Goal: Task Accomplishment & Management: Complete application form

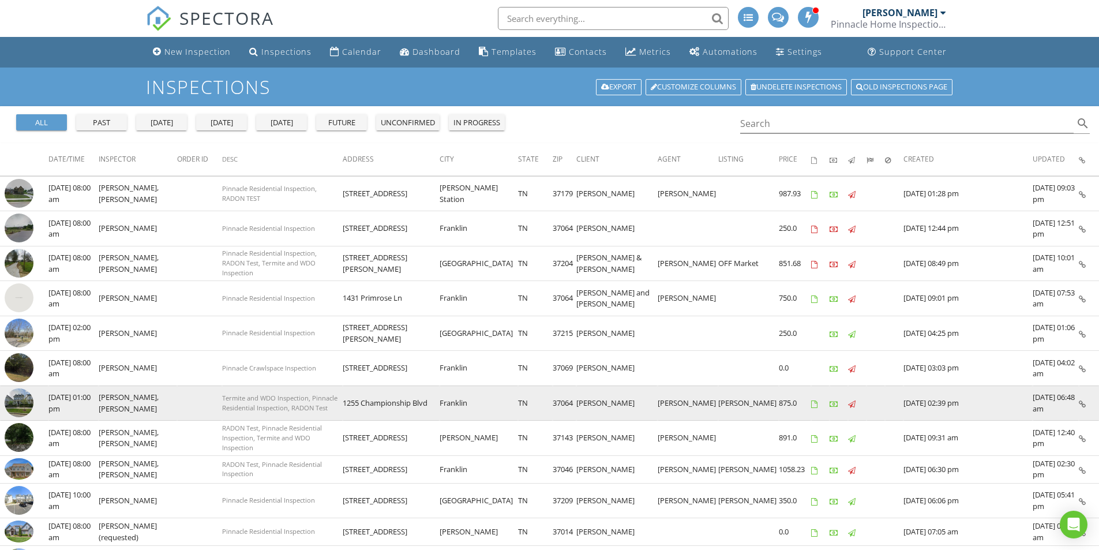
click at [27, 403] on img at bounding box center [19, 402] width 29 height 29
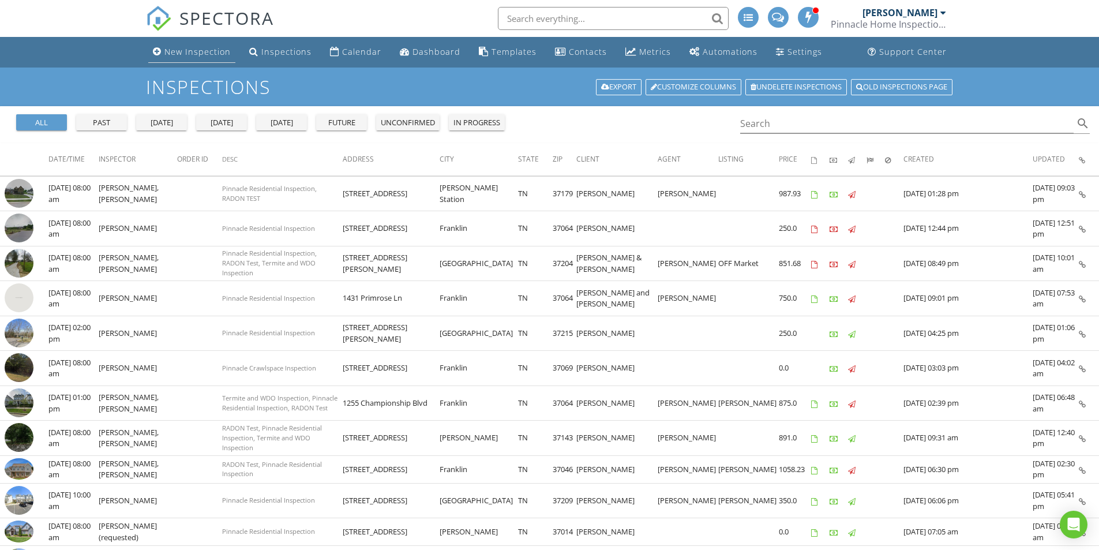
click at [175, 53] on div "New Inspection" at bounding box center [197, 51] width 66 height 11
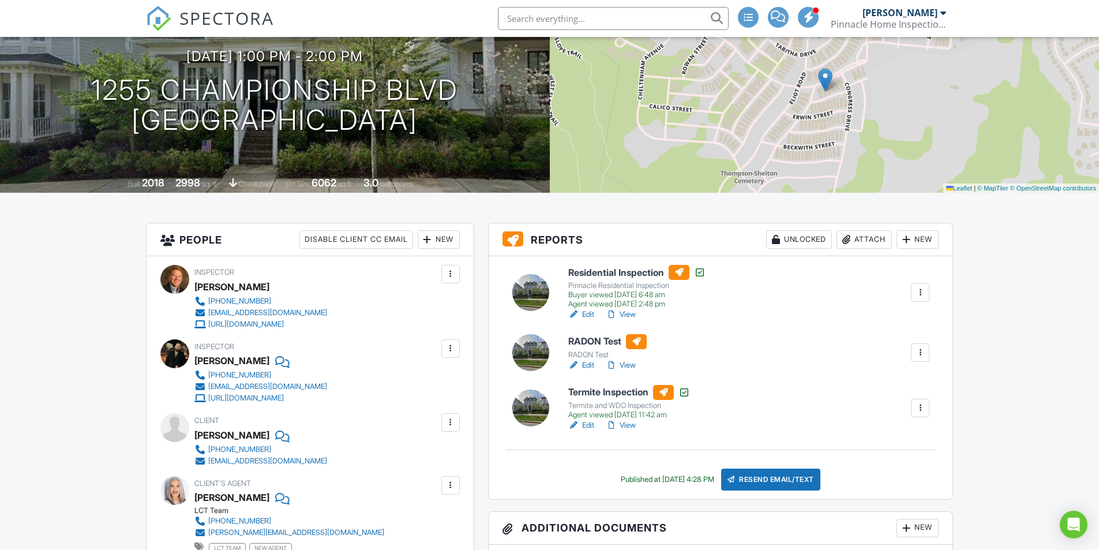
click at [588, 365] on link "Edit" at bounding box center [582, 366] width 26 height 12
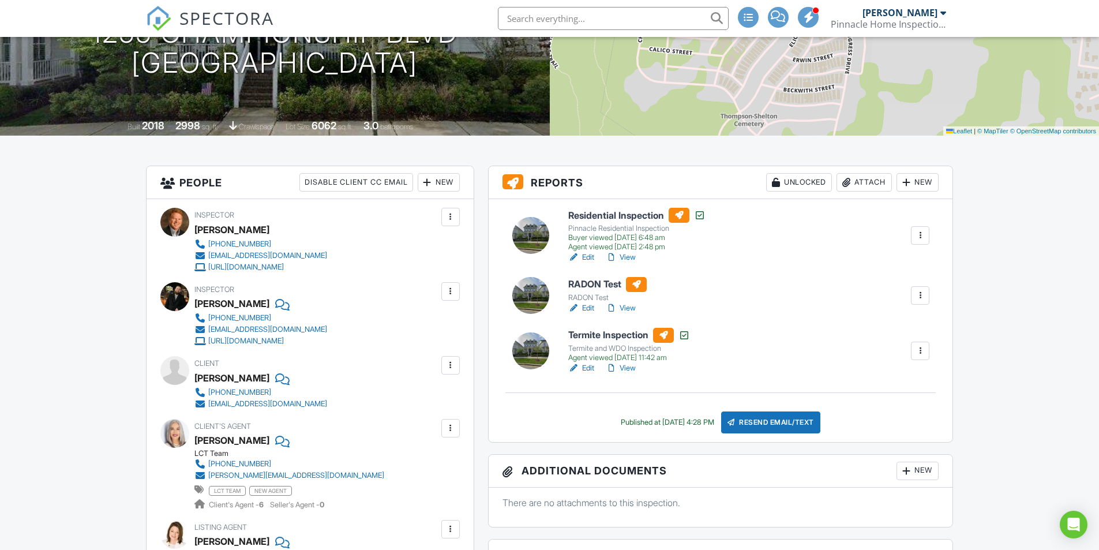
scroll to position [173, 0]
click at [583, 306] on link "Edit" at bounding box center [582, 308] width 26 height 12
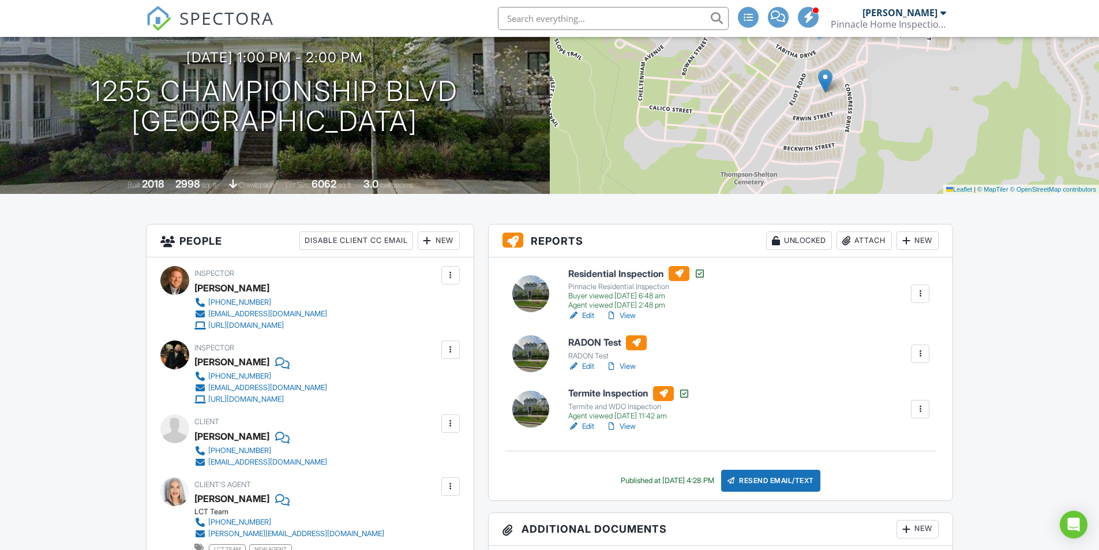
scroll to position [115, 0]
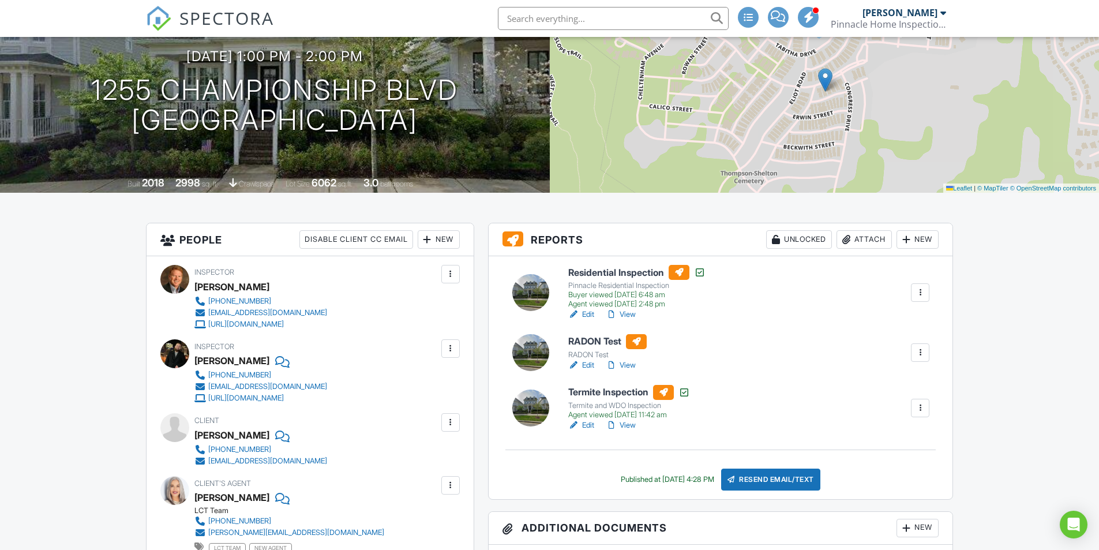
click at [588, 364] on link "Edit" at bounding box center [582, 366] width 26 height 12
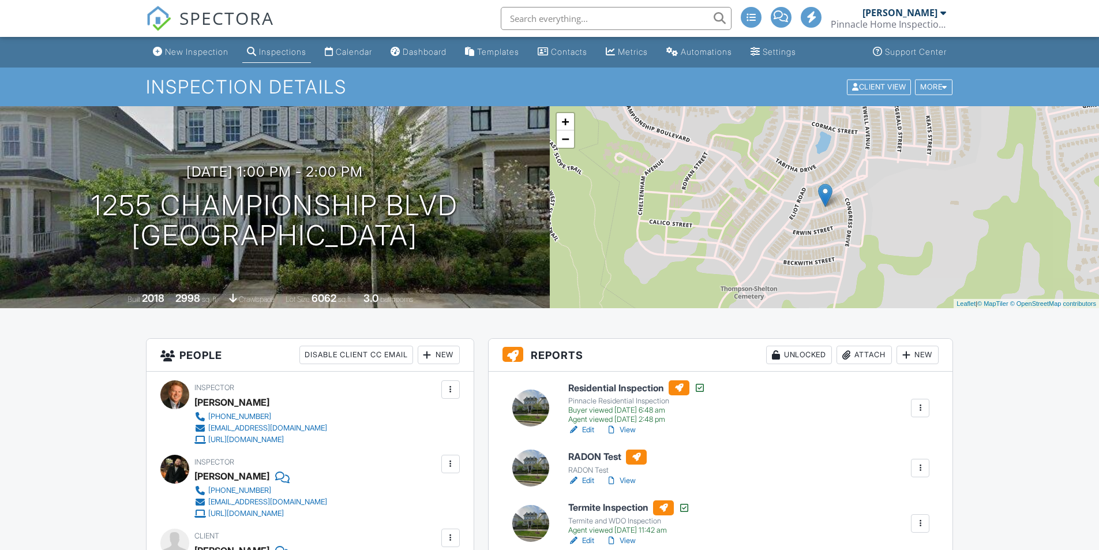
click at [870, 354] on div "Attach" at bounding box center [864, 355] width 55 height 18
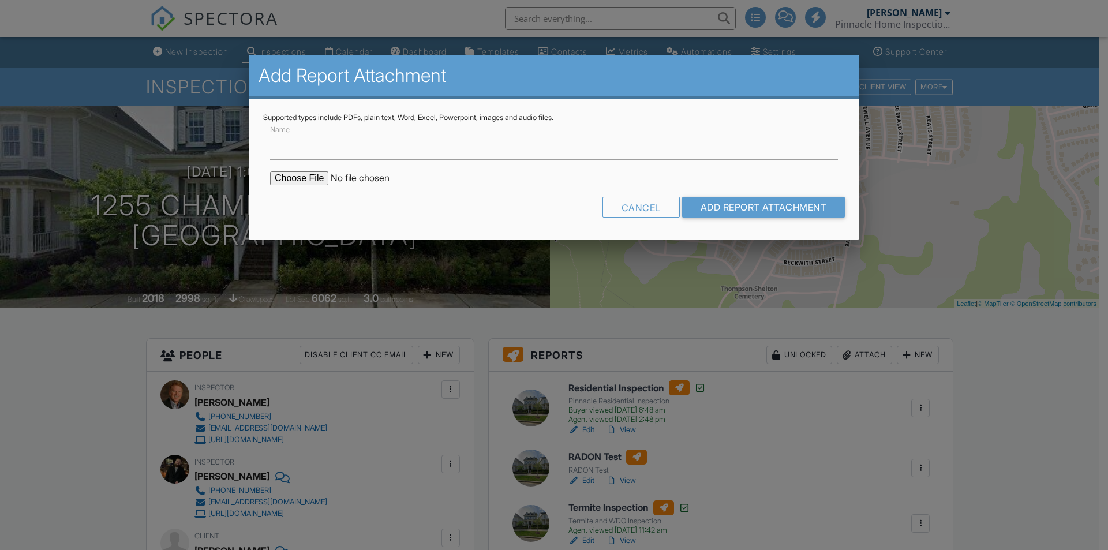
click at [310, 175] on input "file" at bounding box center [368, 178] width 196 height 14
type input "C:\fakepath\1255 Championship Blvd.pdf"
click at [446, 153] on input "Name" at bounding box center [554, 146] width 568 height 28
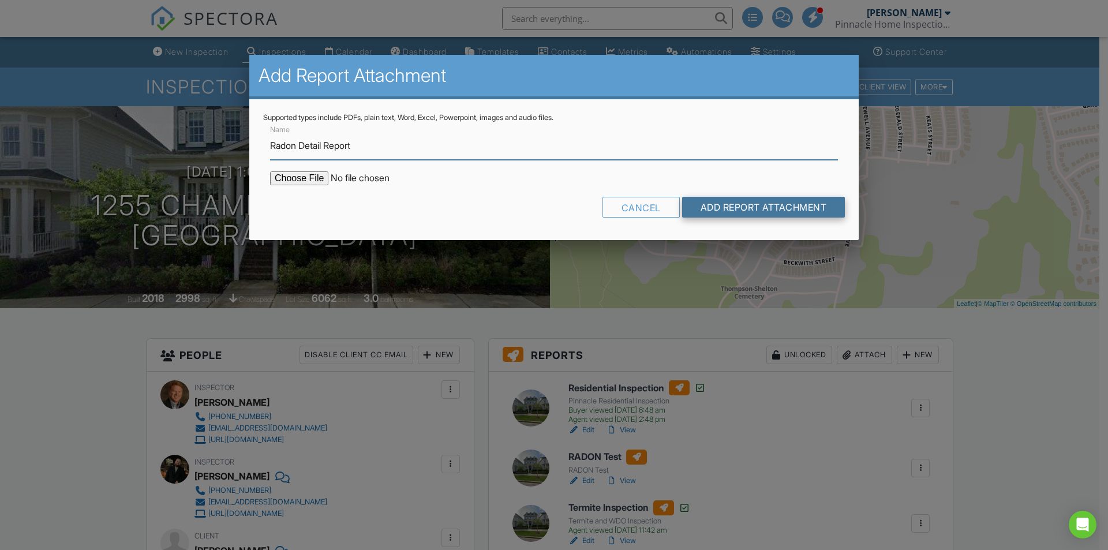
type input "Radon Detail Report"
click at [748, 204] on input "Add Report Attachment" at bounding box center [763, 207] width 163 height 21
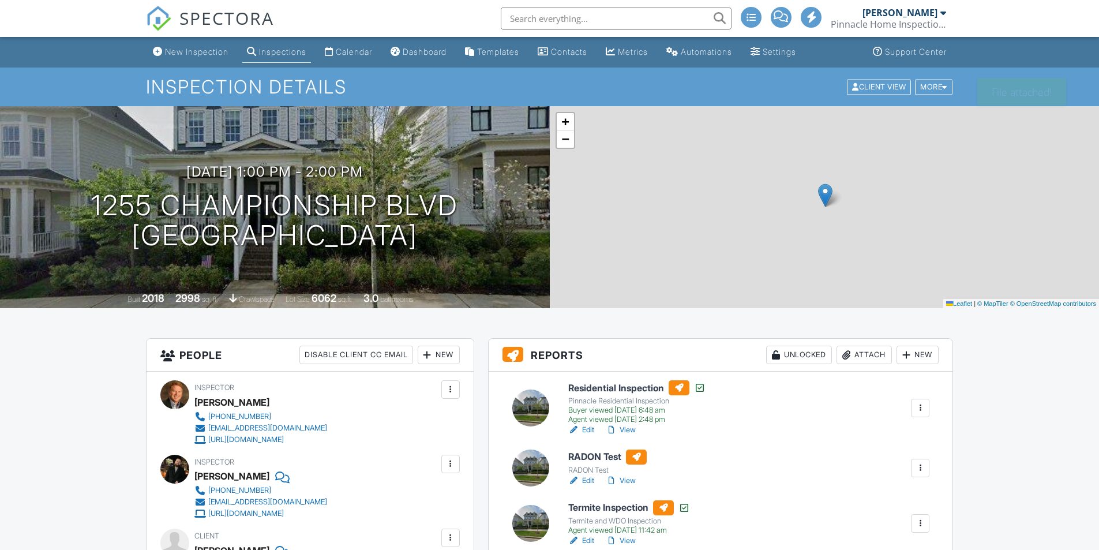
scroll to position [231, 0]
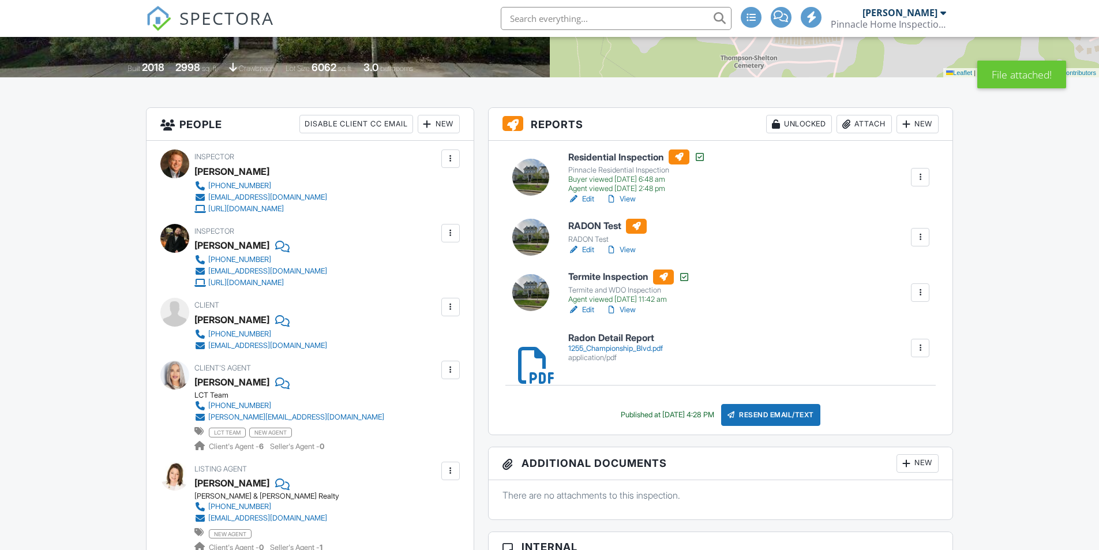
click at [922, 348] on div at bounding box center [921, 348] width 12 height 12
click at [744, 327] on div "Residential Inspection Pinnacle Residential Inspection Buyer viewed 08/28/2025 …" at bounding box center [721, 287] width 465 height 293
click at [925, 291] on div at bounding box center [921, 293] width 12 height 12
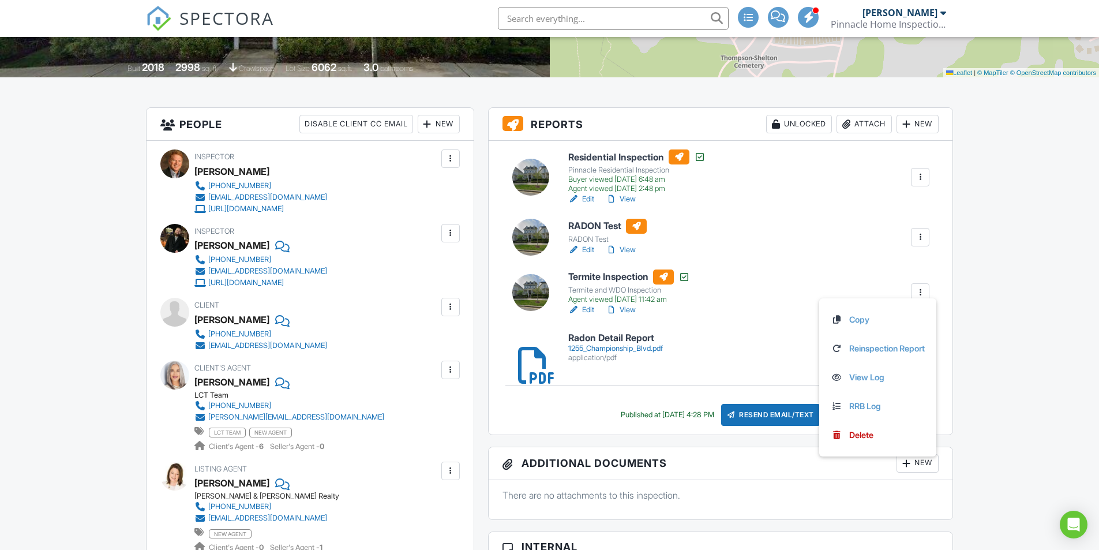
click at [751, 231] on div "RADON Test RADON Test Edit View Quick Publish Copy Delete" at bounding box center [750, 237] width 376 height 37
click at [923, 234] on div at bounding box center [921, 237] width 12 height 12
click at [767, 224] on div "RADON Test RADON Test Edit View Quick Publish Copy Delete" at bounding box center [750, 237] width 376 height 37
click at [586, 247] on link "Edit" at bounding box center [582, 250] width 26 height 12
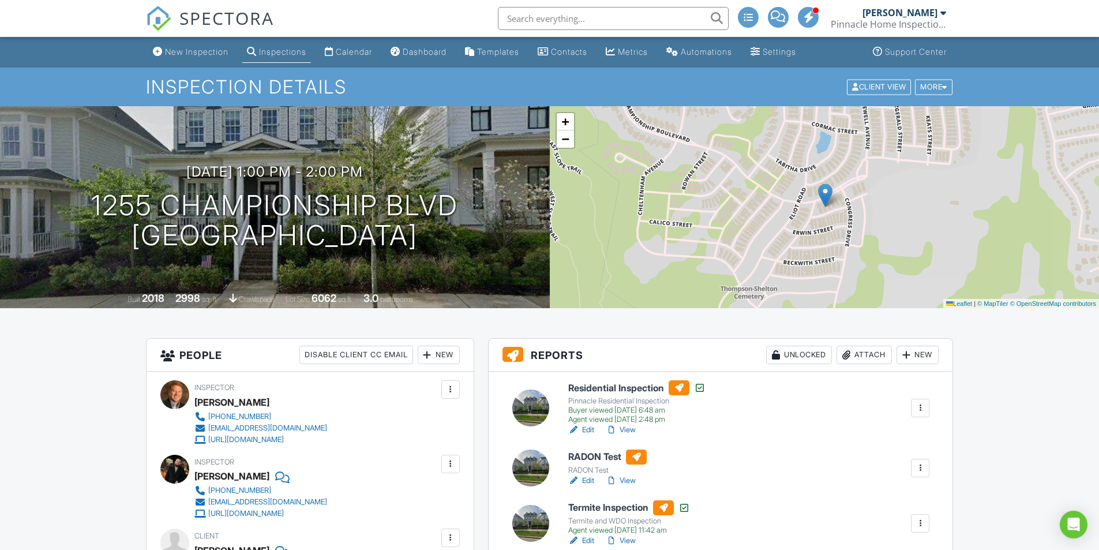
click at [920, 468] on div at bounding box center [921, 468] width 12 height 12
click at [901, 498] on link "Quick Publish" at bounding box center [890, 499] width 69 height 13
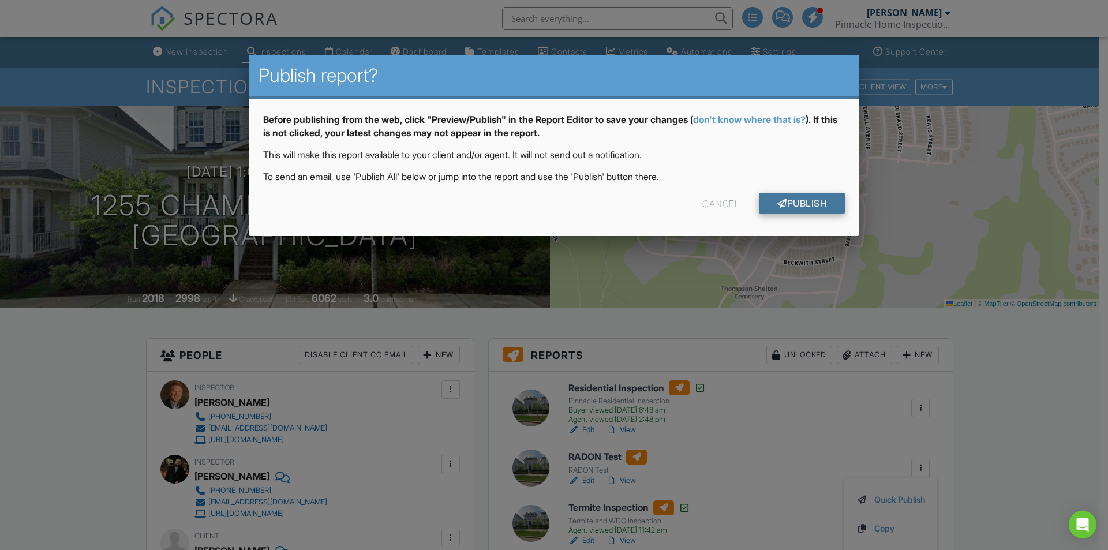
click at [778, 203] on div at bounding box center [782, 203] width 10 height 9
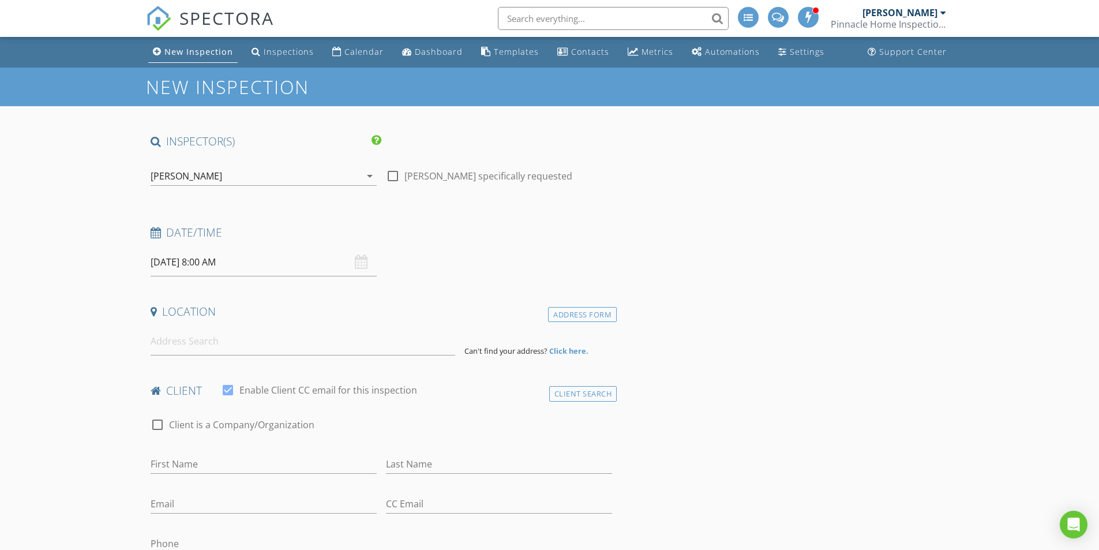
click at [228, 173] on div "[PERSON_NAME]" at bounding box center [256, 176] width 210 height 18
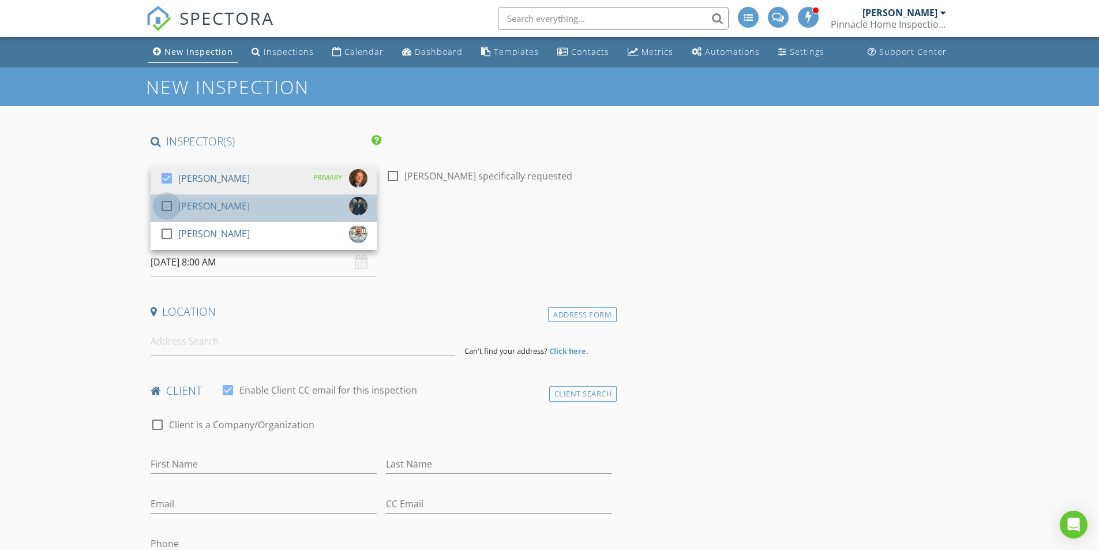
click at [166, 205] on div at bounding box center [167, 206] width 20 height 20
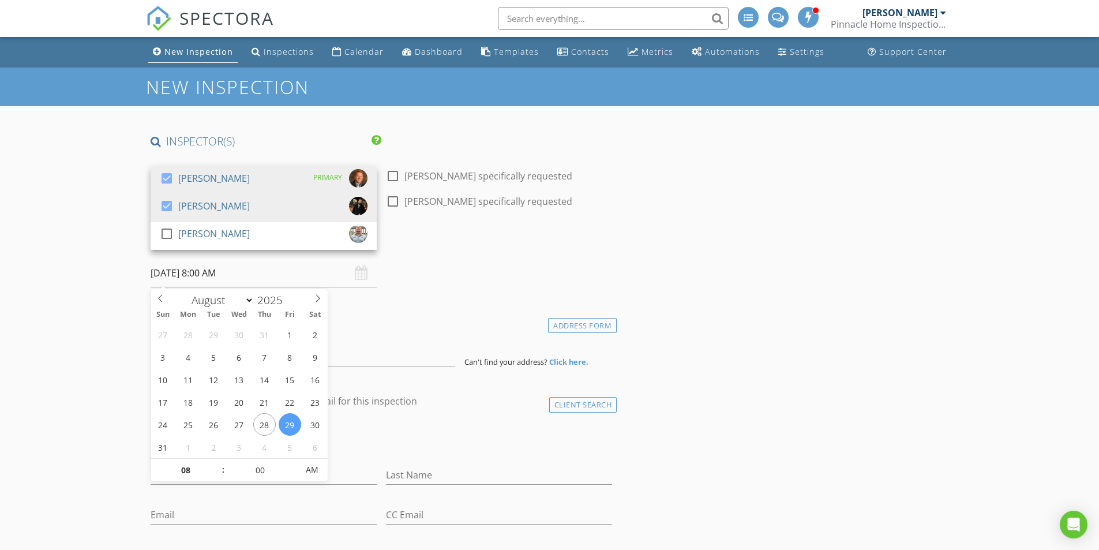
click at [211, 278] on input "[DATE] 8:00 AM" at bounding box center [264, 273] width 226 height 28
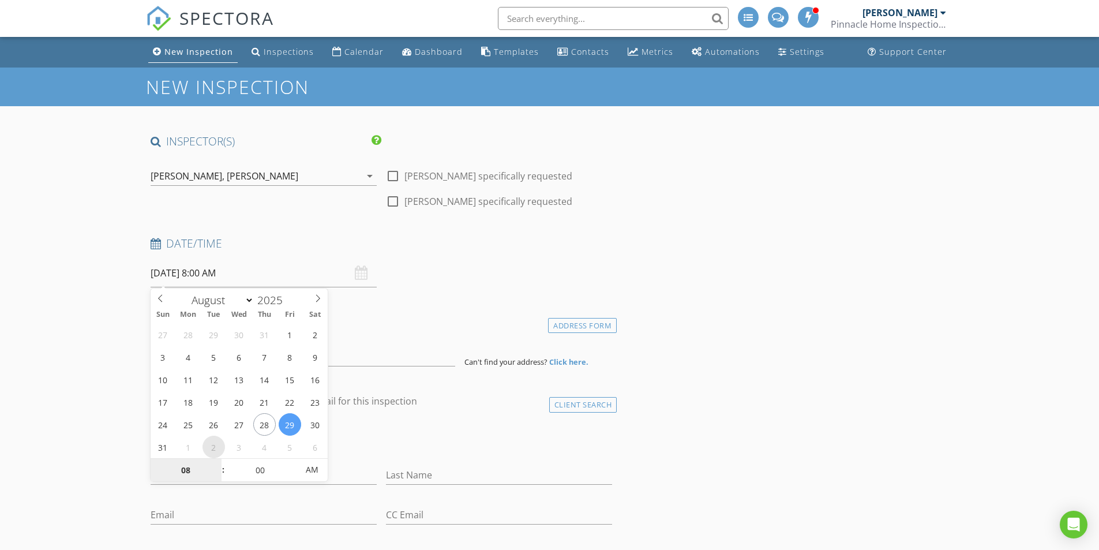
select select "8"
type input "09/02/2025 8:00 AM"
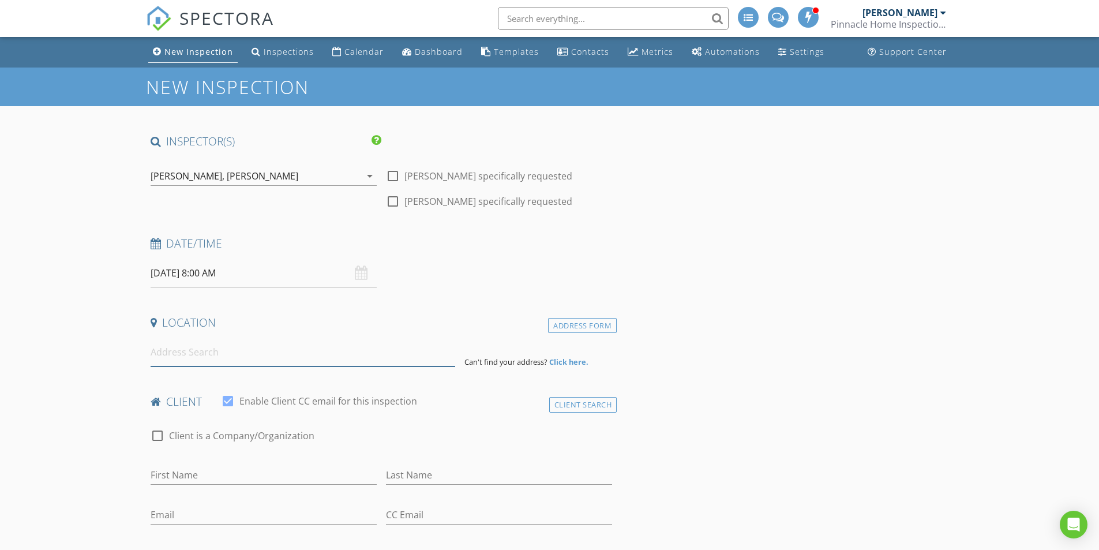
click at [209, 355] on input at bounding box center [303, 352] width 305 height 28
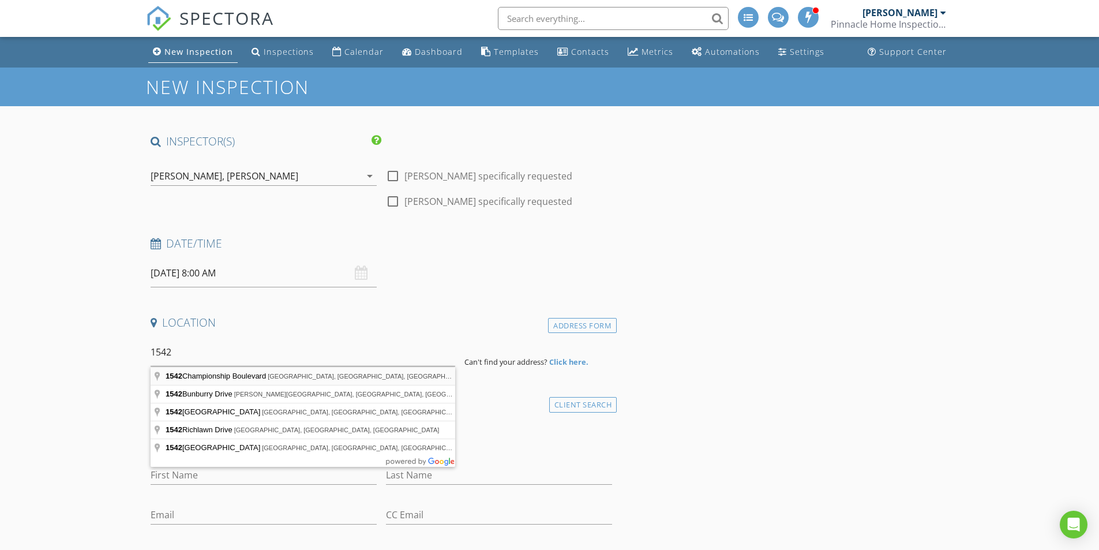
type input "1542 Championship Boulevard, Franklin, TN, USA"
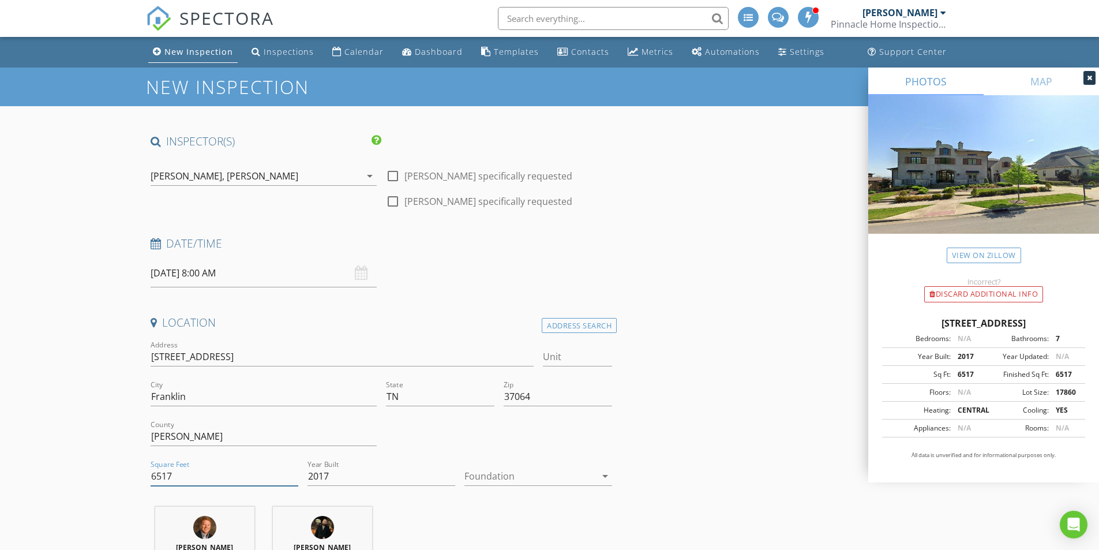
drag, startPoint x: 216, startPoint y: 480, endPoint x: 78, endPoint y: 473, distance: 137.5
type input "6565"
click at [511, 476] on div at bounding box center [531, 476] width 132 height 18
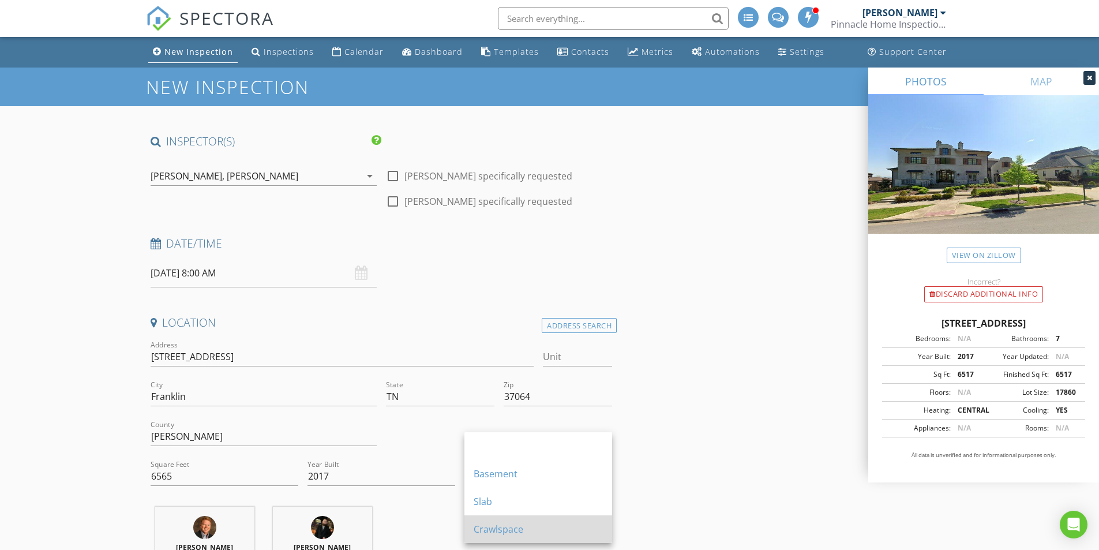
click at [510, 526] on div "Crawlspace" at bounding box center [538, 529] width 129 height 14
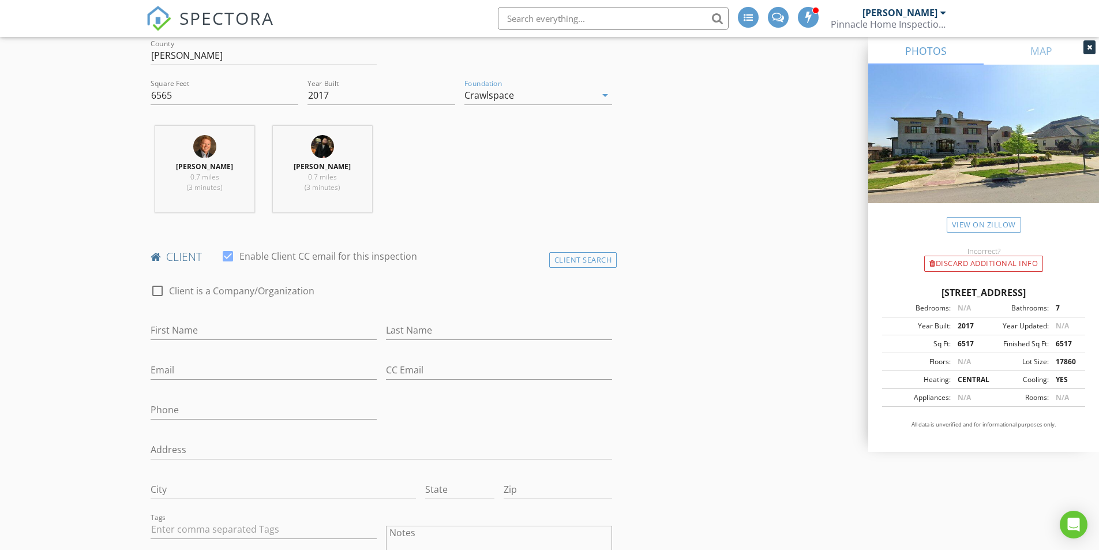
scroll to position [462, 0]
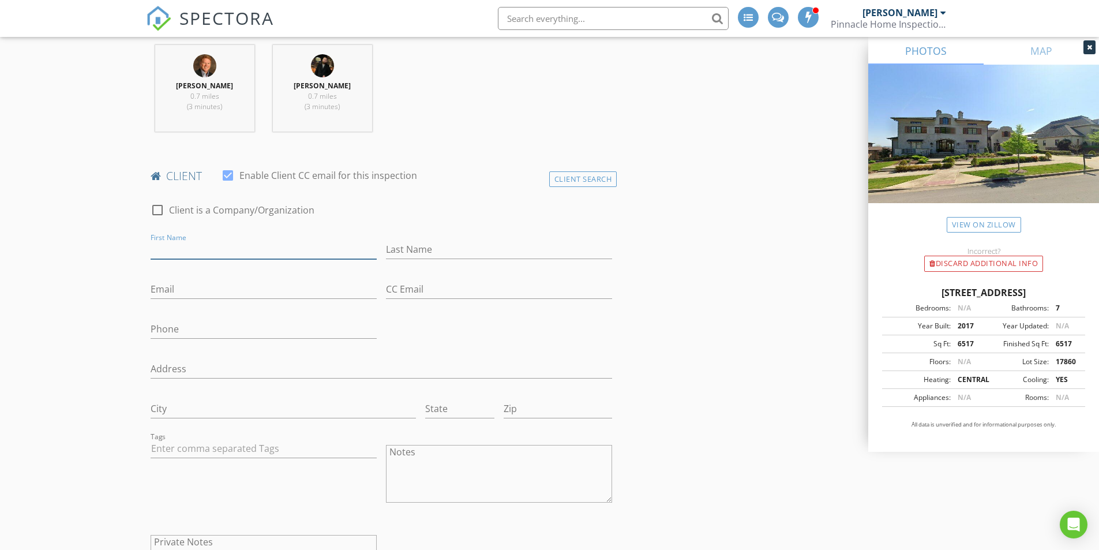
click at [262, 244] on input "First Name" at bounding box center [264, 249] width 226 height 19
type input "Megan & Steve"
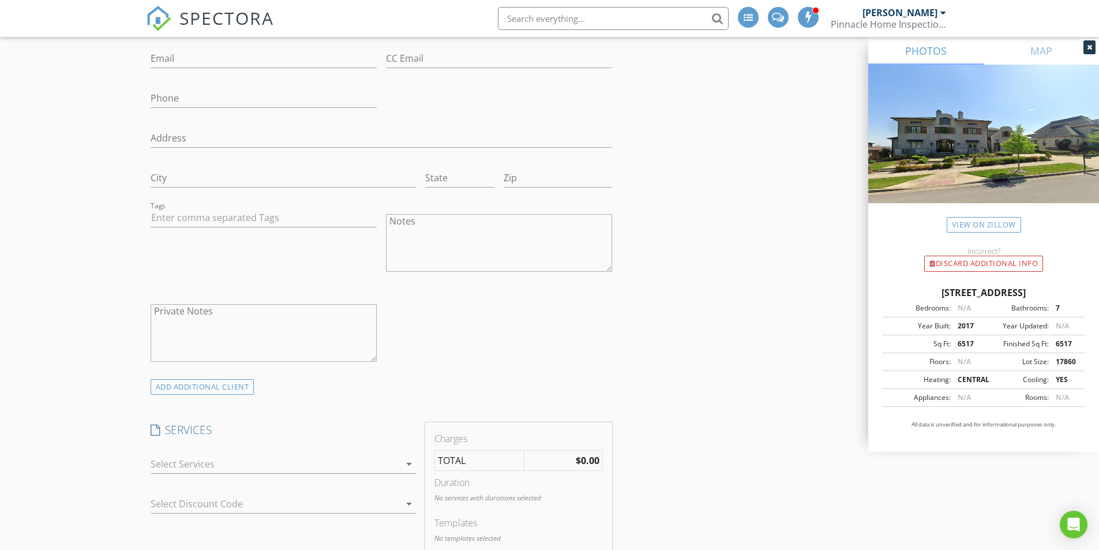
scroll to position [808, 0]
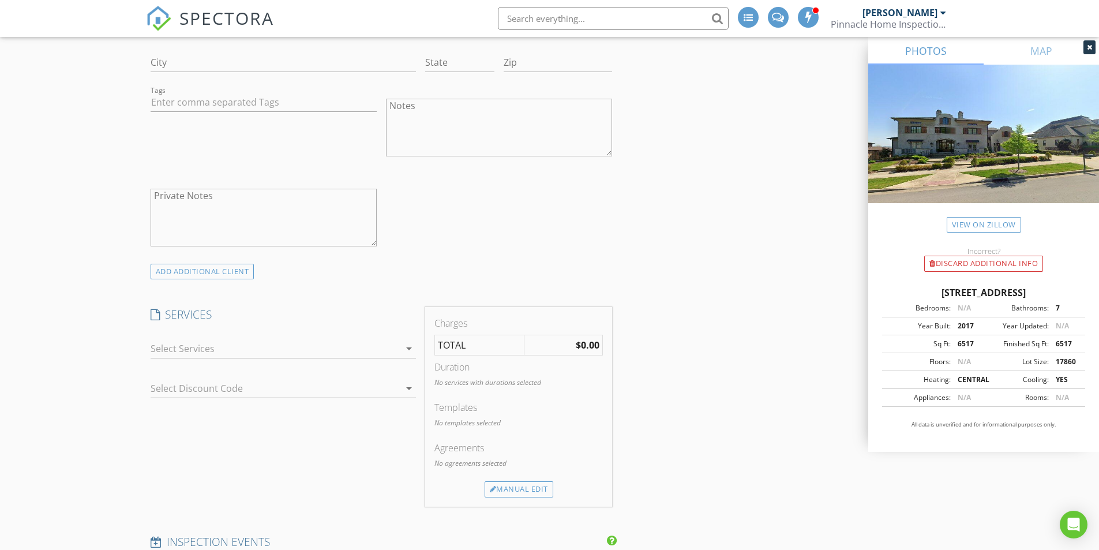
type input "Selig"
click at [226, 348] on div at bounding box center [275, 348] width 249 height 18
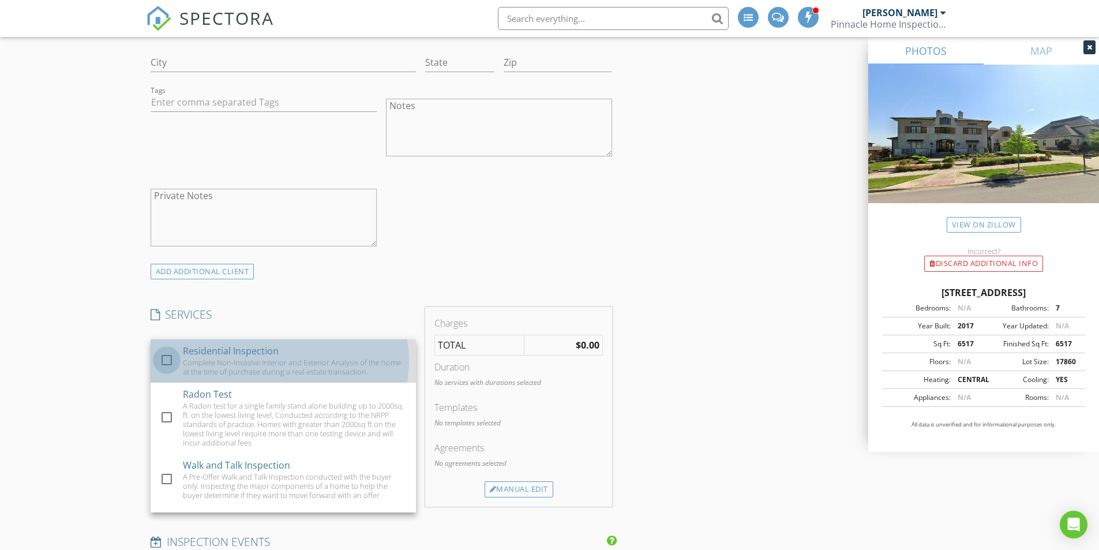
click at [165, 356] on div at bounding box center [167, 360] width 20 height 20
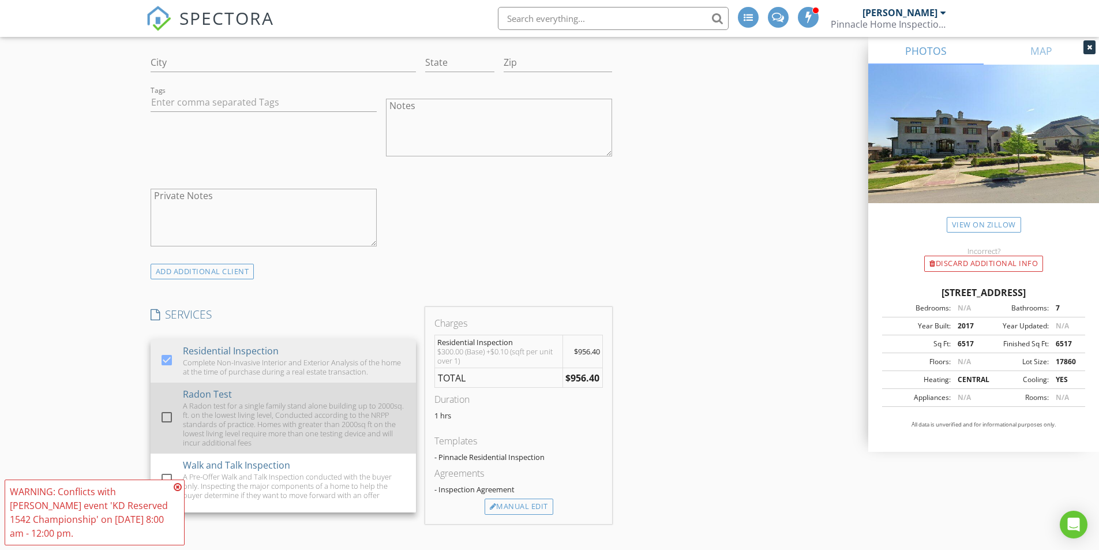
click at [167, 417] on div at bounding box center [167, 417] width 20 height 20
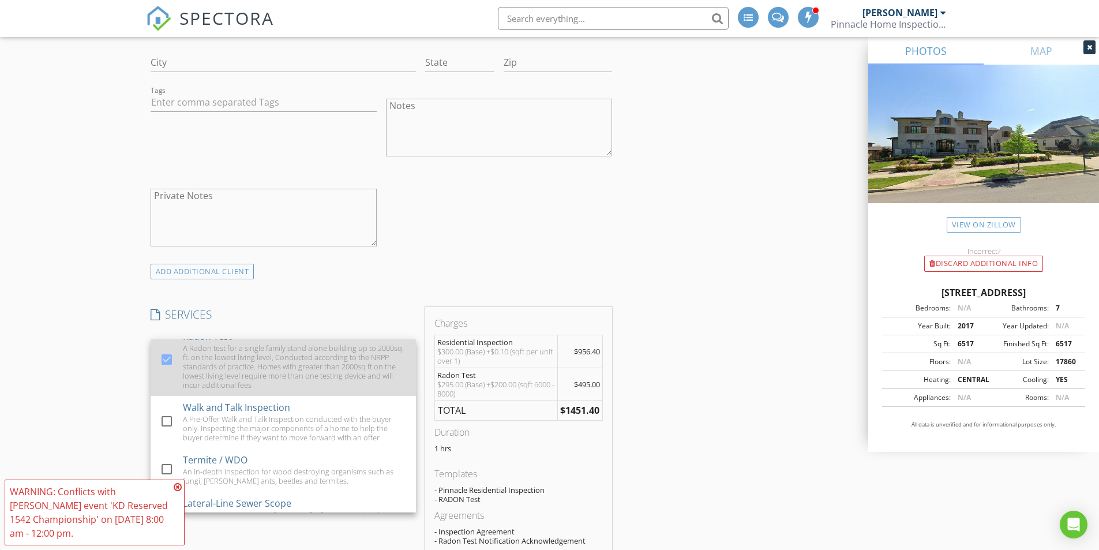
scroll to position [115, 0]
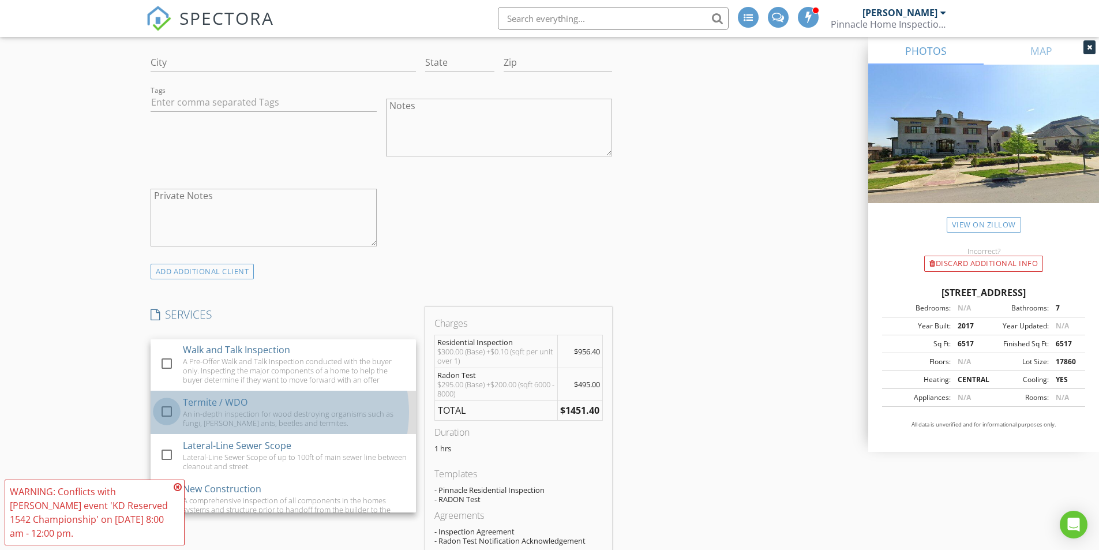
click at [170, 412] on div at bounding box center [167, 412] width 20 height 20
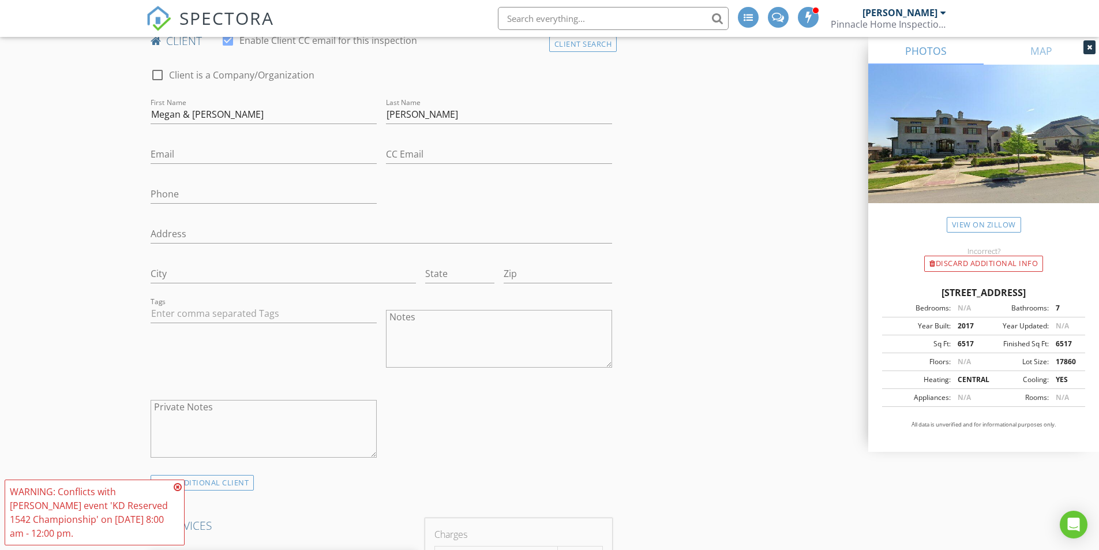
scroll to position [404, 0]
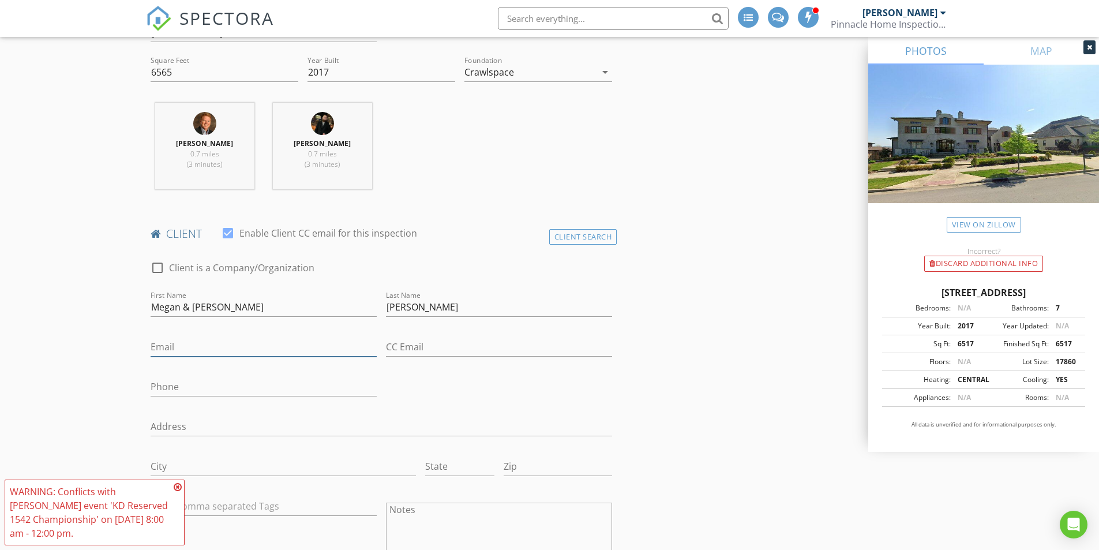
click at [205, 346] on input "Email" at bounding box center [264, 347] width 226 height 19
type input "meganaselig@gmail.com"
click at [414, 347] on input "CC Email" at bounding box center [499, 347] width 226 height 19
type input "spatrickselig@yahoo.com"
click at [236, 388] on input "Phone" at bounding box center [264, 386] width 226 height 19
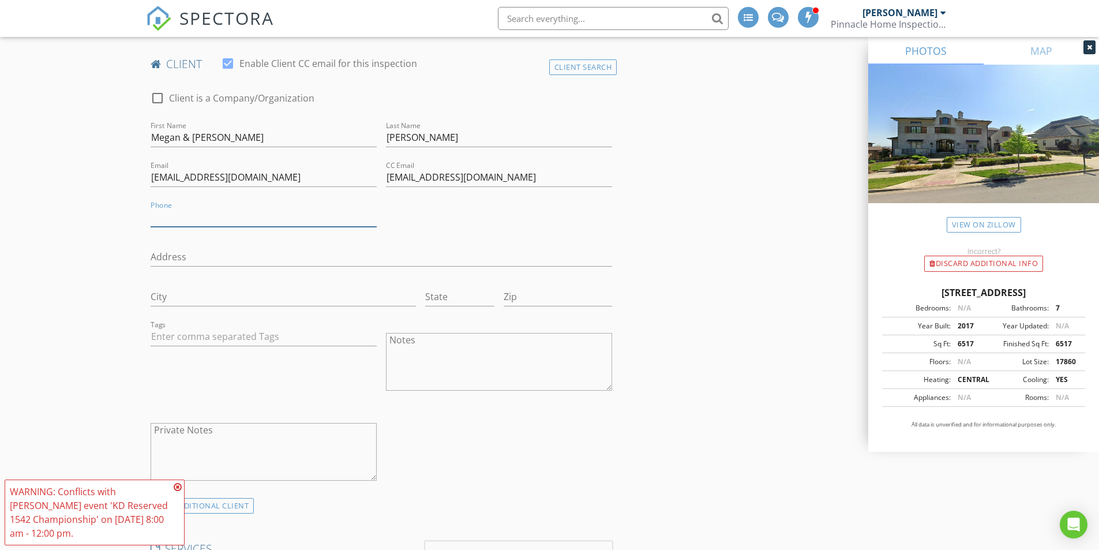
scroll to position [577, 0]
click at [178, 488] on icon at bounding box center [178, 487] width 8 height 9
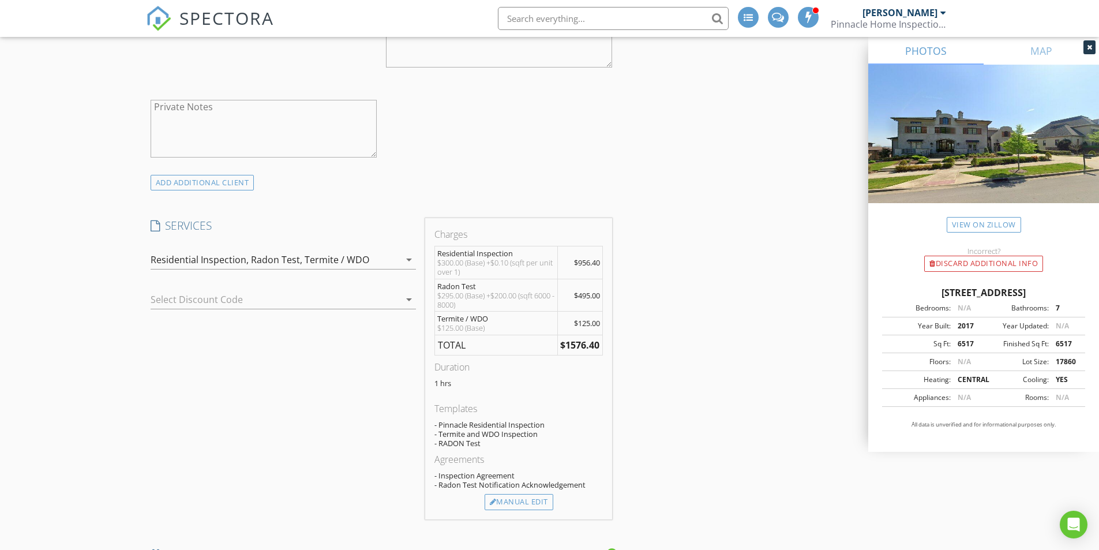
scroll to position [923, 0]
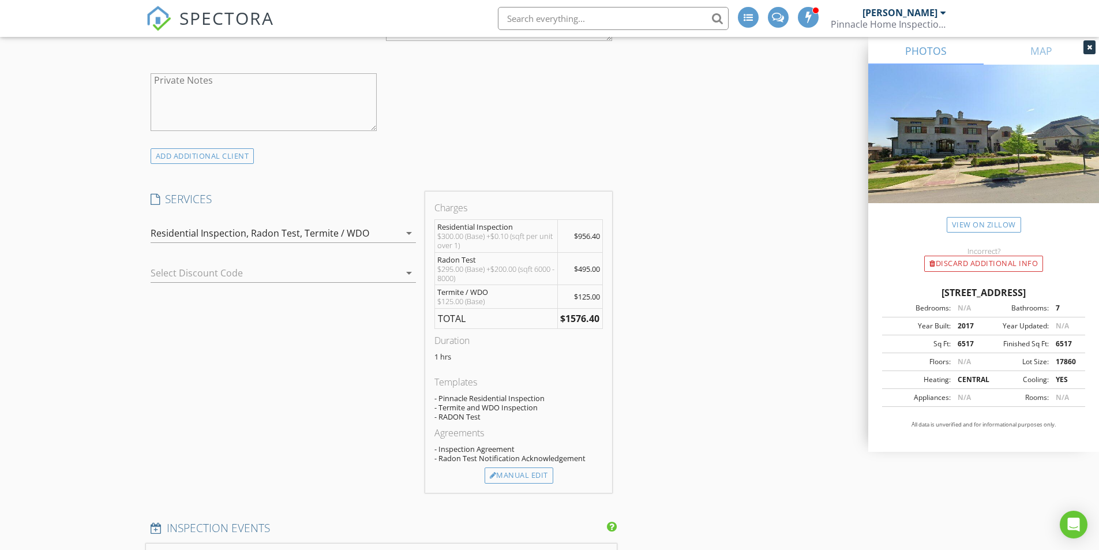
click at [221, 277] on div at bounding box center [267, 273] width 233 height 18
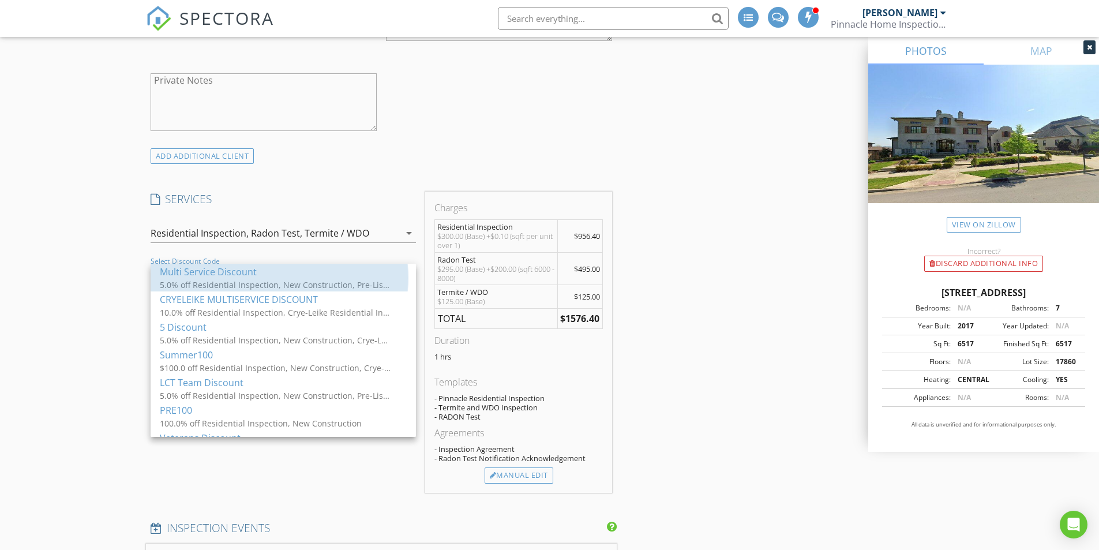
click at [221, 277] on div "Multi Service Discount" at bounding box center [283, 272] width 247 height 14
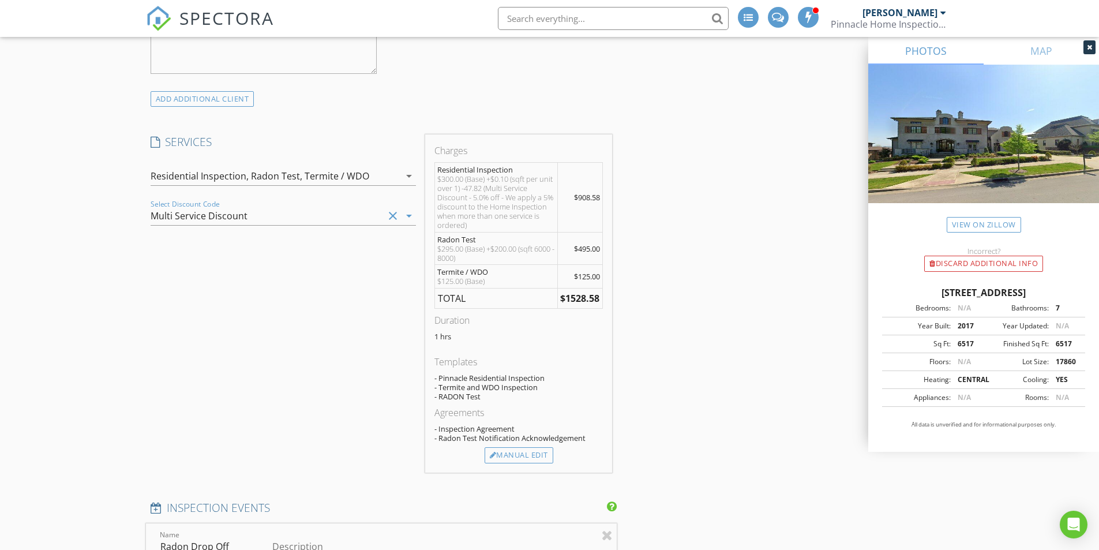
scroll to position [981, 0]
click at [514, 456] on div "Manual Edit" at bounding box center [519, 455] width 69 height 16
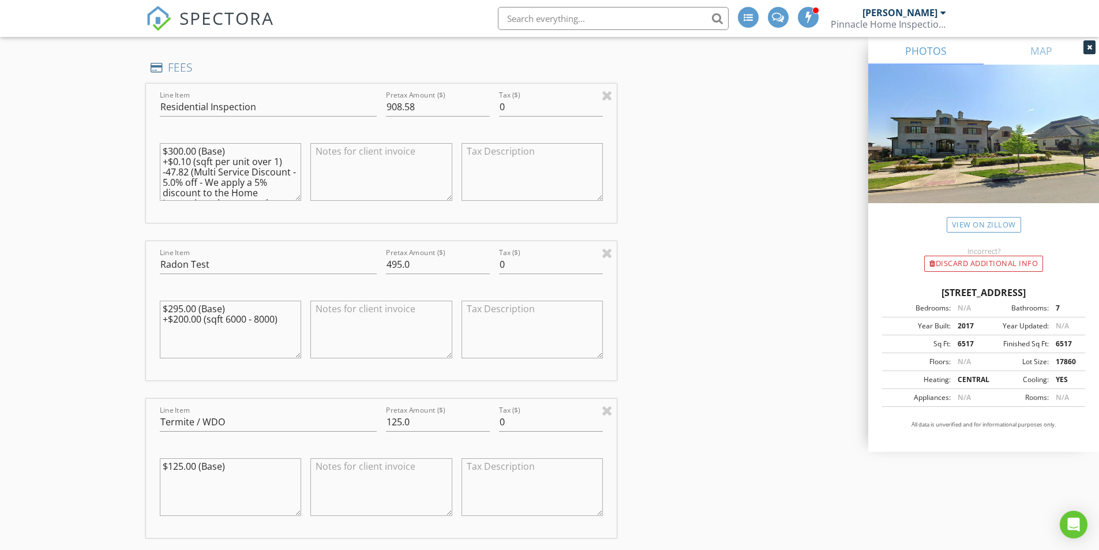
scroll to position [1212, 0]
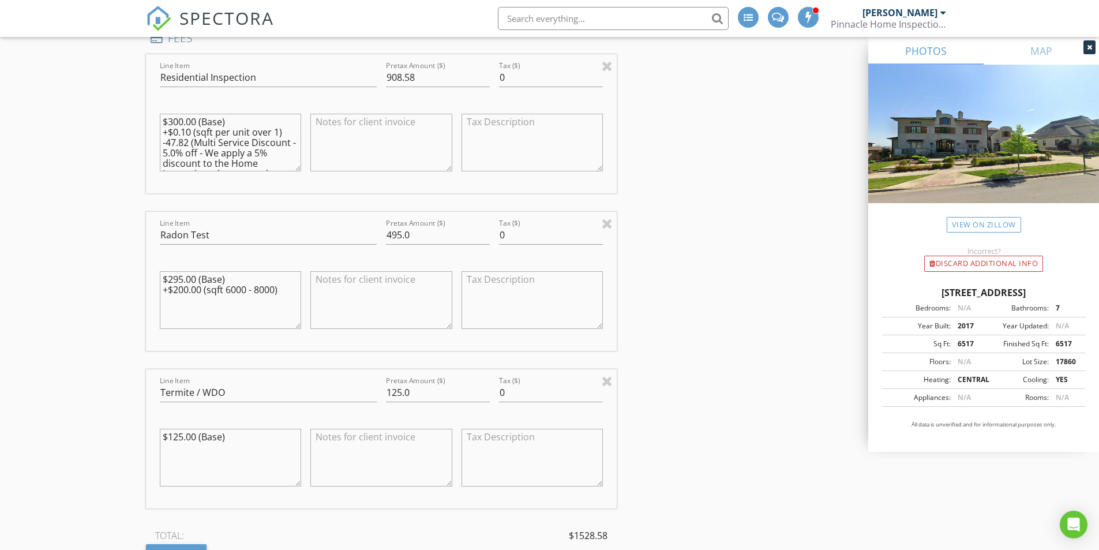
click at [176, 289] on textarea "$295.00 (Base) +$200.00 (sqft 6000 - 8000)" at bounding box center [231, 300] width 142 height 58
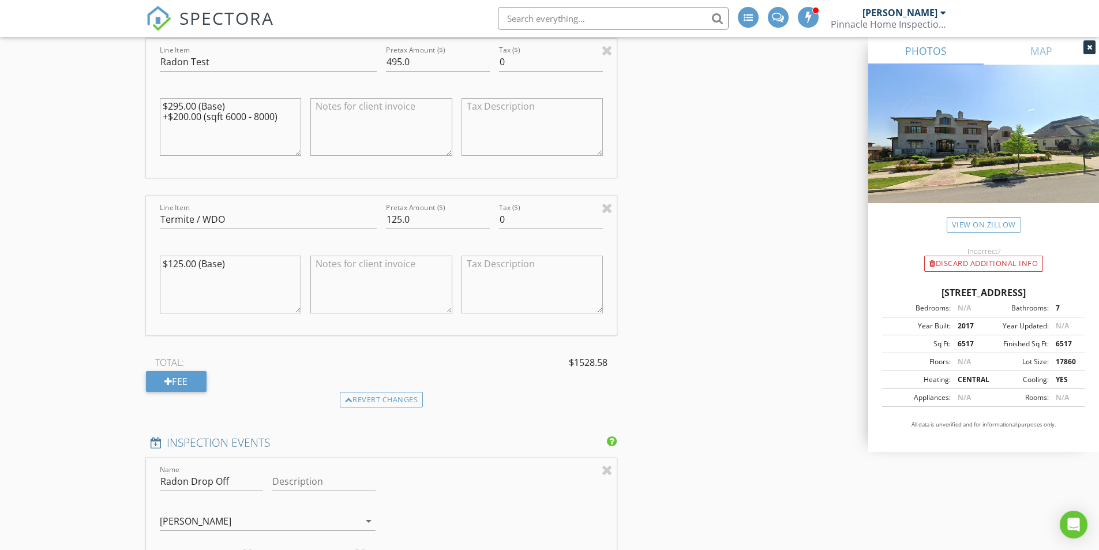
scroll to position [1270, 0]
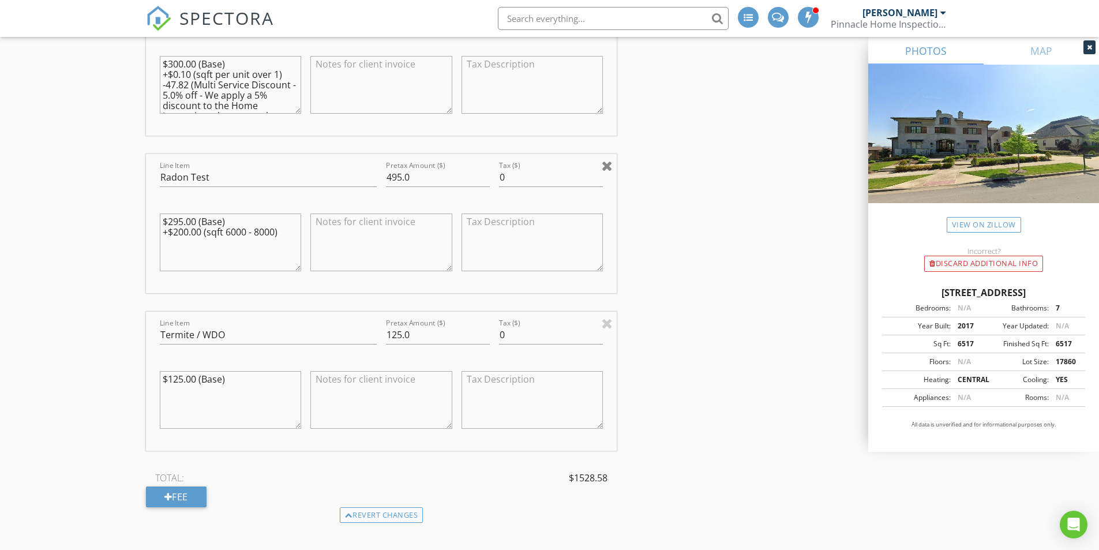
click at [609, 166] on div at bounding box center [607, 166] width 11 height 14
type input "Termite / WDO"
type input "125.0"
type textarea "$125.00 (Base)"
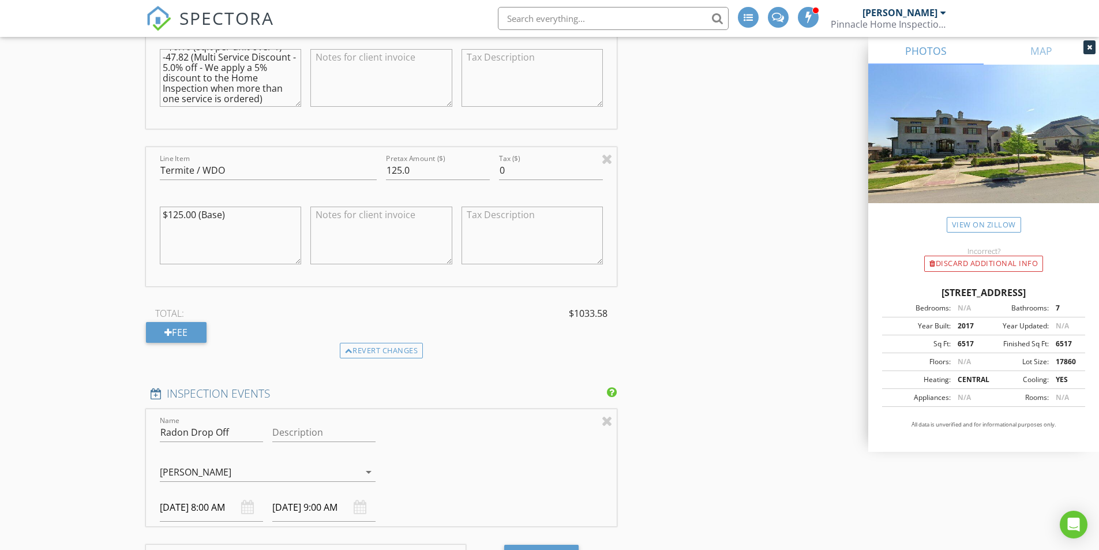
scroll to position [1327, 0]
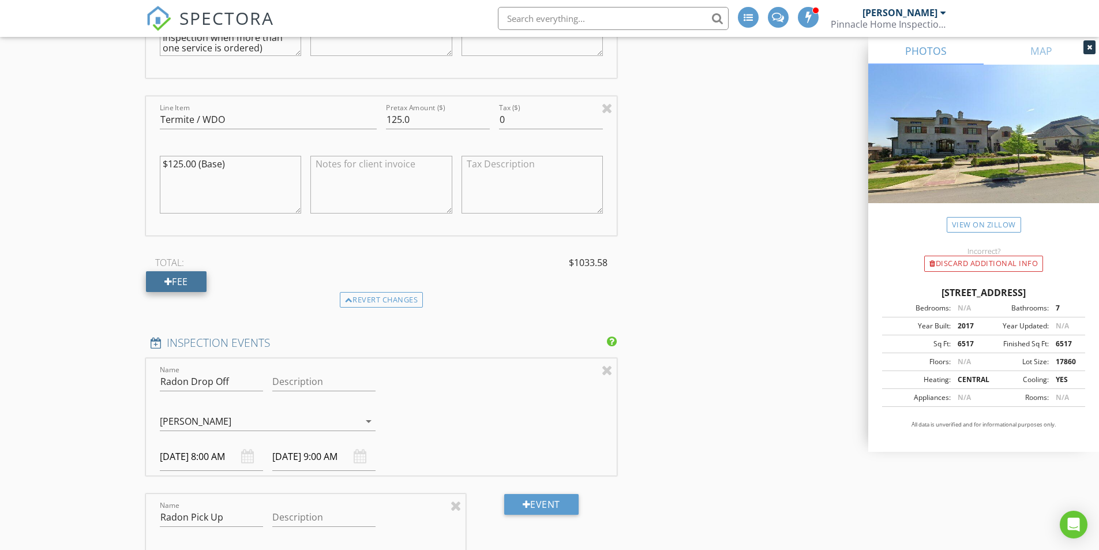
click at [172, 281] on div "Fee" at bounding box center [176, 281] width 61 height 21
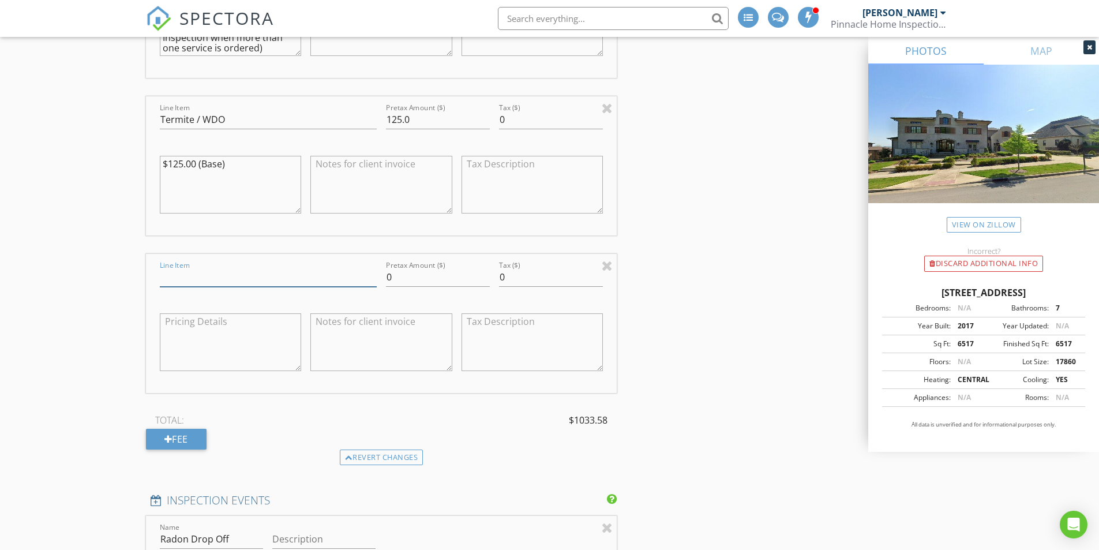
click at [229, 277] on input "Line Item" at bounding box center [268, 277] width 217 height 19
drag, startPoint x: 231, startPoint y: 283, endPoint x: 103, endPoint y: 278, distance: 128.3
click at [103, 278] on div "New Inspection INSPECTOR(S) check_box Nick Proia PRIMARY check_box Alex Cady ch…" at bounding box center [549, 343] width 1099 height 3206
type input "Radon"
click at [454, 279] on input "0" at bounding box center [438, 277] width 104 height 19
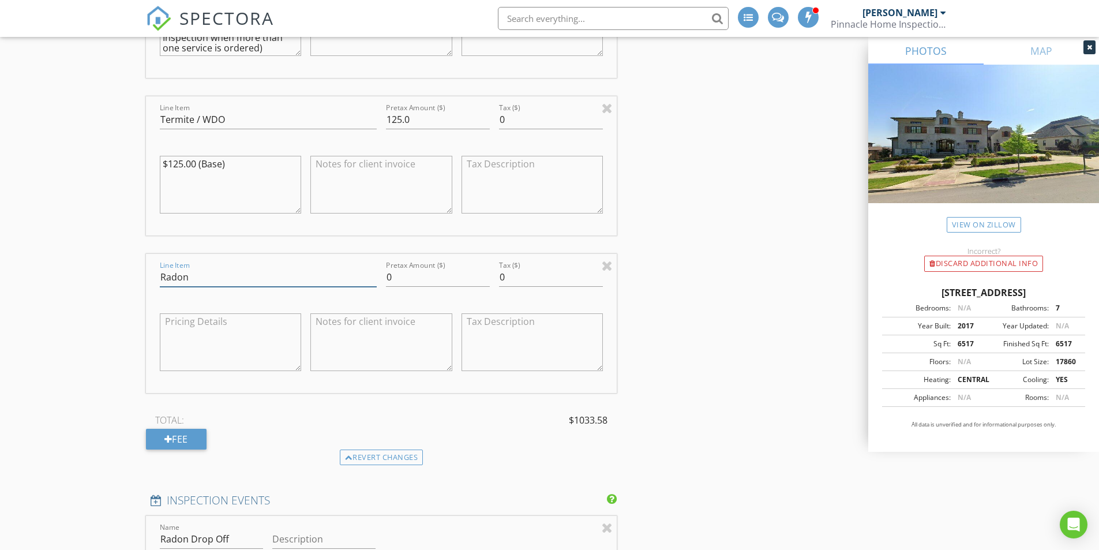
click at [251, 270] on input "Radon" at bounding box center [268, 277] width 217 height 19
click at [675, 410] on div "INSPECTOR(S) check_box Nick Proia PRIMARY check_box Alex Cady check_box_outline…" at bounding box center [550, 361] width 808 height 3111
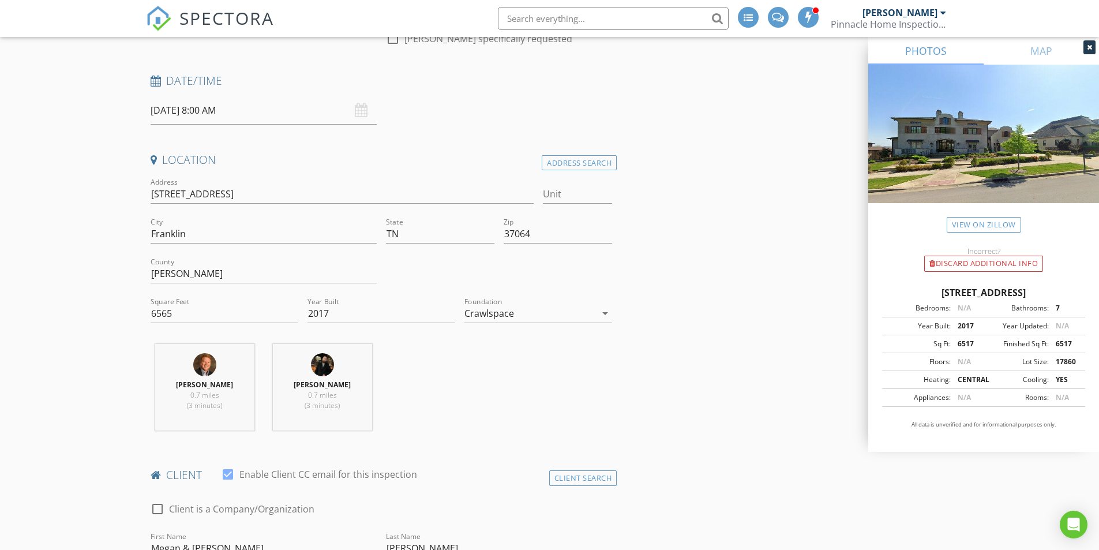
scroll to position [0, 0]
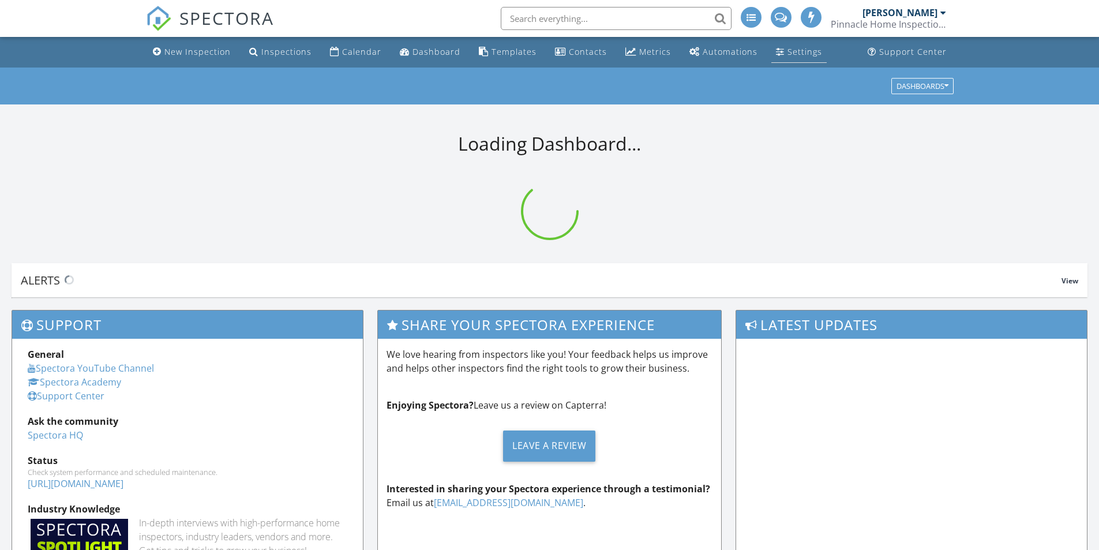
click at [788, 49] on div "Settings" at bounding box center [805, 51] width 35 height 11
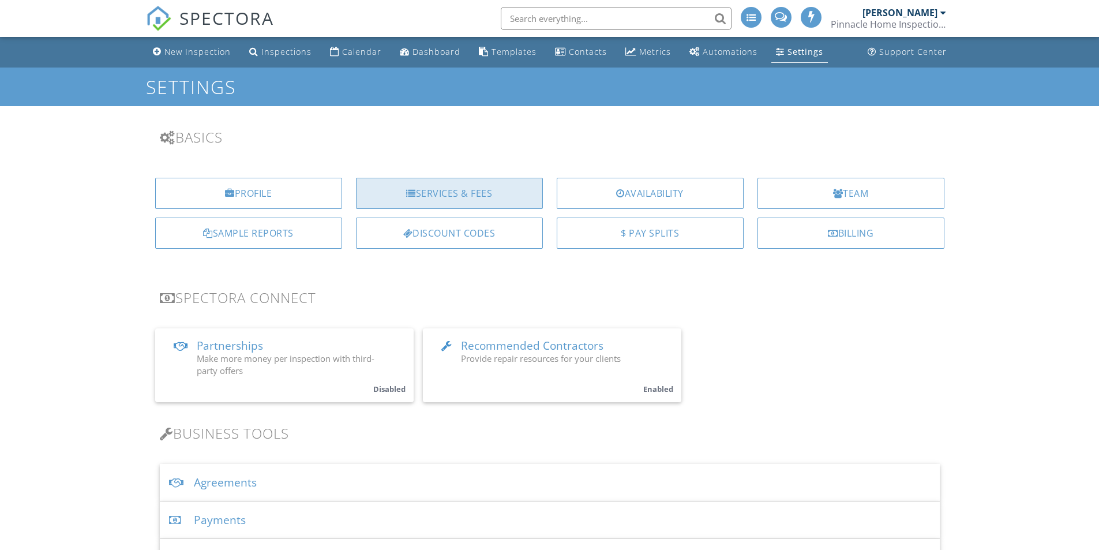
click at [449, 186] on div "Services & Fees" at bounding box center [449, 193] width 187 height 31
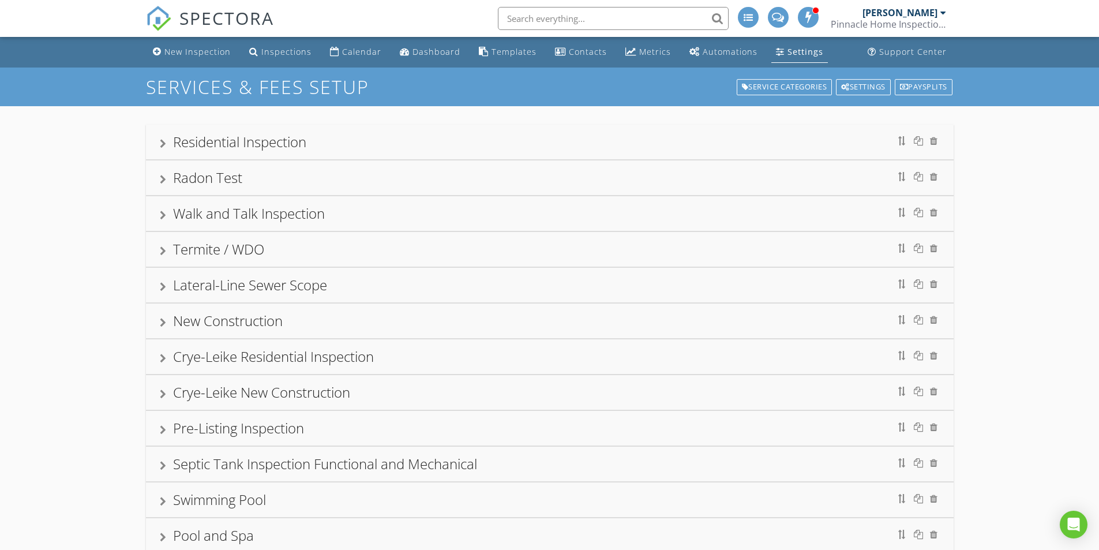
click at [228, 174] on div "Radon Test" at bounding box center [207, 177] width 69 height 19
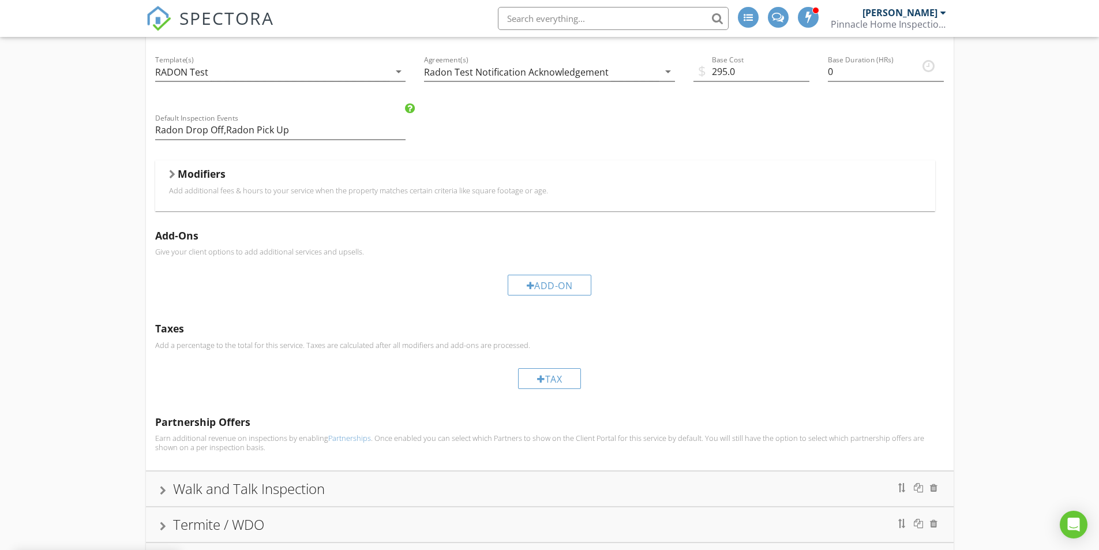
scroll to position [173, 0]
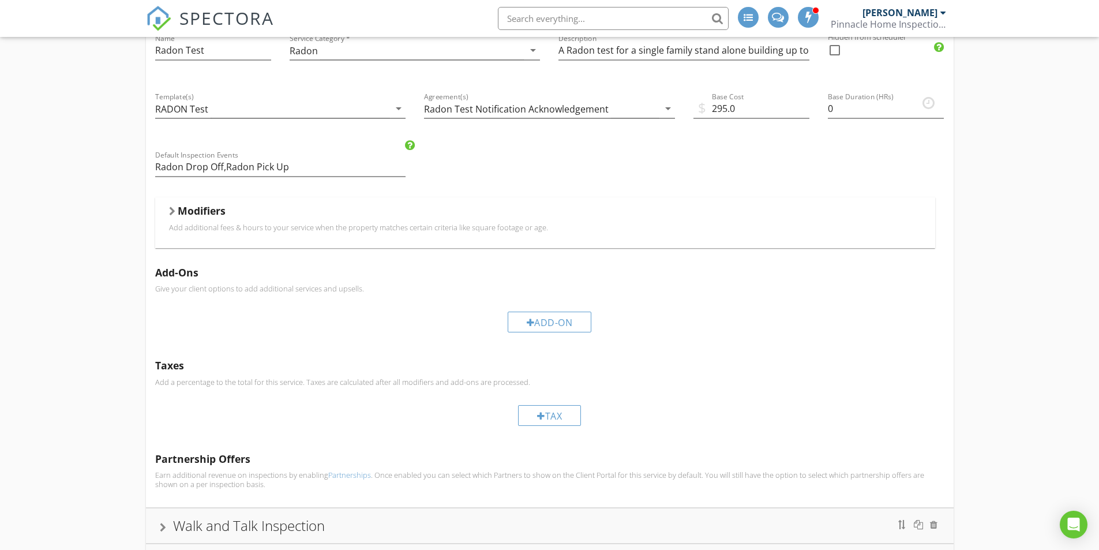
click at [177, 214] on div "Modifiers" at bounding box center [545, 213] width 753 height 18
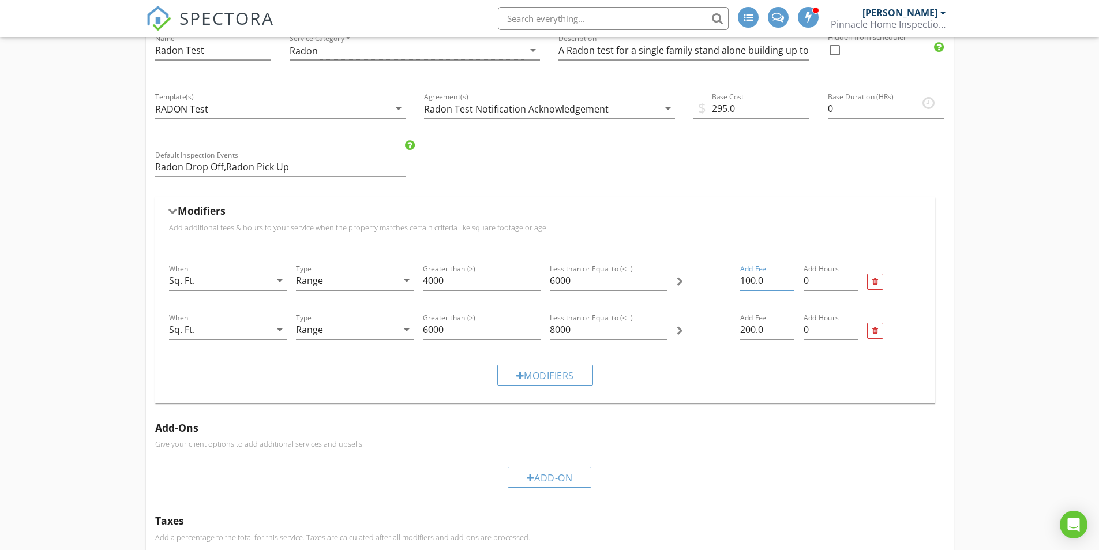
drag, startPoint x: 776, startPoint y: 282, endPoint x: 717, endPoint y: 282, distance: 59.4
click at [717, 282] on div "When Sq. Ft. arrow_drop_down Type Range arrow_drop_down Greater than (>) 4000 L…" at bounding box center [545, 281] width 762 height 49
drag, startPoint x: 740, startPoint y: 330, endPoint x: 783, endPoint y: 331, distance: 42.7
click at [783, 331] on input "200.0" at bounding box center [768, 329] width 54 height 19
type input "150.00"
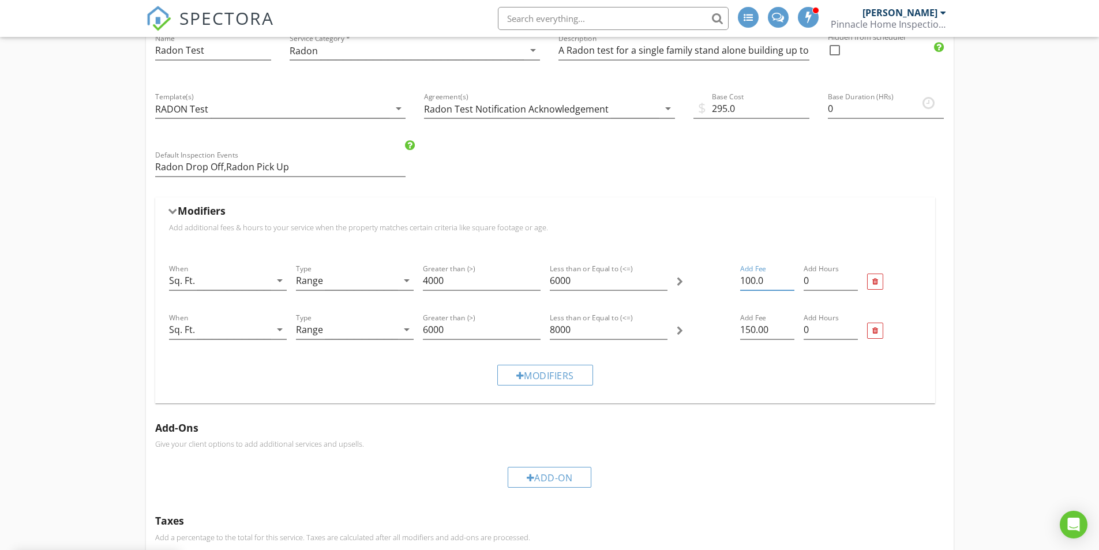
drag, startPoint x: 773, startPoint y: 281, endPoint x: 718, endPoint y: 282, distance: 55.4
click at [718, 282] on div "When Sq. Ft. arrow_drop_down Type Range arrow_drop_down Greater than (>) 4000 L…" at bounding box center [545, 281] width 762 height 49
type input "75.00"
click at [713, 374] on div "Modifiers" at bounding box center [545, 375] width 762 height 39
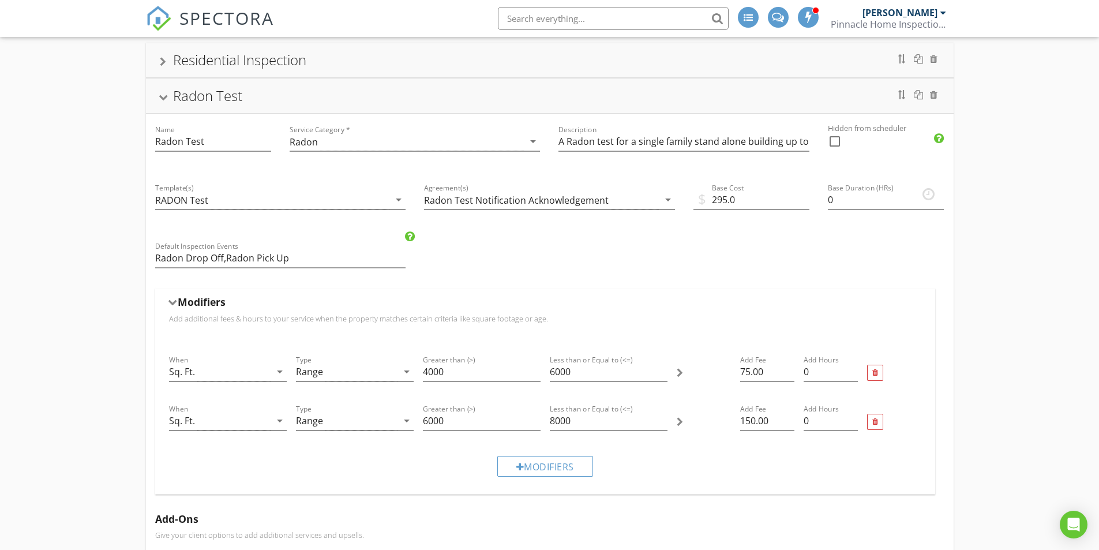
scroll to position [115, 0]
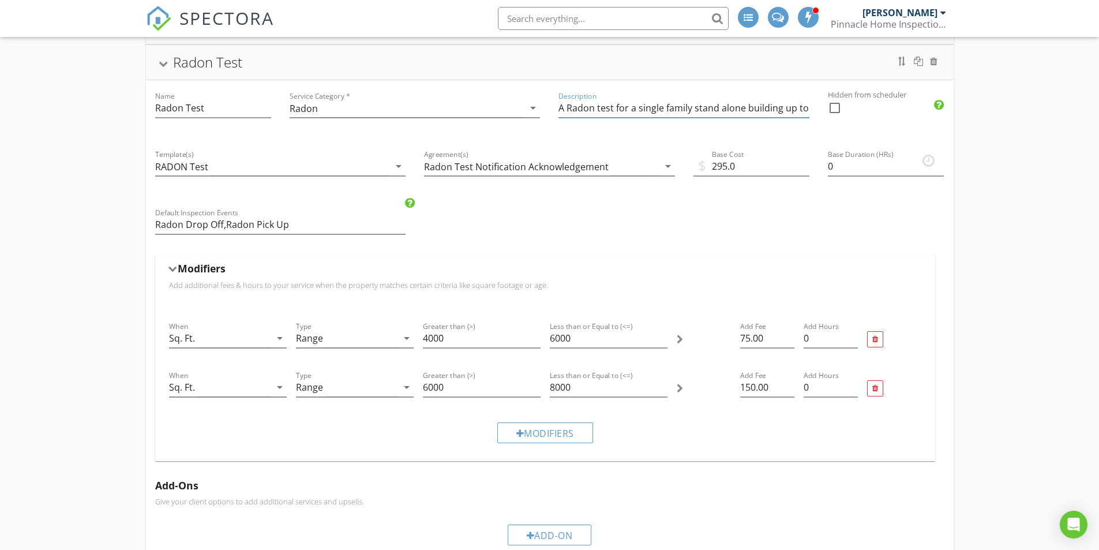
click at [730, 110] on input "A Radon test for a single family stand alone building up to 2000sq. ft. on the …" at bounding box center [684, 108] width 251 height 19
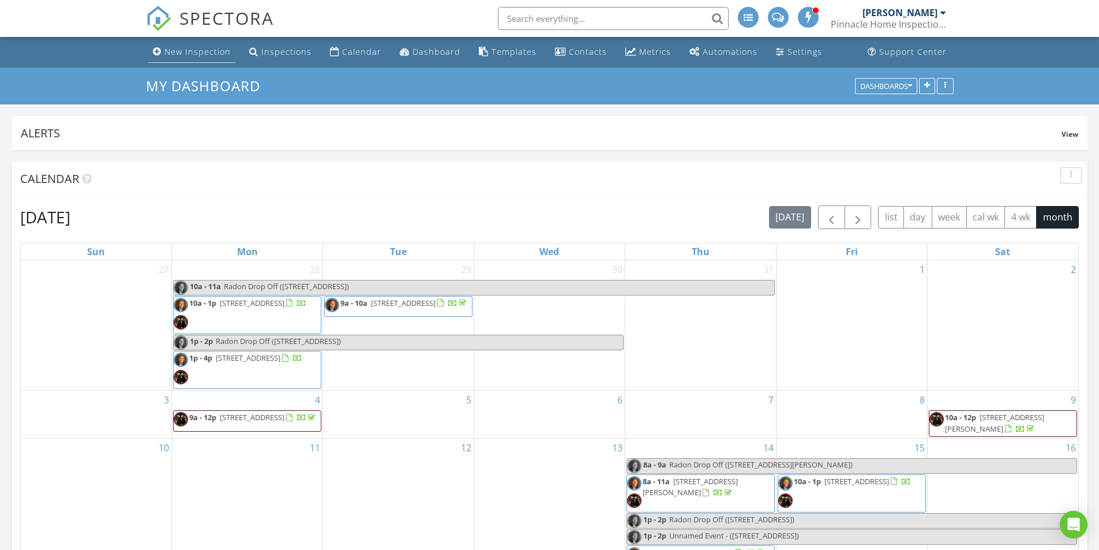
click at [173, 53] on div "New Inspection" at bounding box center [197, 51] width 66 height 11
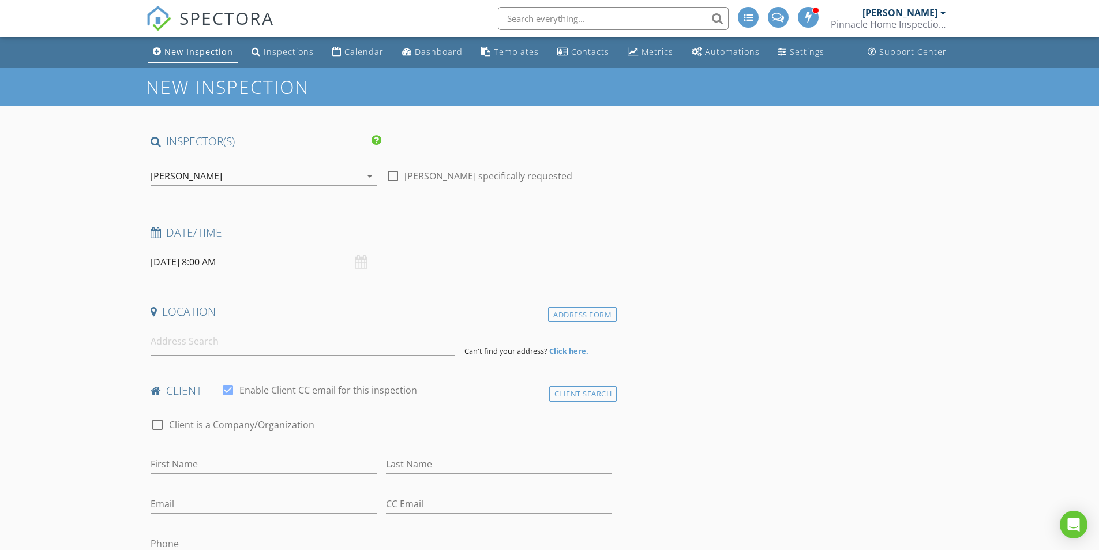
click at [200, 174] on div "[PERSON_NAME]" at bounding box center [256, 176] width 210 height 18
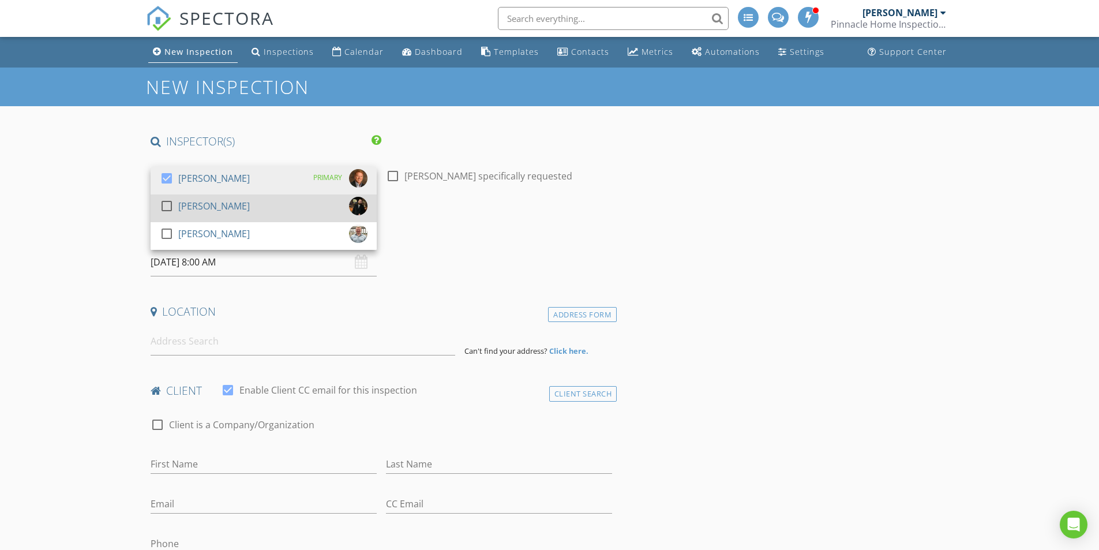
click at [164, 205] on div at bounding box center [167, 206] width 20 height 20
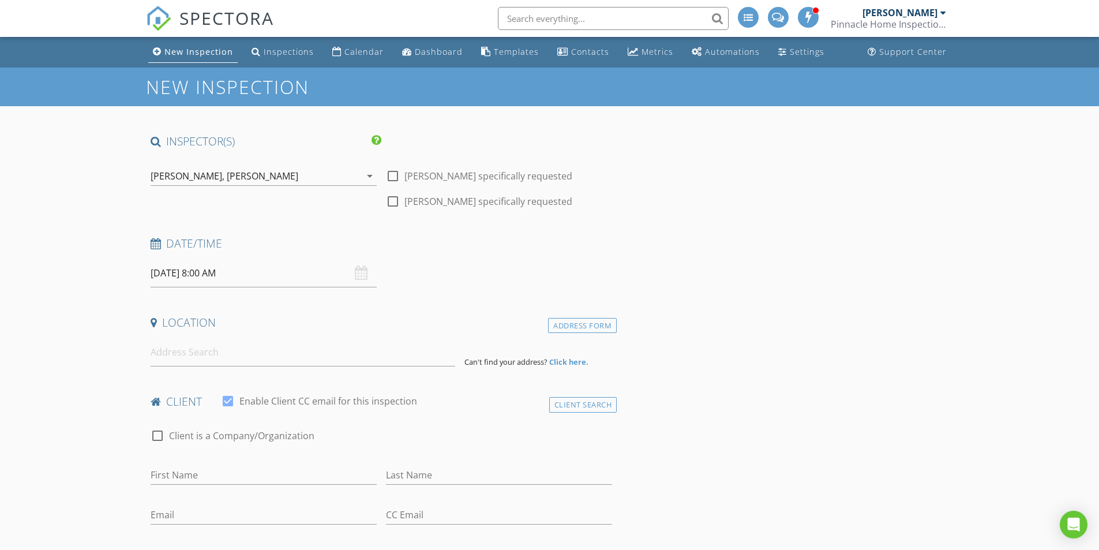
click at [250, 276] on input "08/29/2025 8:00 AM" at bounding box center [264, 273] width 226 height 28
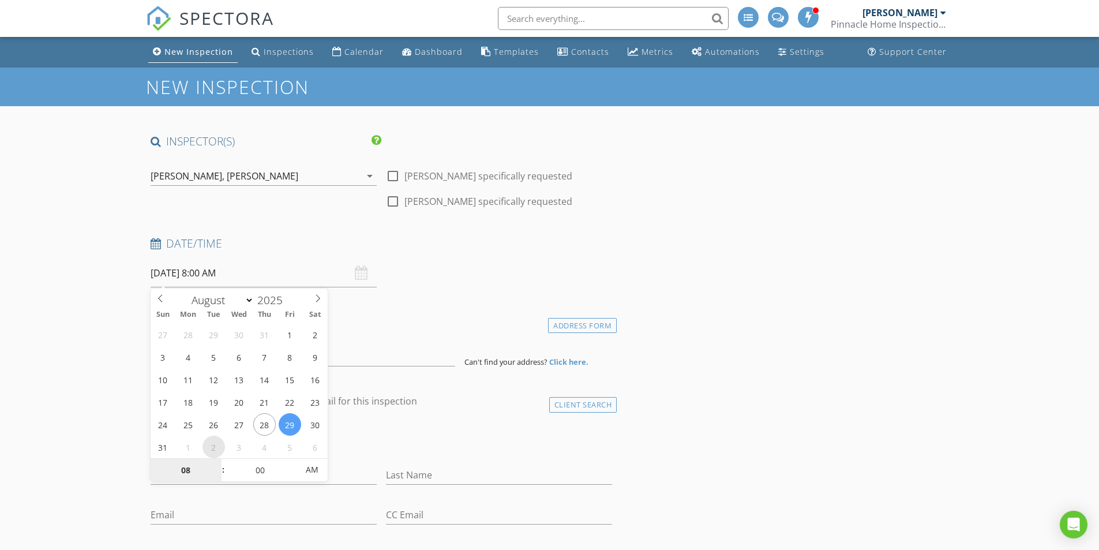
select select "8"
type input "[DATE] 8:00 AM"
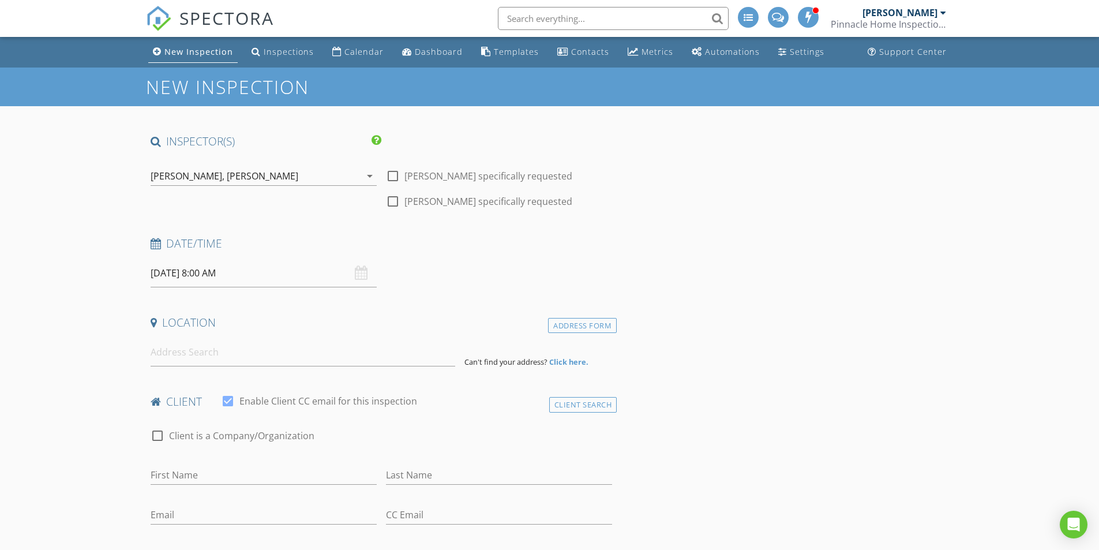
click at [233, 357] on input at bounding box center [303, 352] width 305 height 28
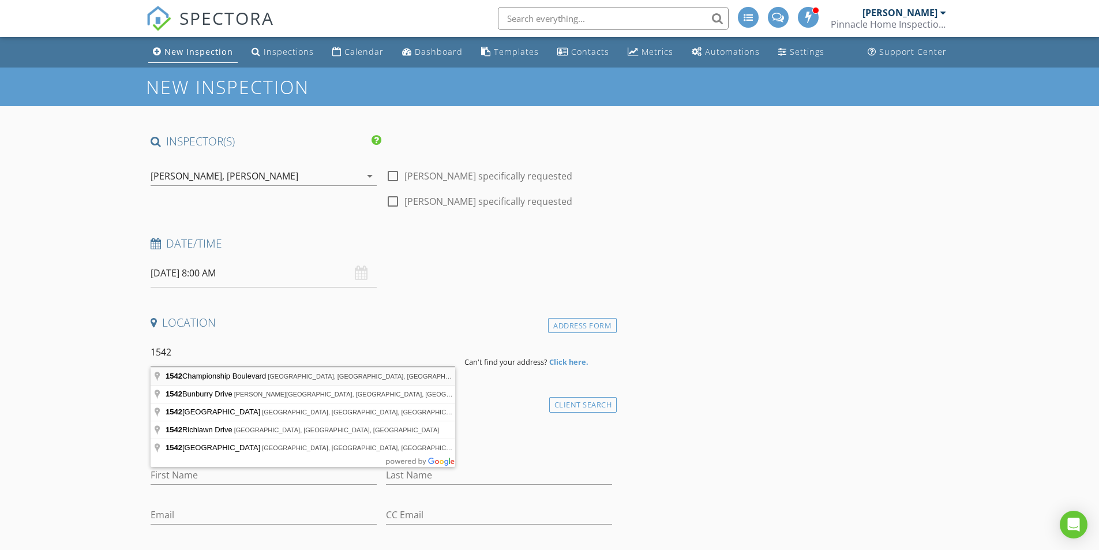
type input "1542 Championship Boulevard, Franklin, TN, USA"
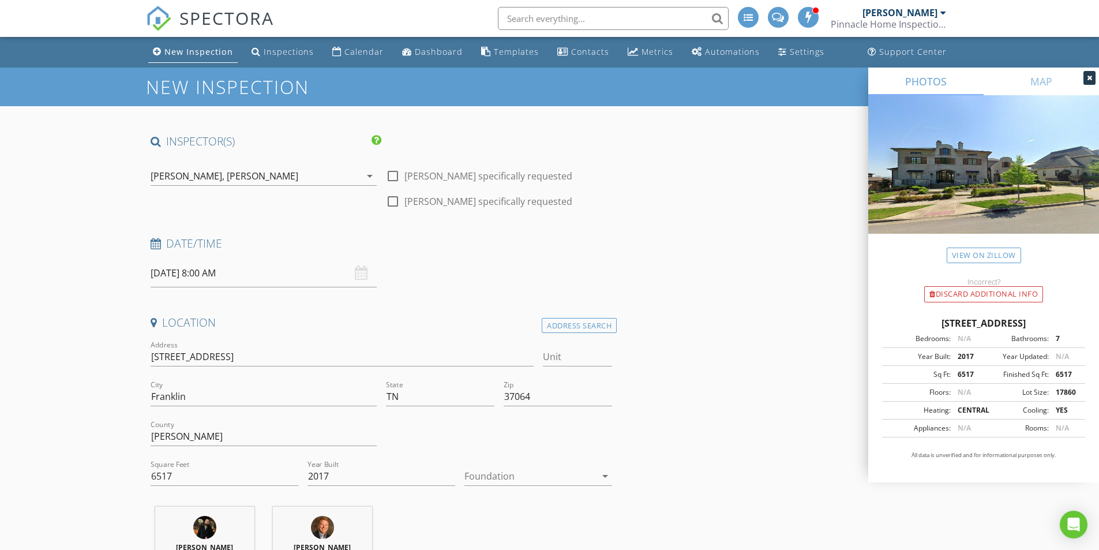
click at [488, 477] on div at bounding box center [531, 476] width 132 height 18
click at [501, 533] on div "Crawlspace" at bounding box center [538, 529] width 129 height 14
drag, startPoint x: 202, startPoint y: 466, endPoint x: 166, endPoint y: 469, distance: 36.5
click at [166, 469] on div "Square Feet 6517" at bounding box center [225, 479] width 148 height 38
click at [193, 476] on input "6517" at bounding box center [225, 476] width 148 height 19
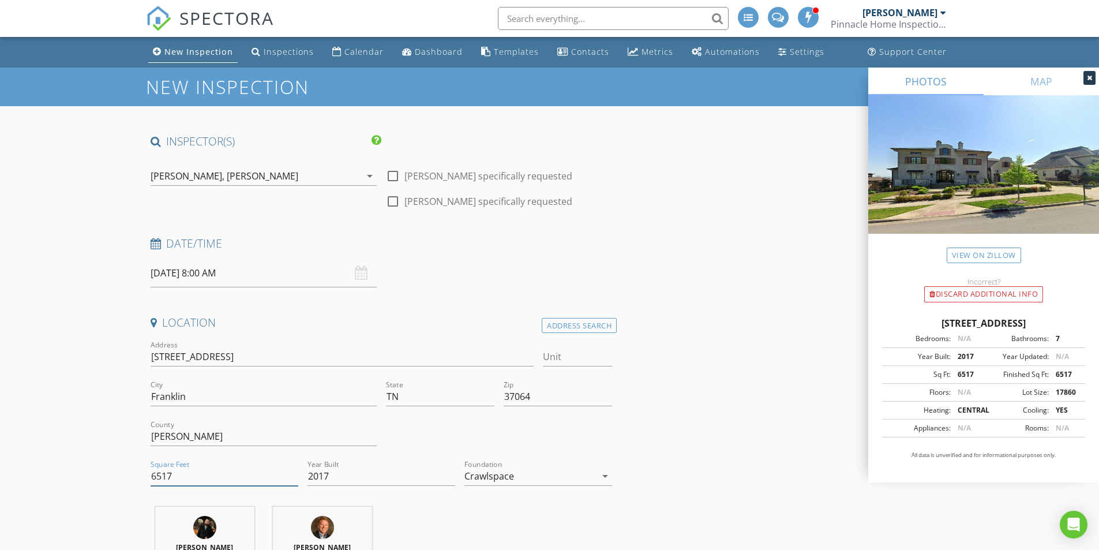
drag, startPoint x: 193, startPoint y: 476, endPoint x: 98, endPoint y: 474, distance: 95.2
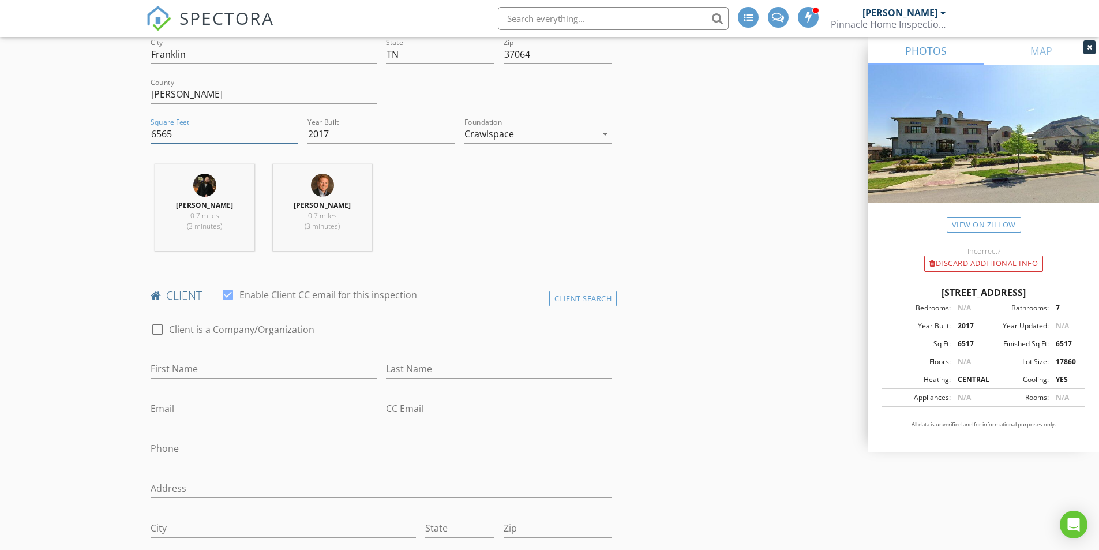
scroll to position [404, 0]
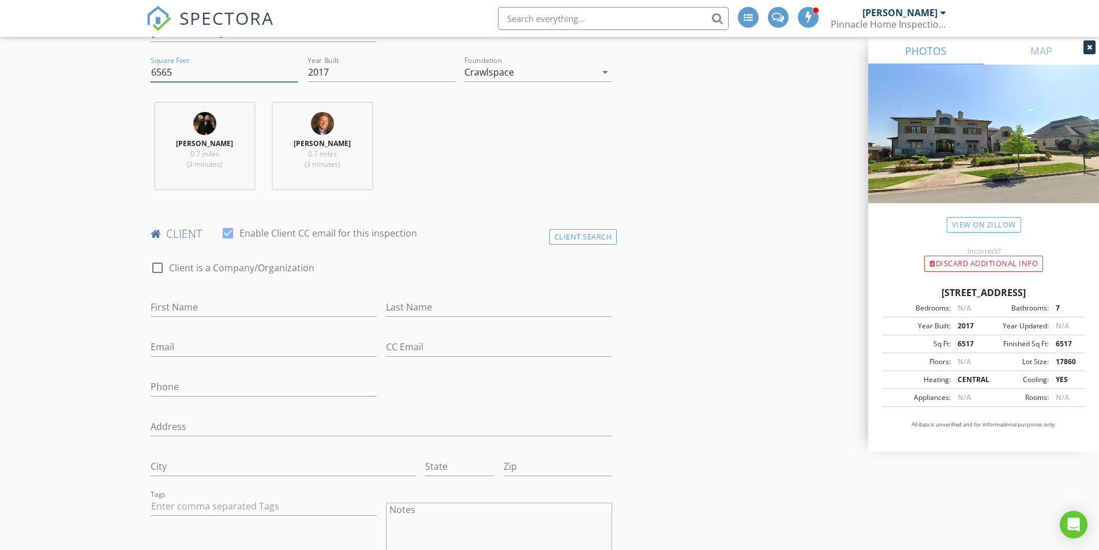
type input "6565"
click at [231, 306] on input "First Name" at bounding box center [264, 307] width 226 height 19
type input "Megan and Steve"
type input "Selig"
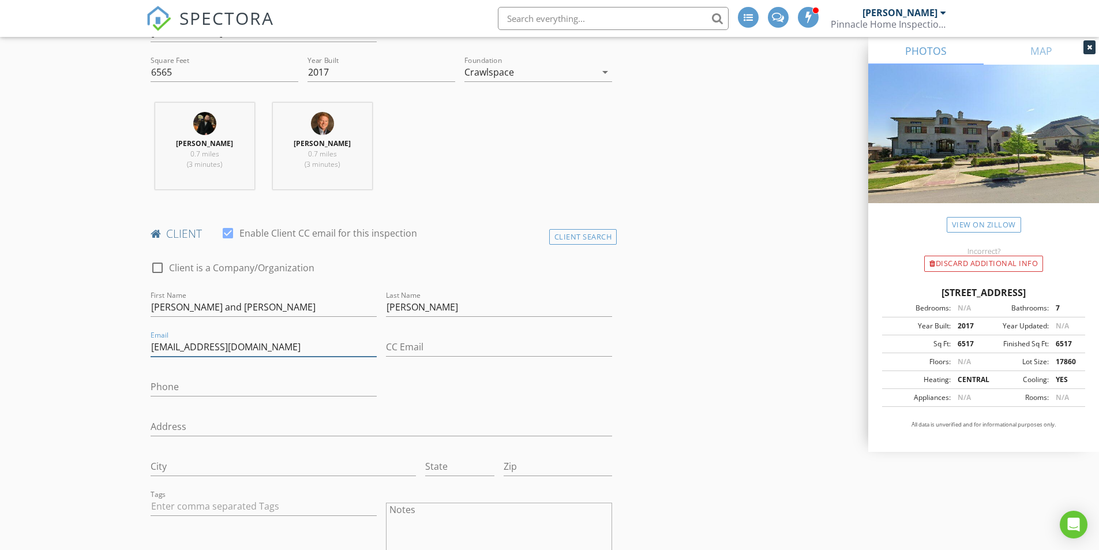
type input "meganaselig@gmail.com"
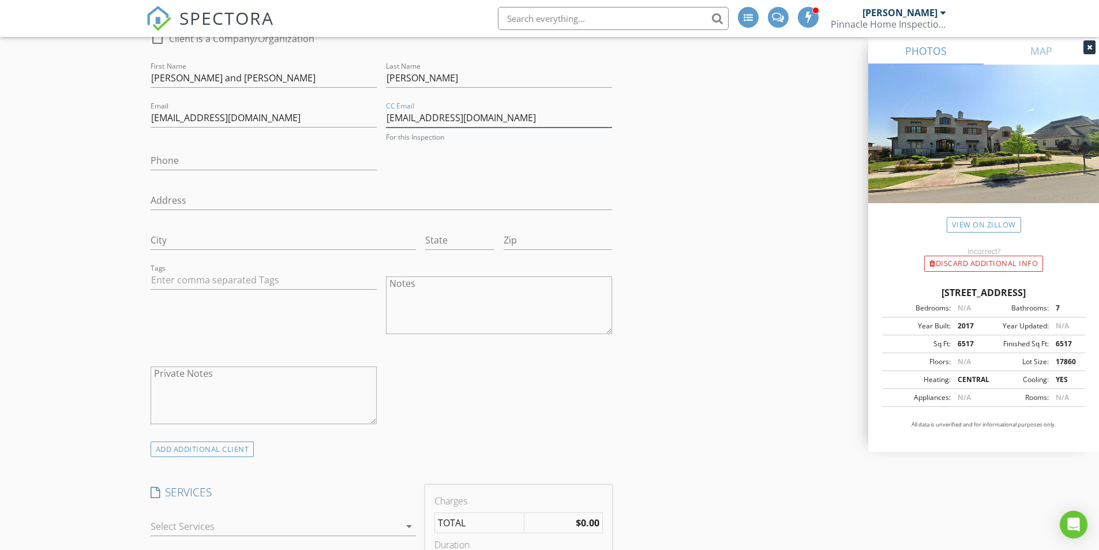
scroll to position [635, 0]
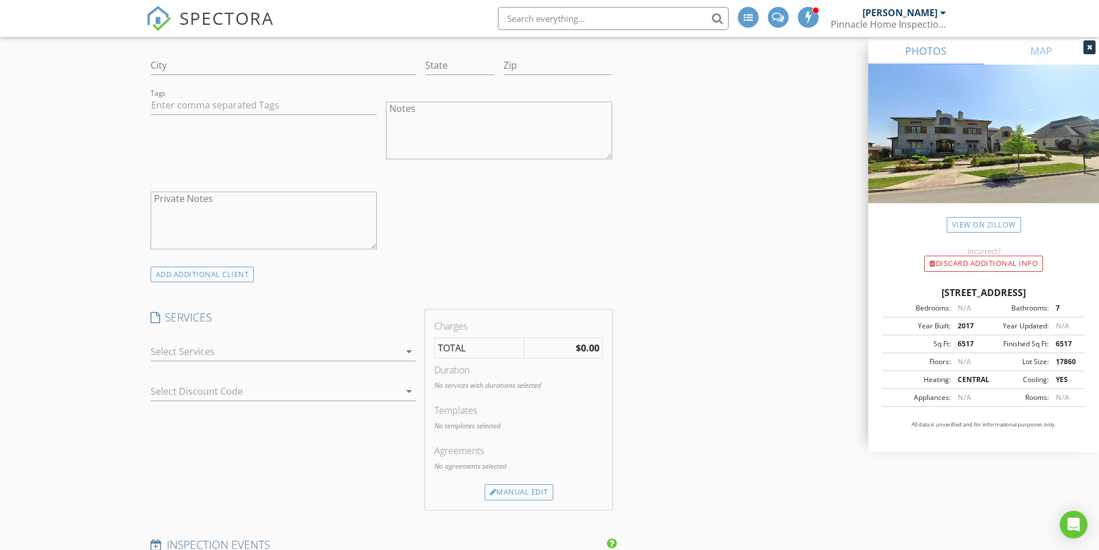
type input "spatrickselig@yahoo.com"
click at [215, 350] on div at bounding box center [275, 351] width 249 height 18
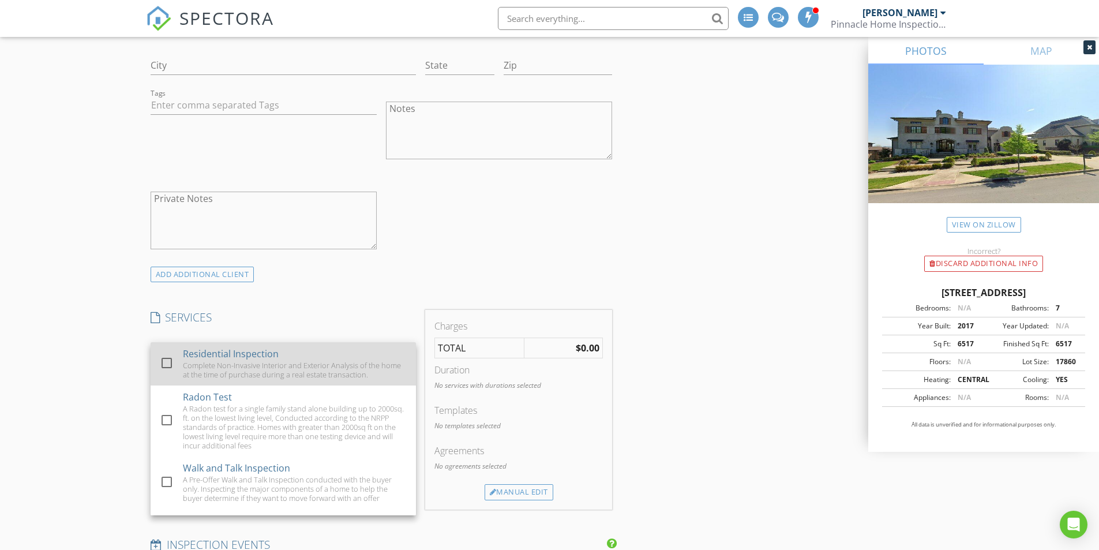
click at [169, 363] on div at bounding box center [167, 363] width 20 height 20
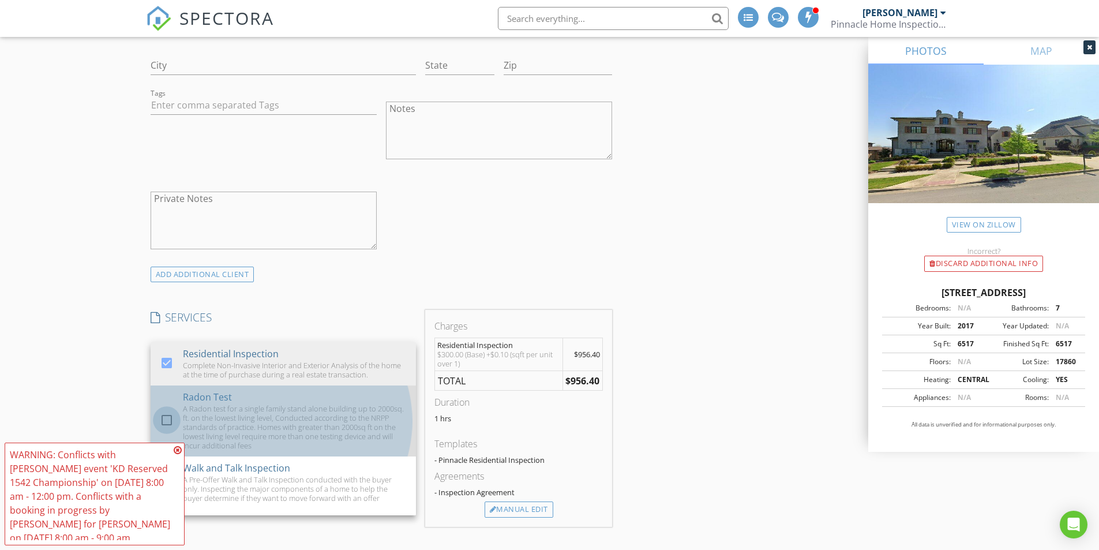
click at [169, 417] on div at bounding box center [167, 420] width 20 height 20
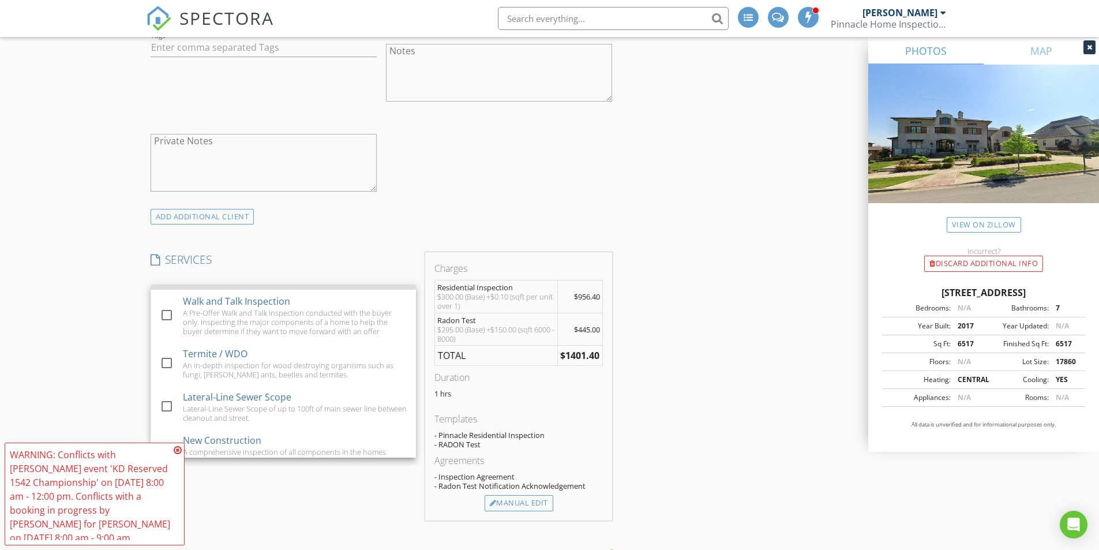
scroll to position [115, 0]
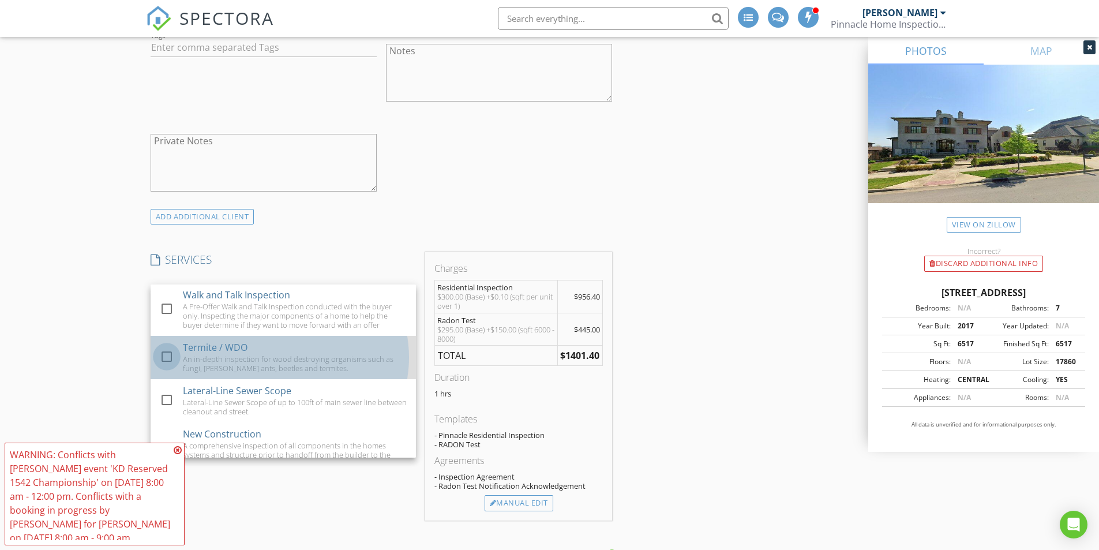
click at [166, 355] on div at bounding box center [167, 357] width 20 height 20
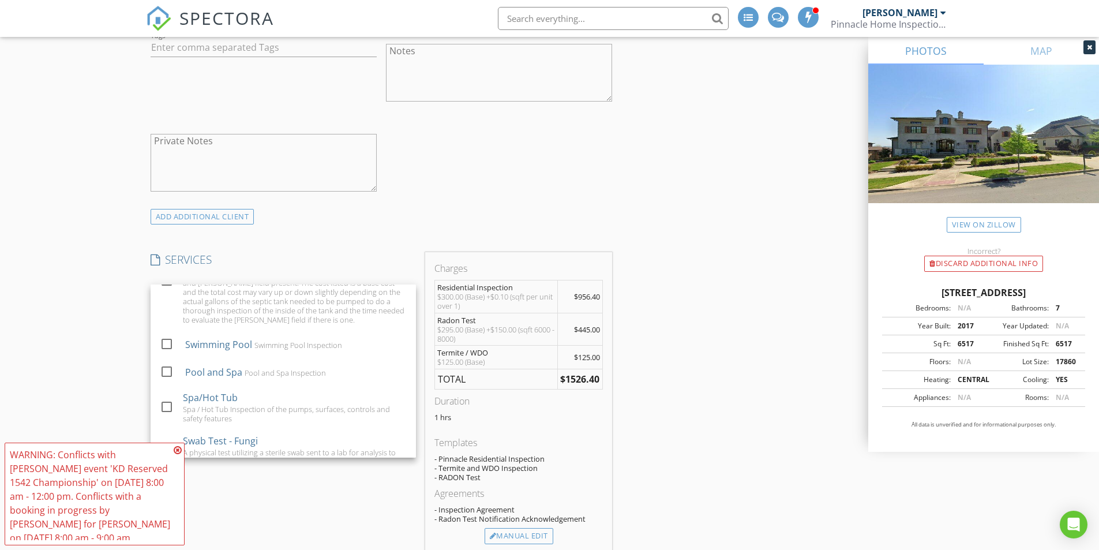
scroll to position [519, 0]
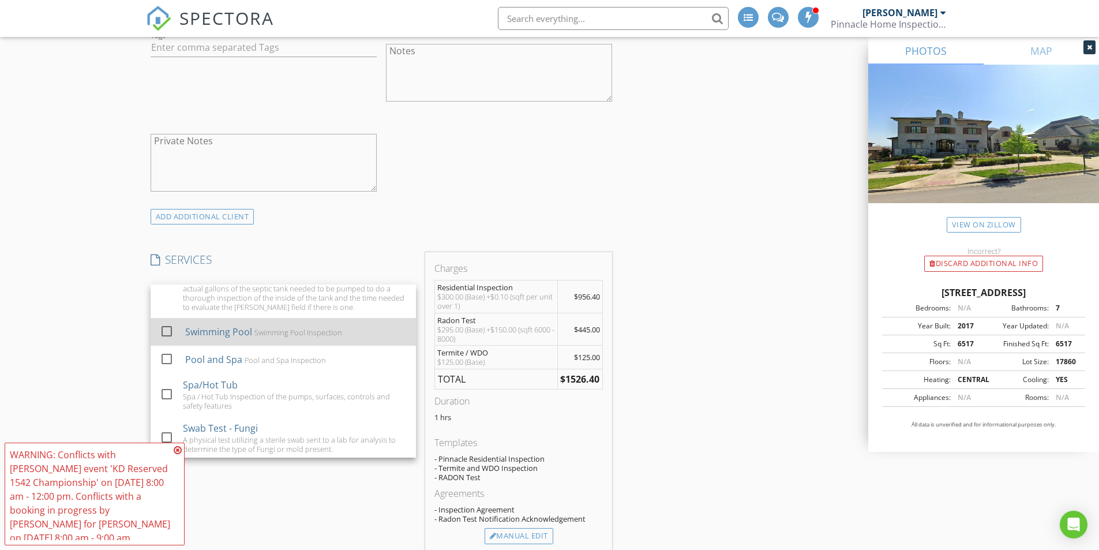
click at [166, 339] on div at bounding box center [167, 331] width 20 height 20
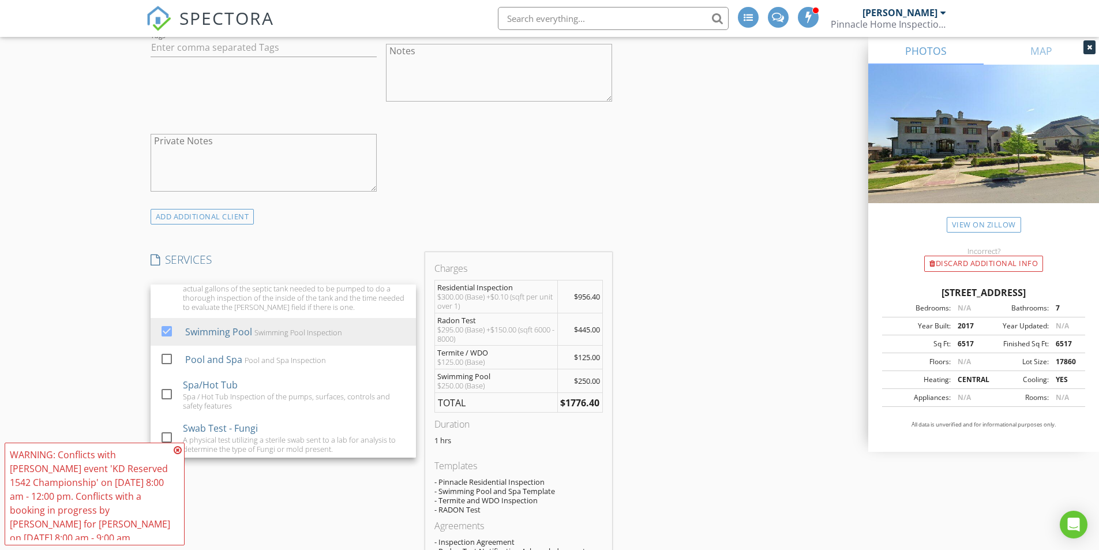
click at [178, 450] on icon at bounding box center [178, 450] width 8 height 9
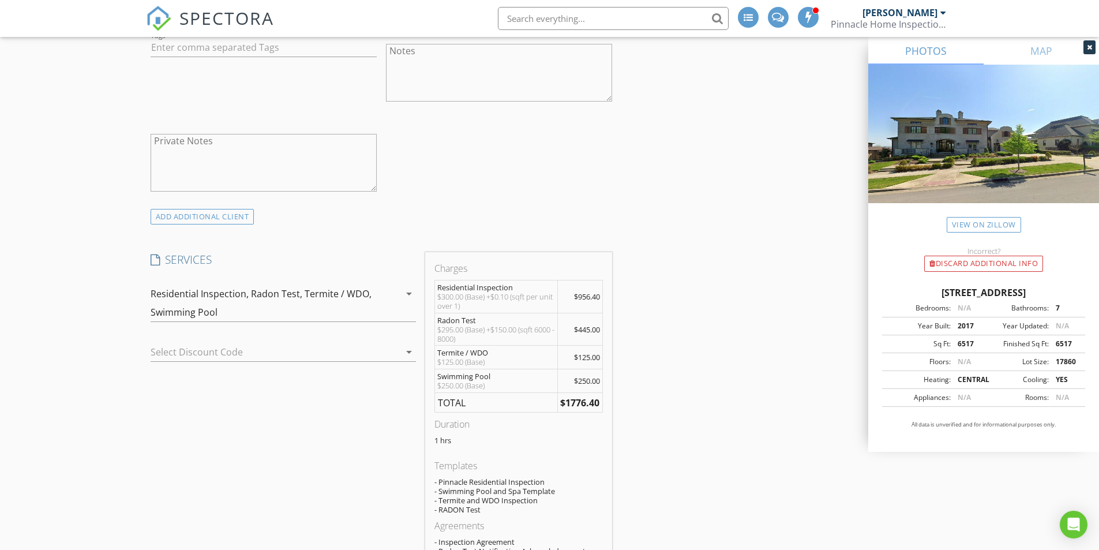
click at [234, 349] on div at bounding box center [267, 352] width 233 height 18
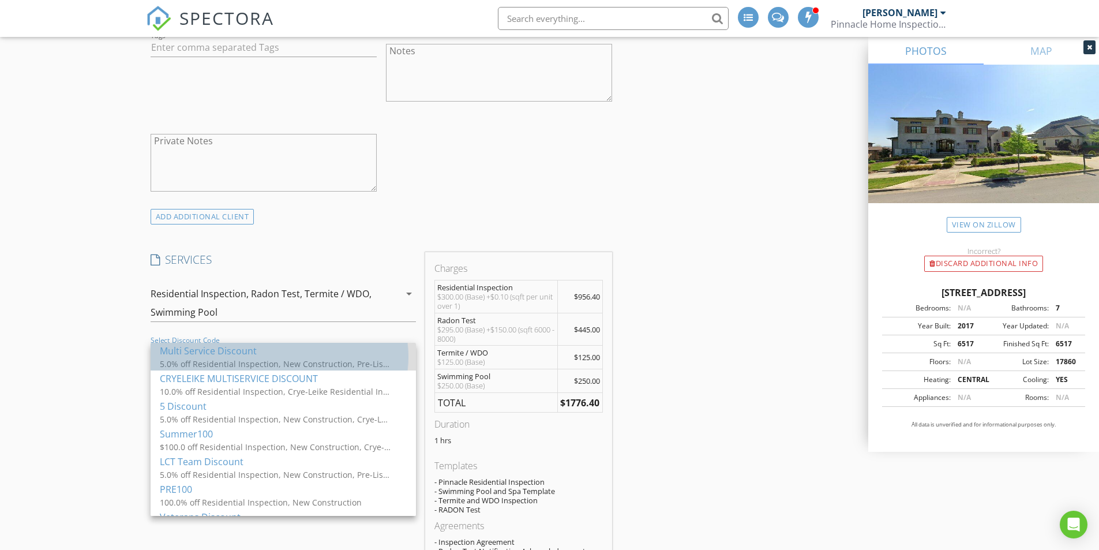
click at [230, 359] on div "5.0% off Residential Inspection, New Construction, Pre-Listing Inspection" at bounding box center [275, 364] width 231 height 12
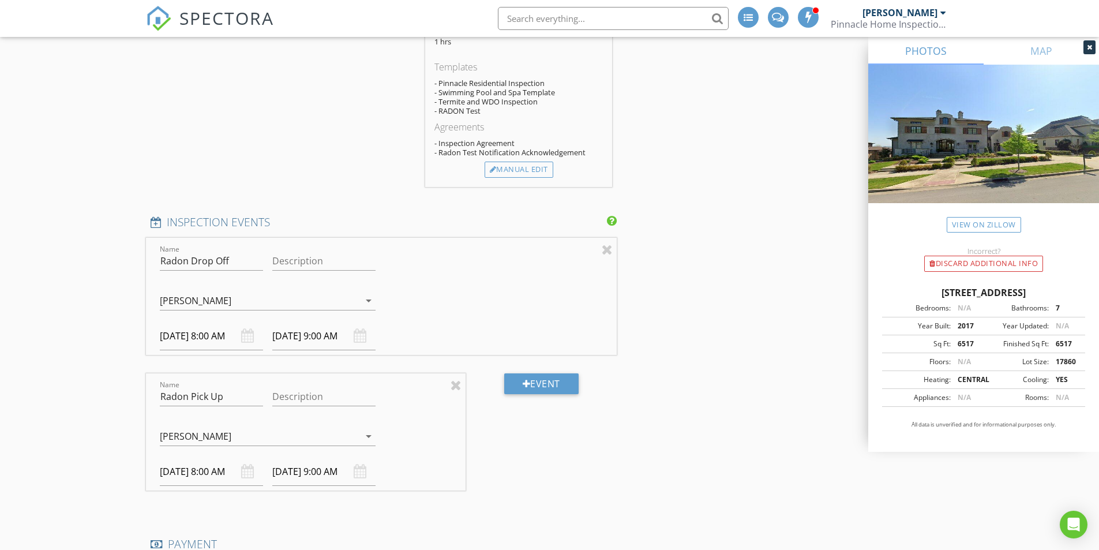
scroll to position [1325, 0]
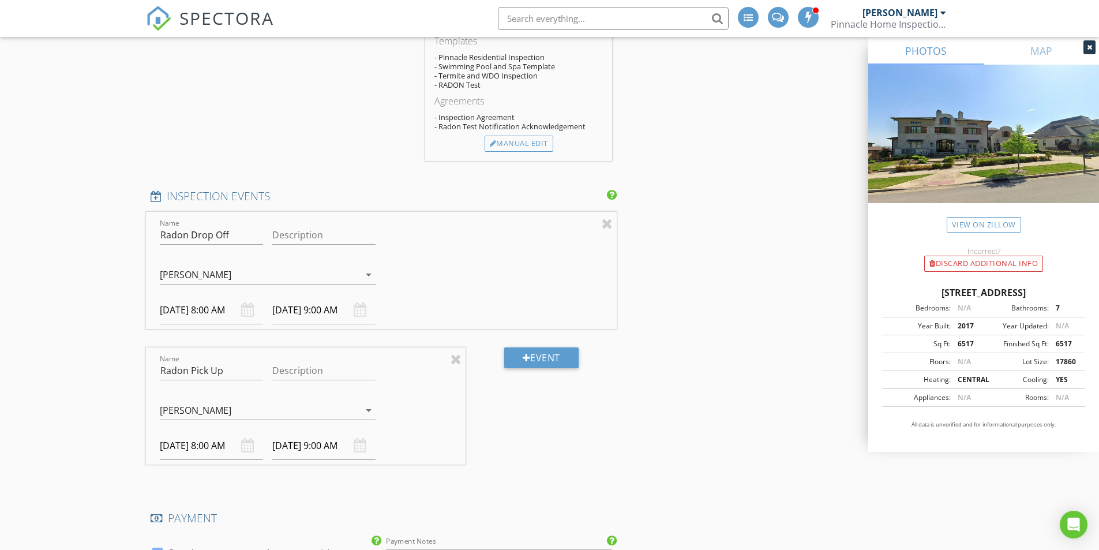
click at [361, 310] on div "09/02/2025 9:00 AM" at bounding box center [323, 310] width 103 height 28
click at [332, 310] on input "09/02/2025 9:00 AM" at bounding box center [323, 310] width 103 height 28
type input "08"
type input "09/02/2025 8:00 AM"
click at [341, 514] on span at bounding box center [342, 513] width 8 height 12
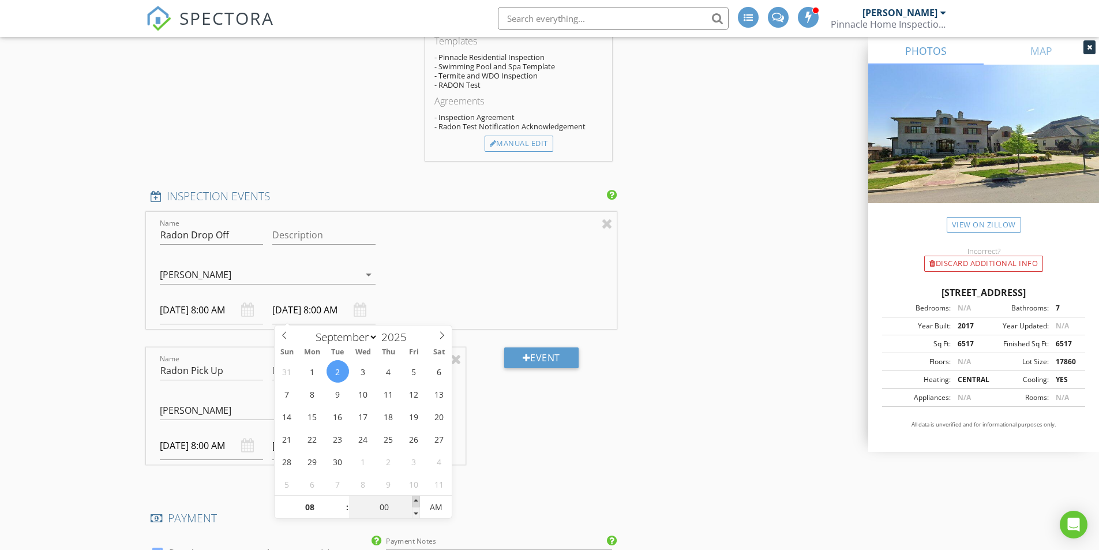
type input "05"
type input "09/02/2025 8:05 AM"
click at [420, 498] on span at bounding box center [416, 502] width 8 height 12
click at [574, 440] on div "Event" at bounding box center [541, 415] width 151 height 136
click at [250, 447] on div "09/02/2025 8:00 AM" at bounding box center [211, 446] width 103 height 28
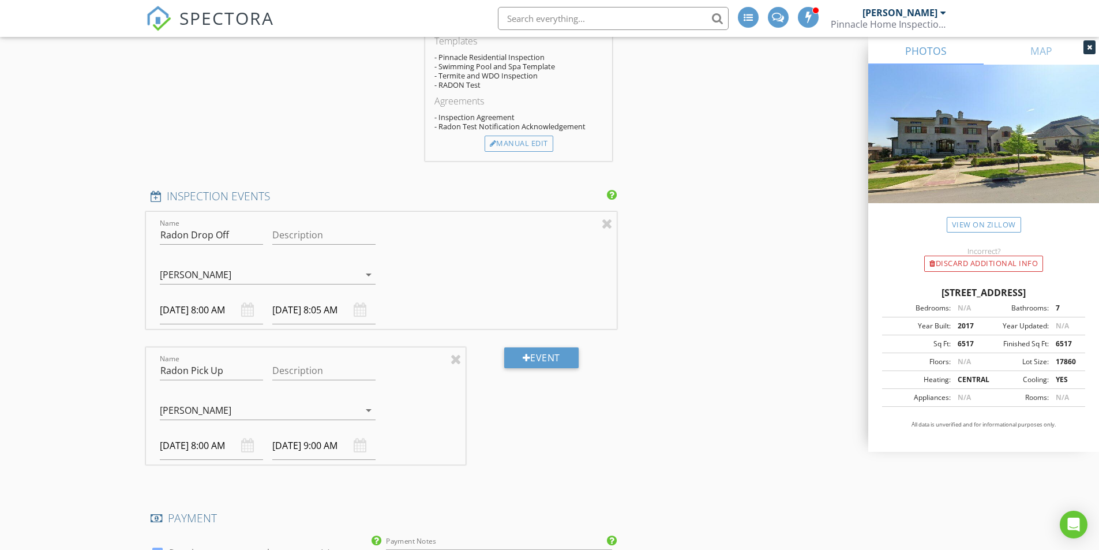
click at [239, 444] on input "09/02/2025 8:00 AM" at bounding box center [211, 446] width 103 height 28
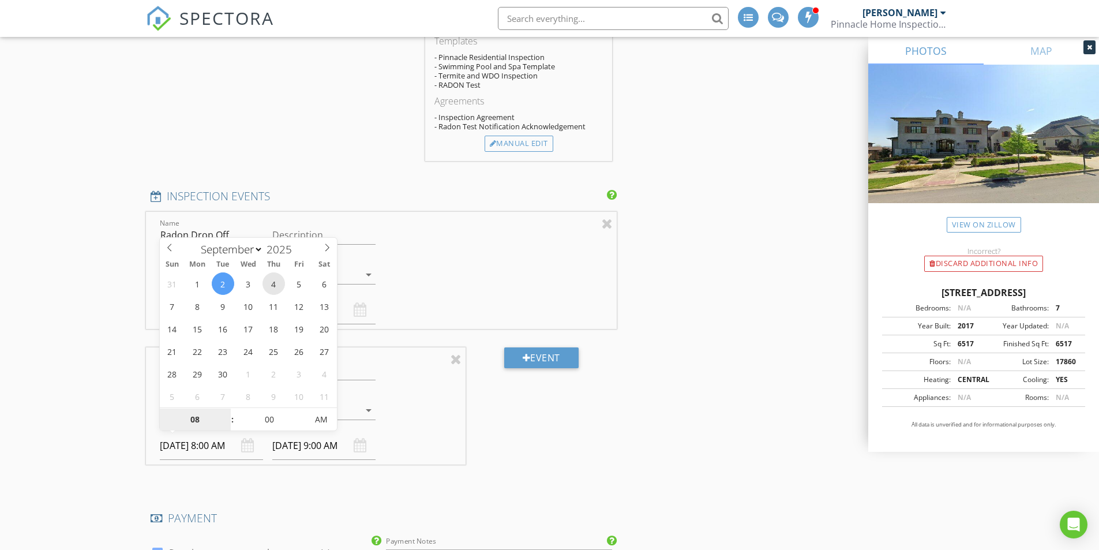
type input "09/04/2025 8:00 AM"
type input "09/04/2025 9:00 AM"
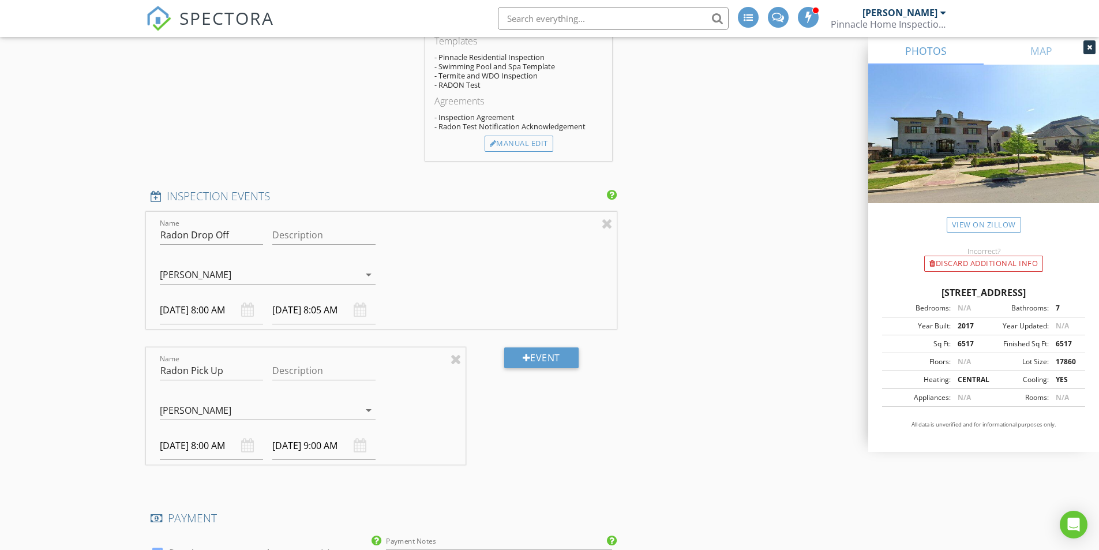
click at [249, 444] on div "09/04/2025 8:00 AM" at bounding box center [211, 446] width 103 height 28
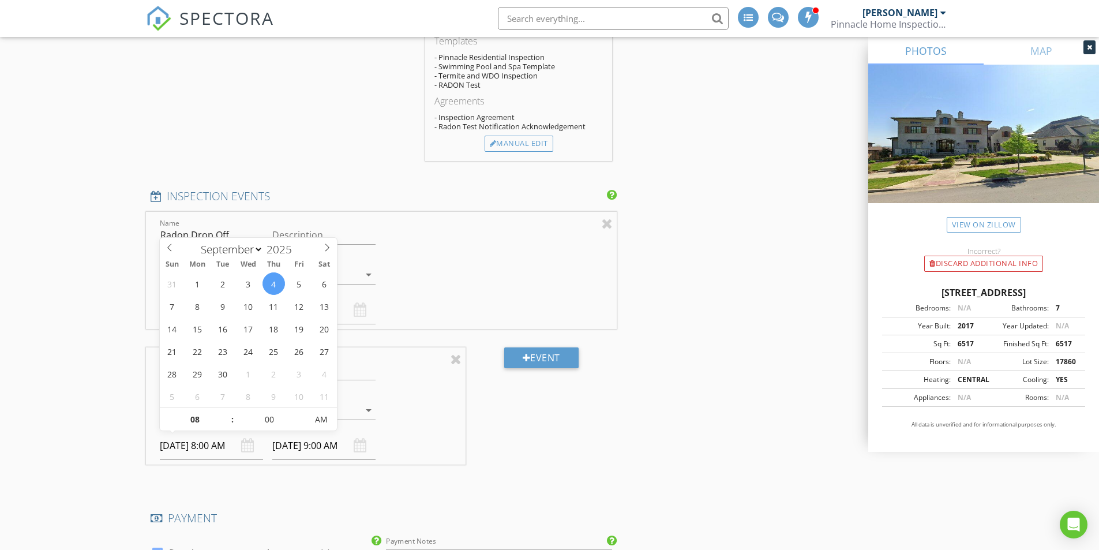
click at [225, 443] on input "09/04/2025 8:00 AM" at bounding box center [211, 446] width 103 height 28
type input "05"
type input "09/04/2025 8:05 AM"
click at [302, 412] on span at bounding box center [301, 414] width 8 height 12
type input "09/04/2025 9:05 AM"
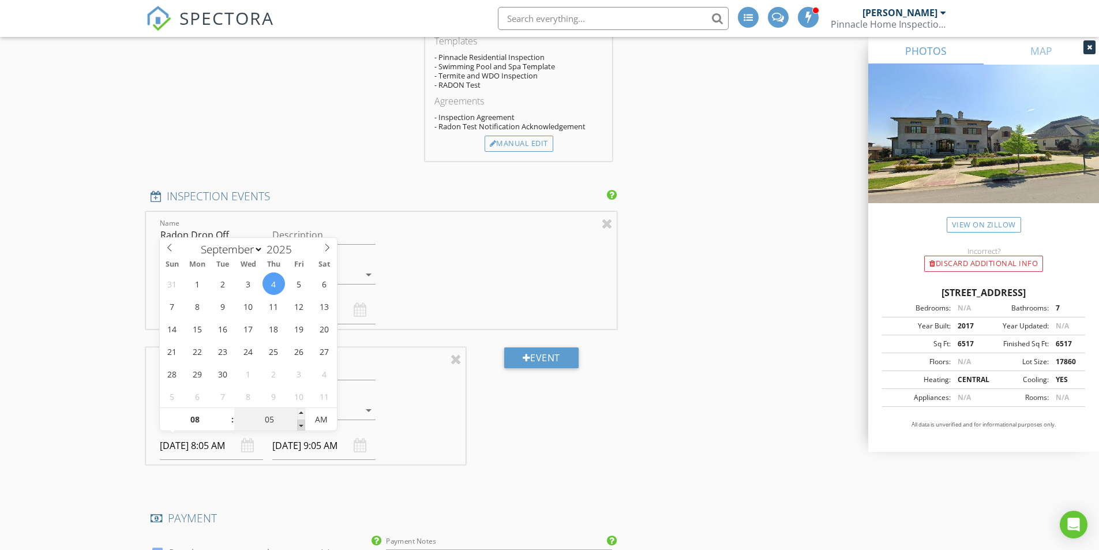
type input "00"
type input "09/04/2025 8:00 AM"
click at [301, 428] on span at bounding box center [301, 426] width 8 height 12
type input "00"
type input "09/04/2025 9:00 AM"
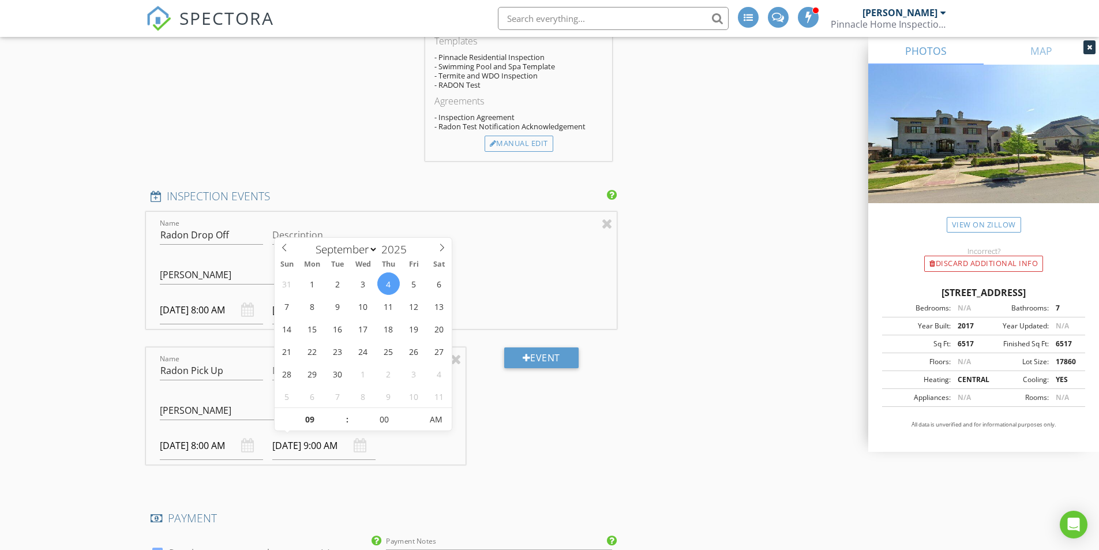
click at [330, 446] on input "09/04/2025 9:00 AM" at bounding box center [323, 446] width 103 height 28
type input "08"
type input "09/04/2025 8:00 AM"
click at [342, 424] on span at bounding box center [342, 426] width 8 height 12
type input "05"
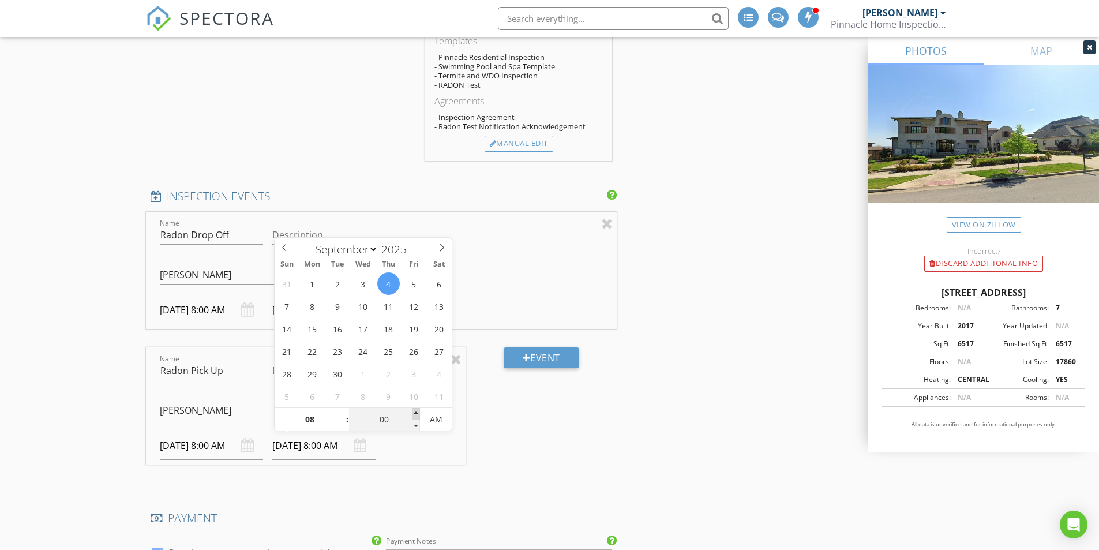
type input "09/04/2025 8:05 AM"
click at [420, 413] on span at bounding box center [416, 414] width 8 height 12
click at [508, 446] on div "Event" at bounding box center [541, 415] width 151 height 136
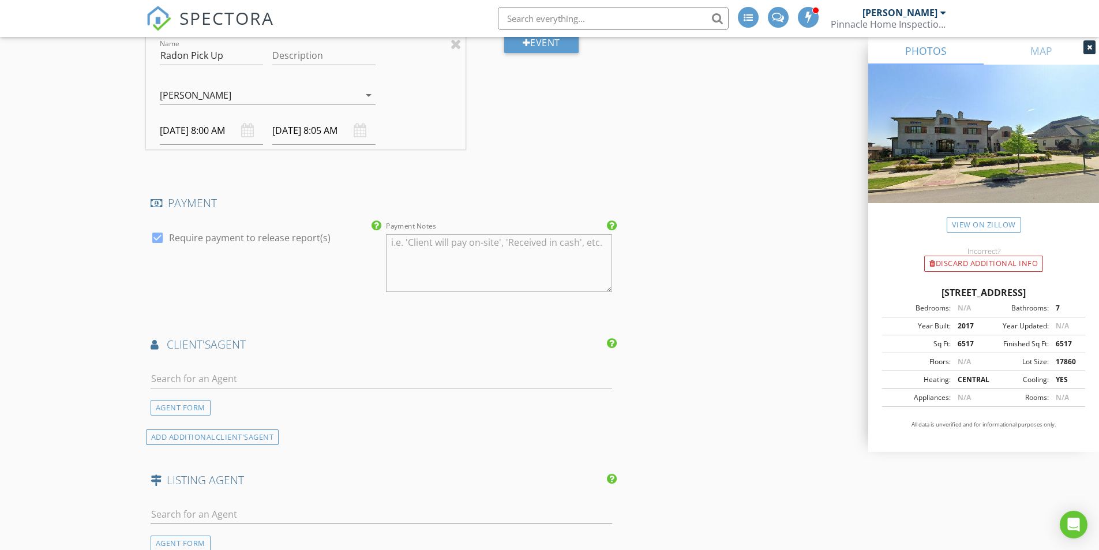
scroll to position [1671, 0]
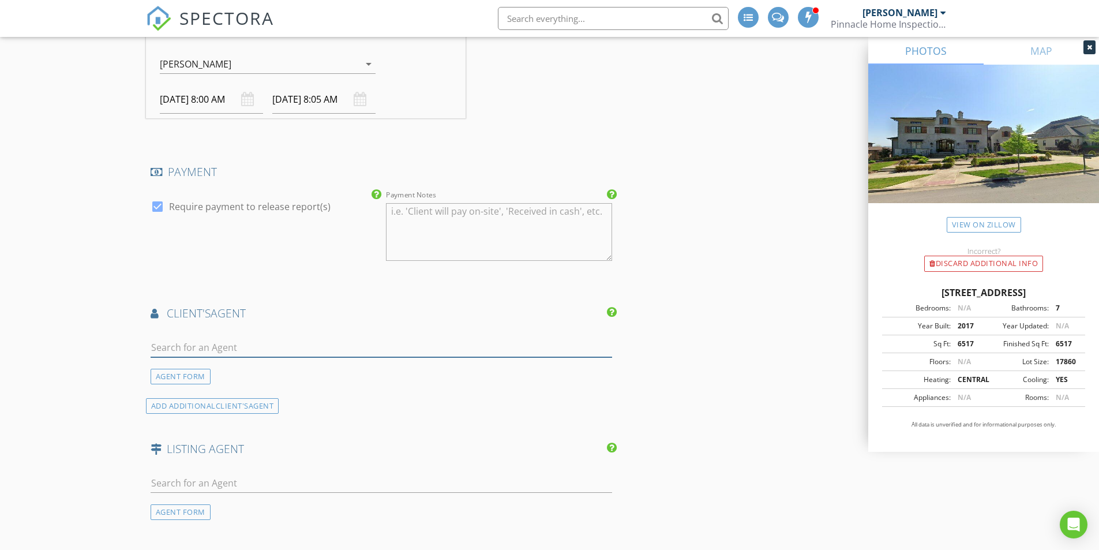
click at [215, 347] on input "text" at bounding box center [382, 347] width 462 height 19
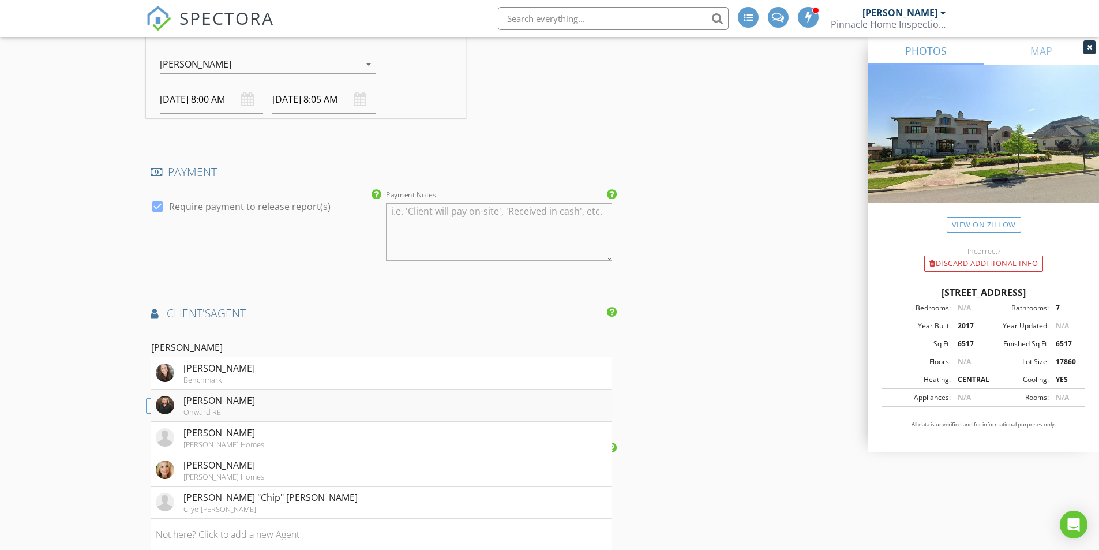
type input "kelly"
click at [223, 399] on div "Kelly Dougherty" at bounding box center [220, 401] width 72 height 14
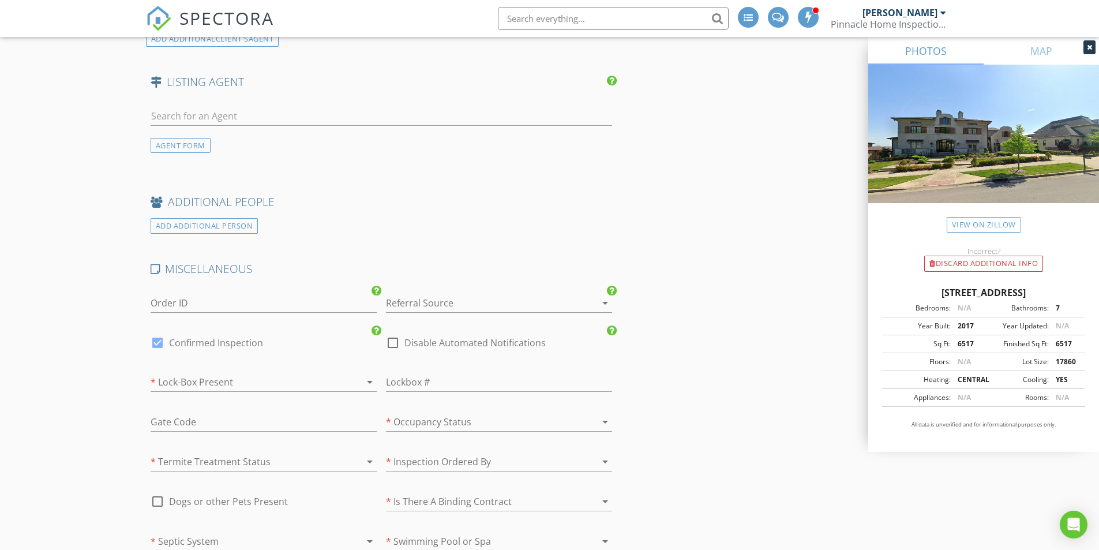
scroll to position [2363, 0]
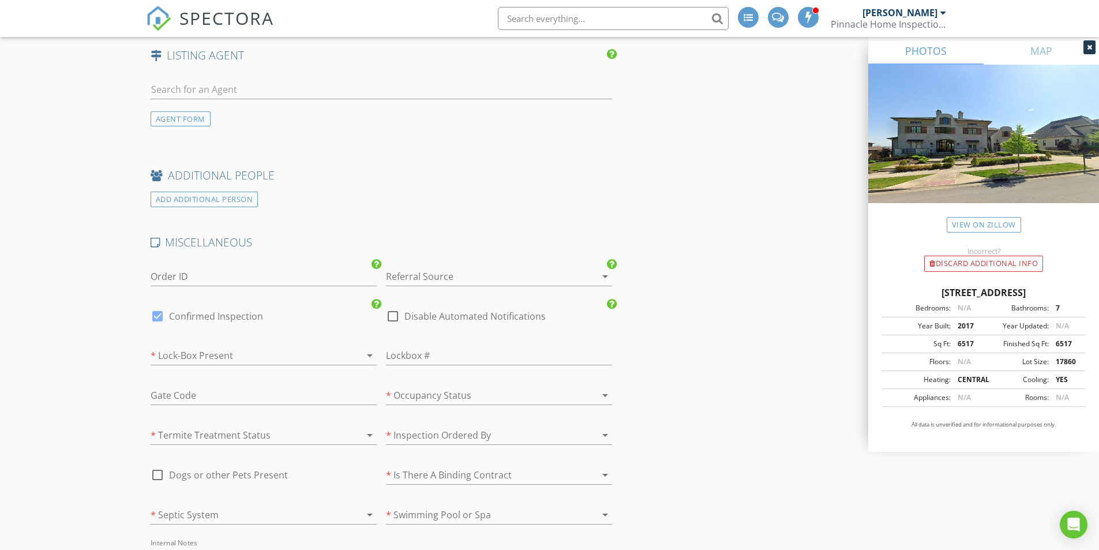
click at [222, 355] on div at bounding box center [248, 355] width 194 height 18
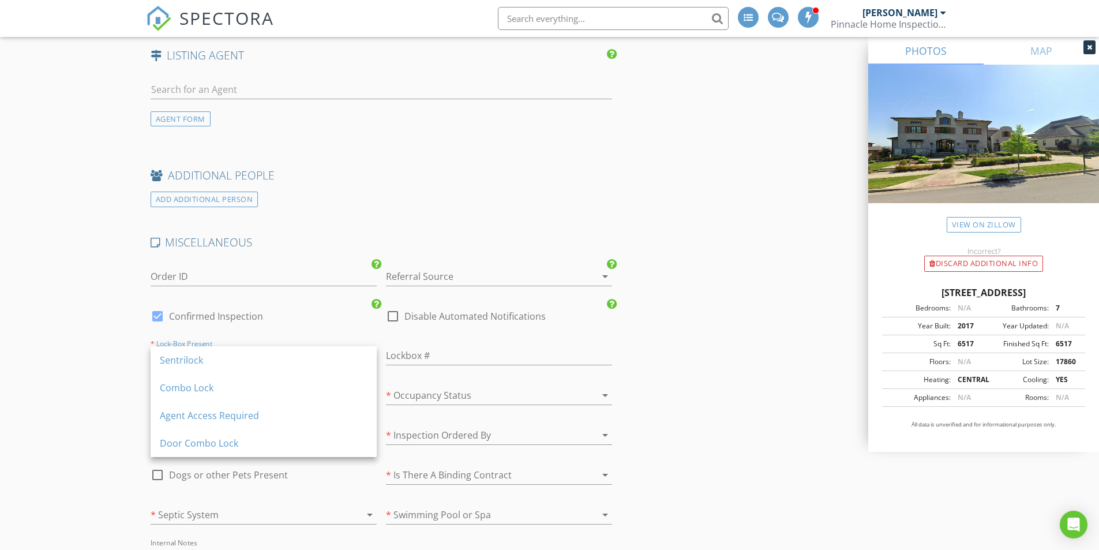
click at [222, 355] on div "Sentrilock" at bounding box center [264, 360] width 208 height 14
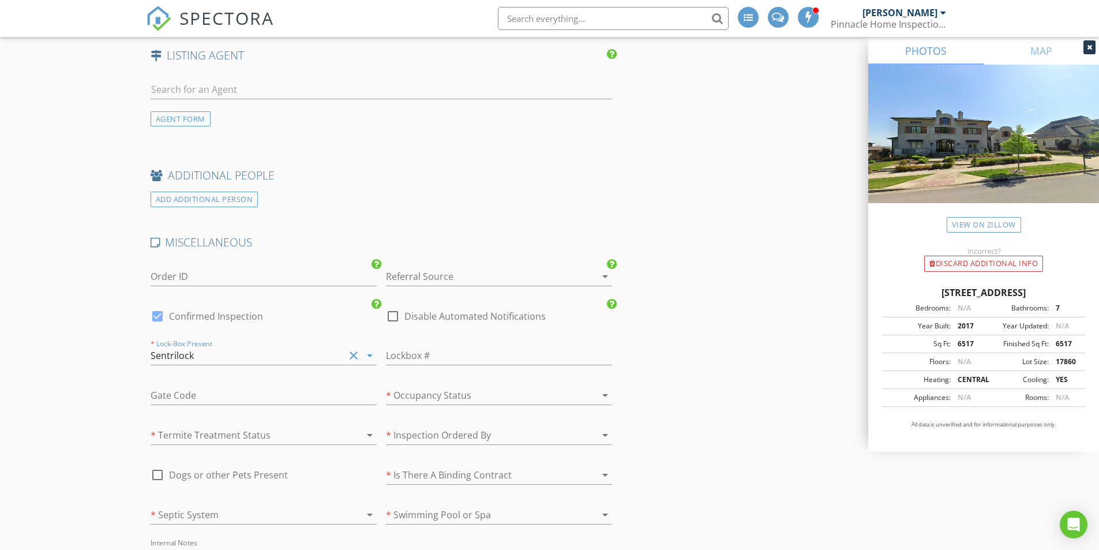
click at [231, 435] on div at bounding box center [248, 435] width 194 height 18
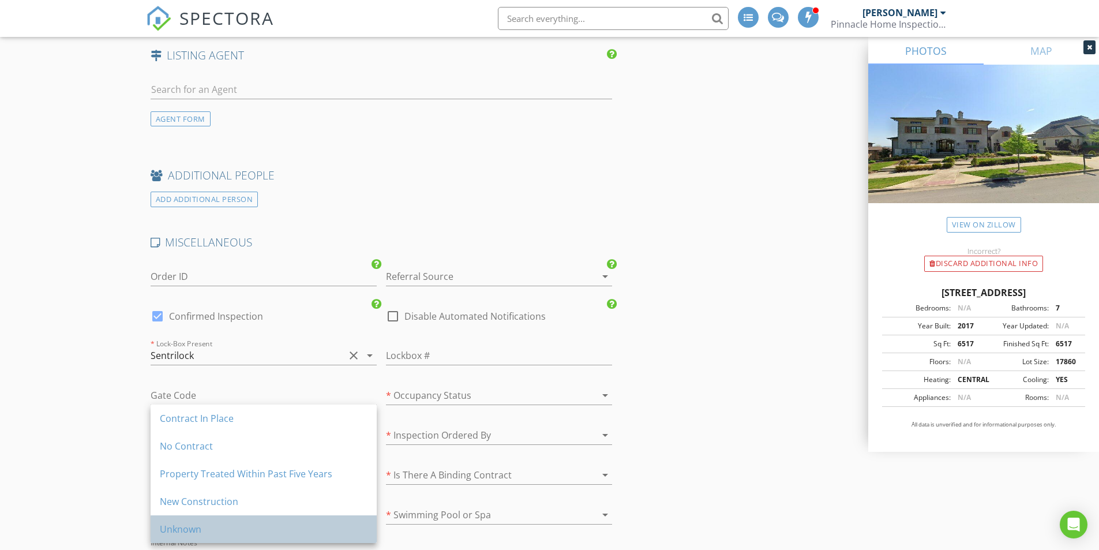
click at [217, 528] on div "Unknown" at bounding box center [264, 529] width 208 height 14
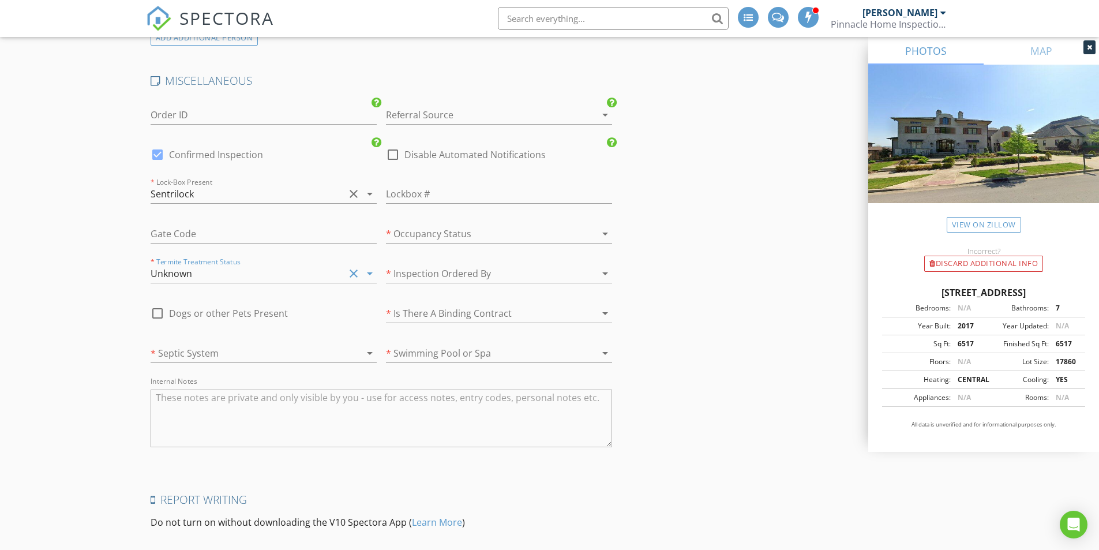
scroll to position [2537, 0]
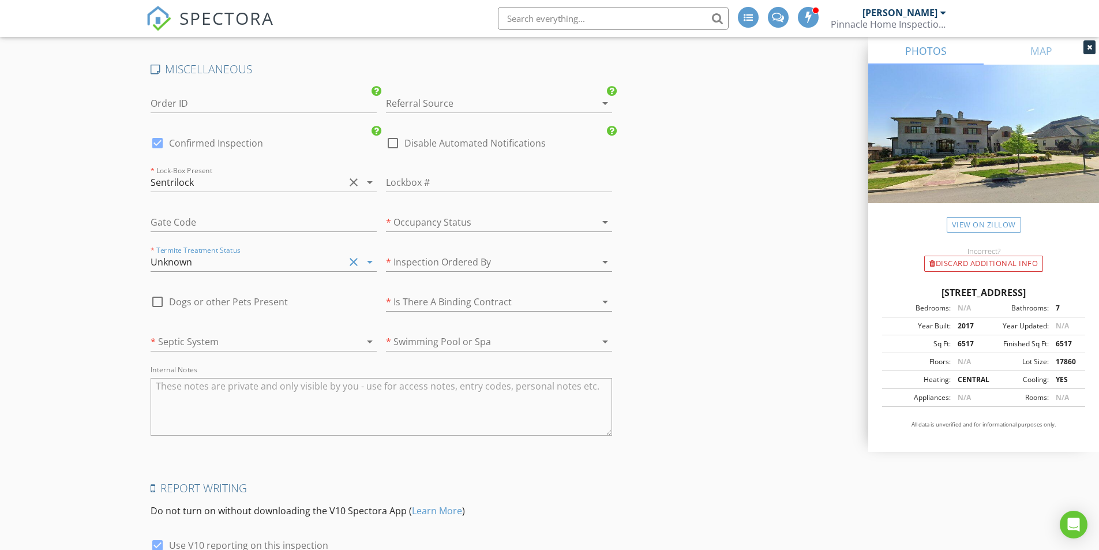
click at [220, 339] on div at bounding box center [248, 341] width 194 height 18
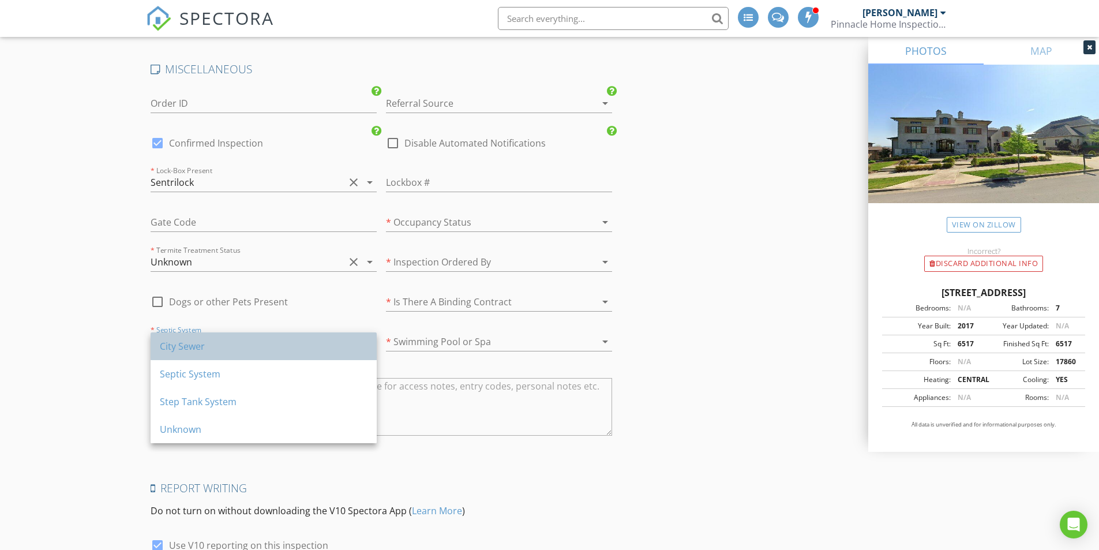
click at [219, 343] on div "City Sewer" at bounding box center [264, 346] width 208 height 14
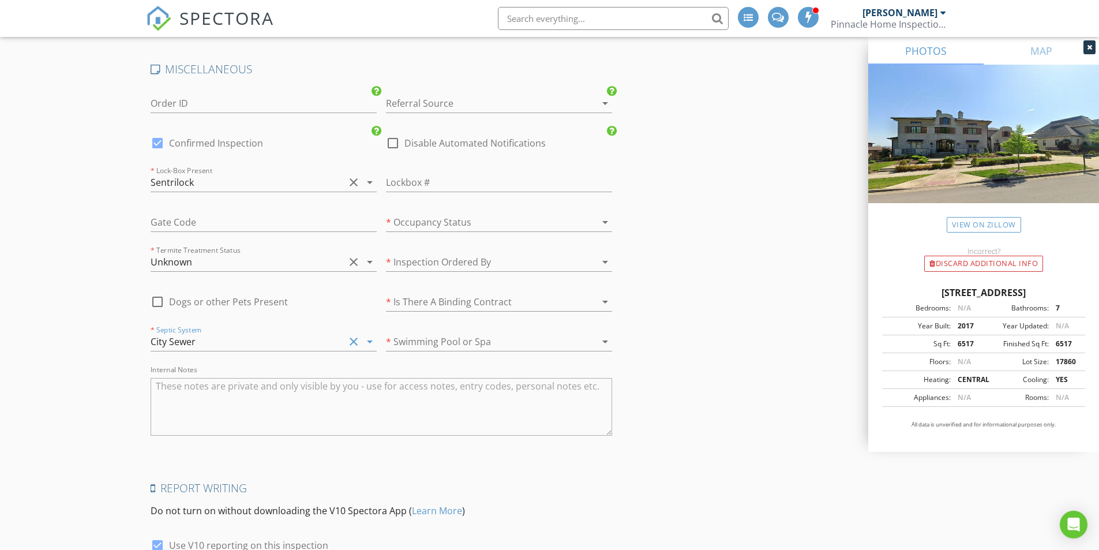
click at [468, 100] on div at bounding box center [483, 103] width 194 height 18
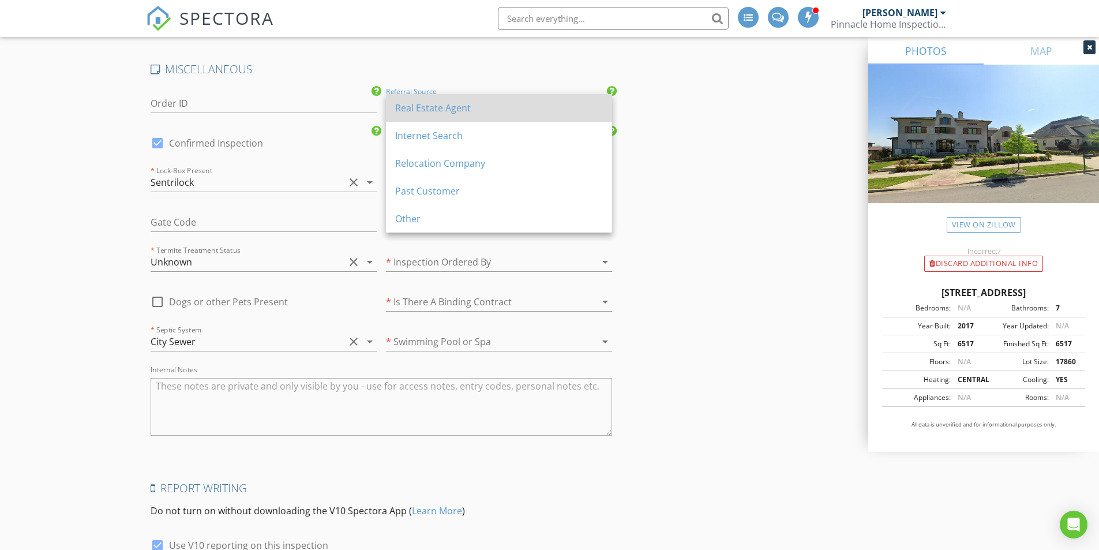
click at [463, 114] on div "Real Estate Agent" at bounding box center [499, 108] width 208 height 14
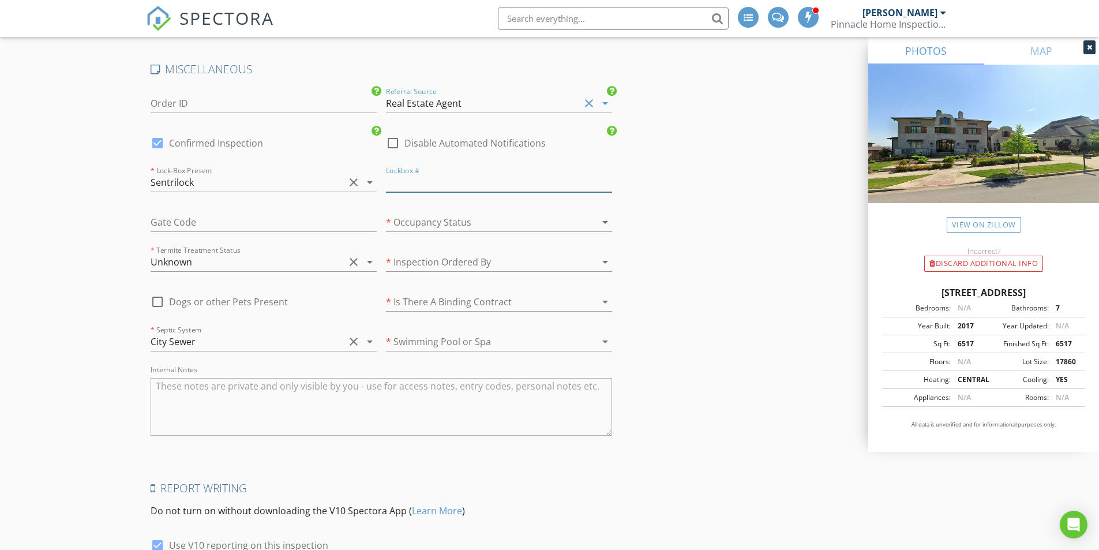
click at [459, 188] on input "number" at bounding box center [499, 182] width 226 height 19
click at [463, 218] on div at bounding box center [483, 222] width 194 height 18
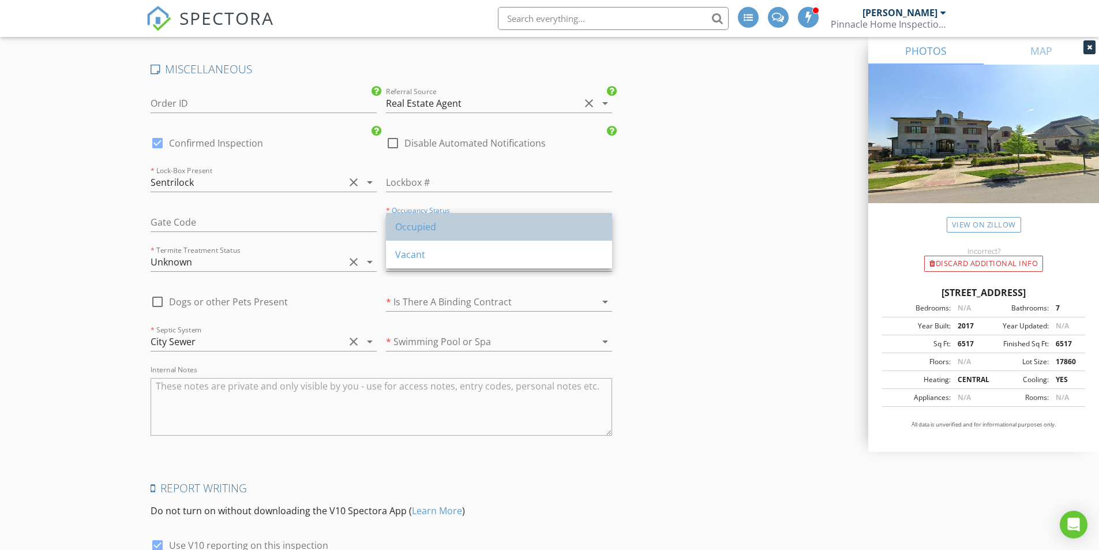
click at [462, 223] on div "Occupied" at bounding box center [499, 227] width 208 height 14
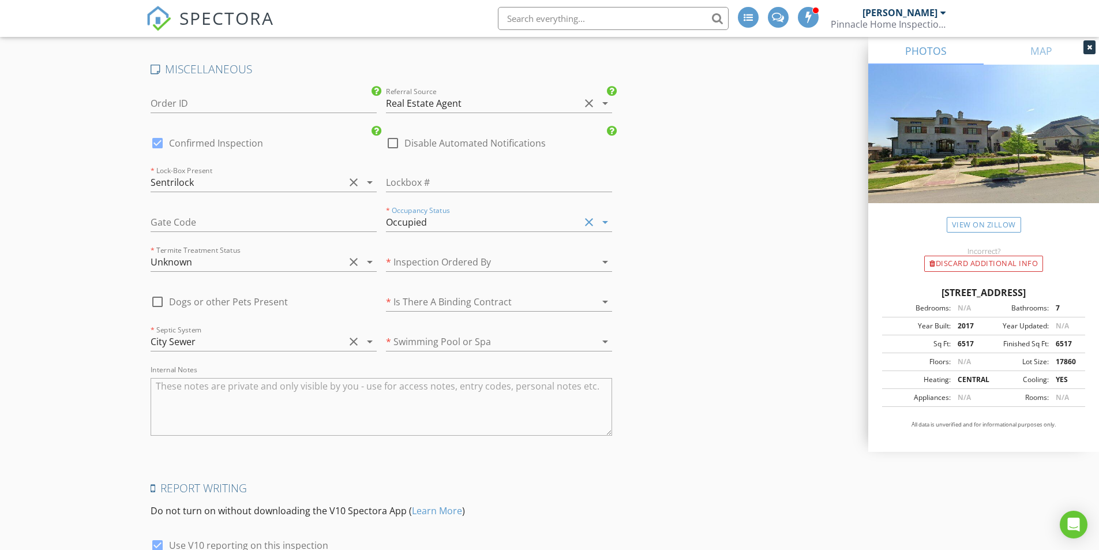
click at [459, 260] on div at bounding box center [483, 262] width 194 height 18
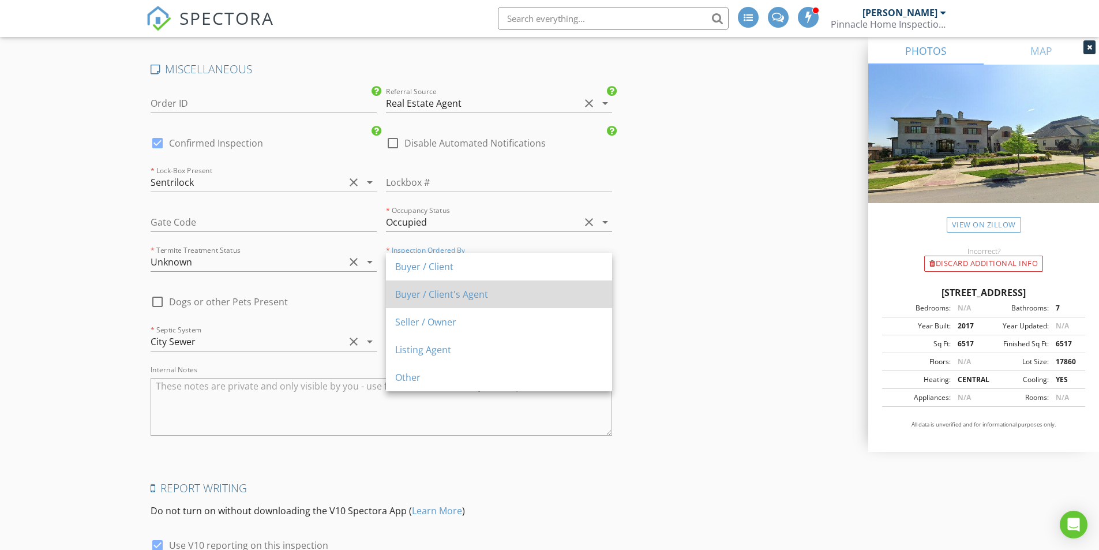
click at [455, 291] on div "Buyer / Client's Agent" at bounding box center [499, 294] width 208 height 14
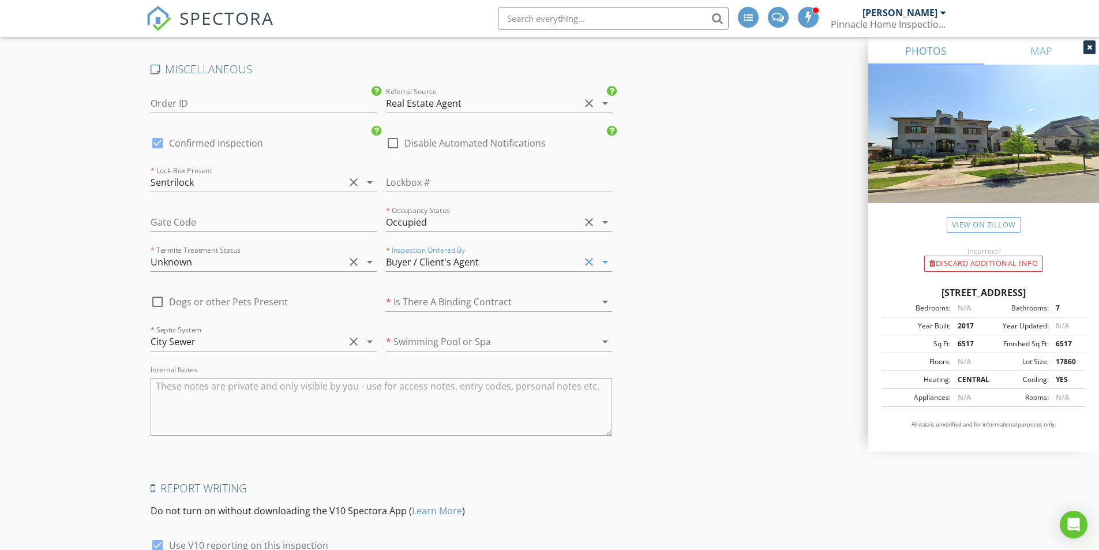
click at [452, 305] on div at bounding box center [483, 302] width 194 height 18
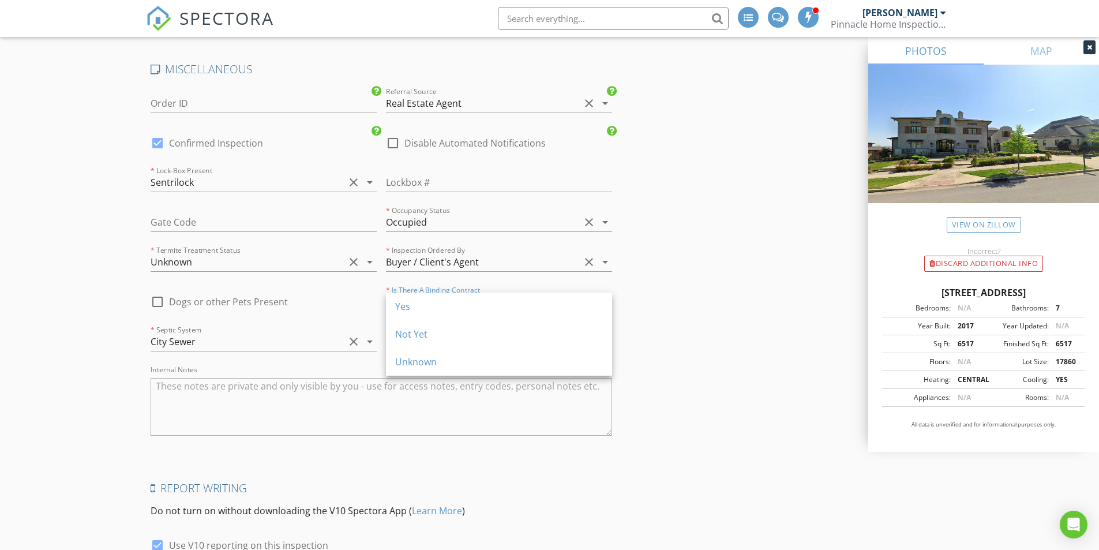
click at [452, 305] on div "Yes" at bounding box center [499, 307] width 208 height 14
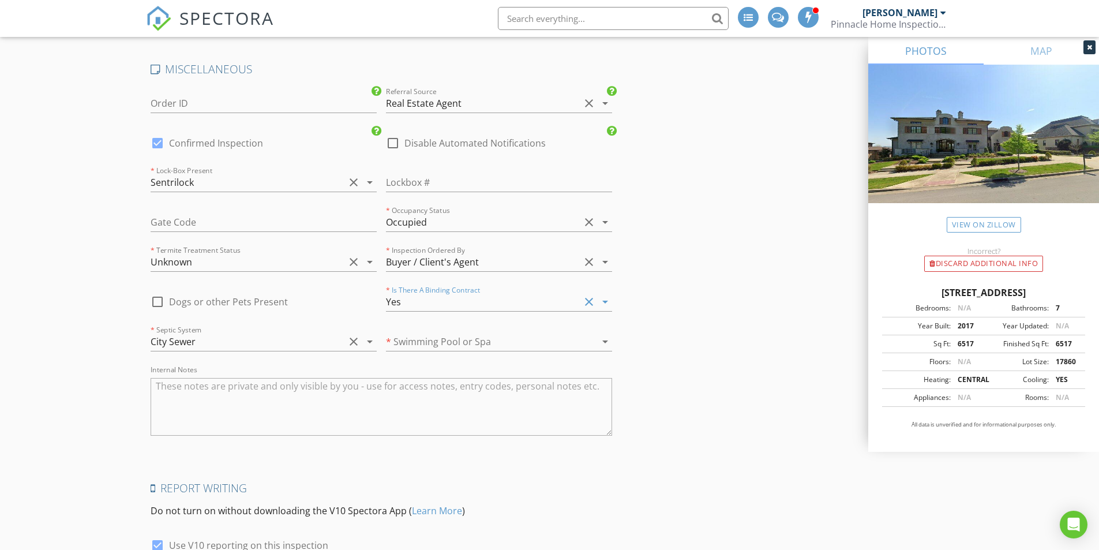
click at [457, 337] on div at bounding box center [483, 341] width 194 height 18
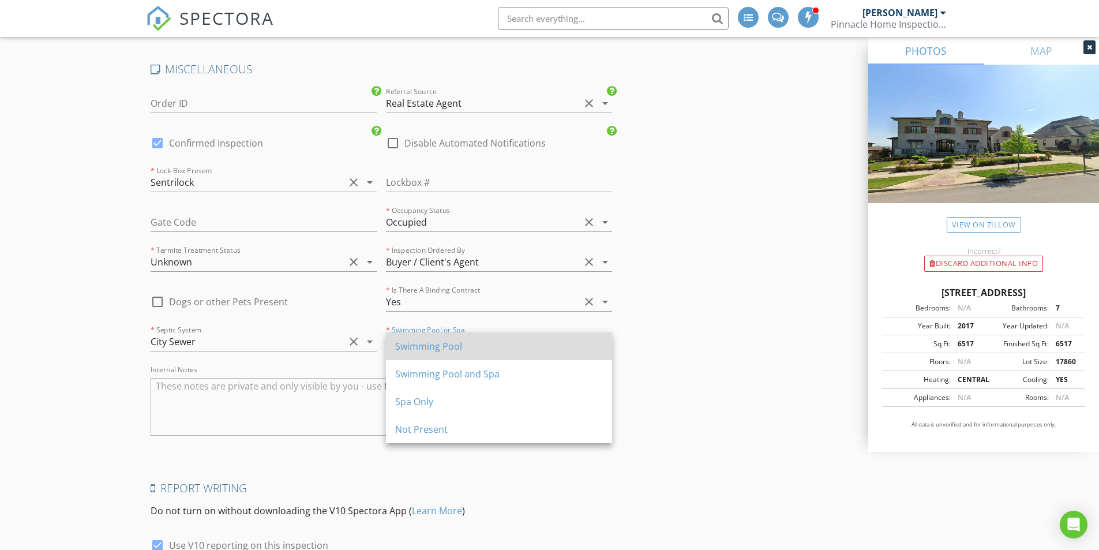
click at [448, 341] on div "Swimming Pool" at bounding box center [499, 346] width 208 height 14
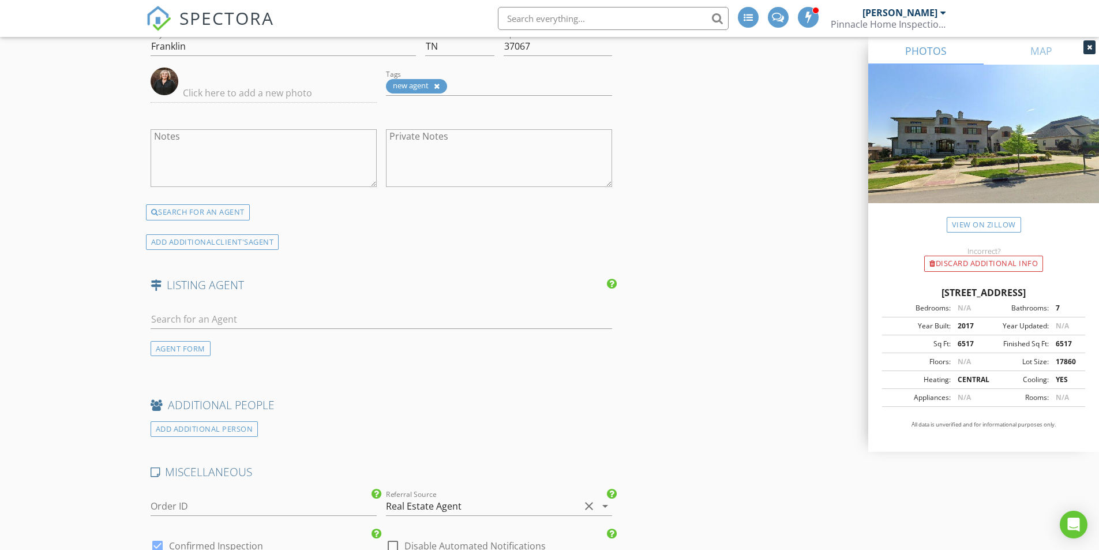
scroll to position [2136, 0]
click at [279, 319] on input "text" at bounding box center [382, 317] width 462 height 19
type input "l"
click at [178, 349] on div "AGENT FORM" at bounding box center [181, 347] width 60 height 16
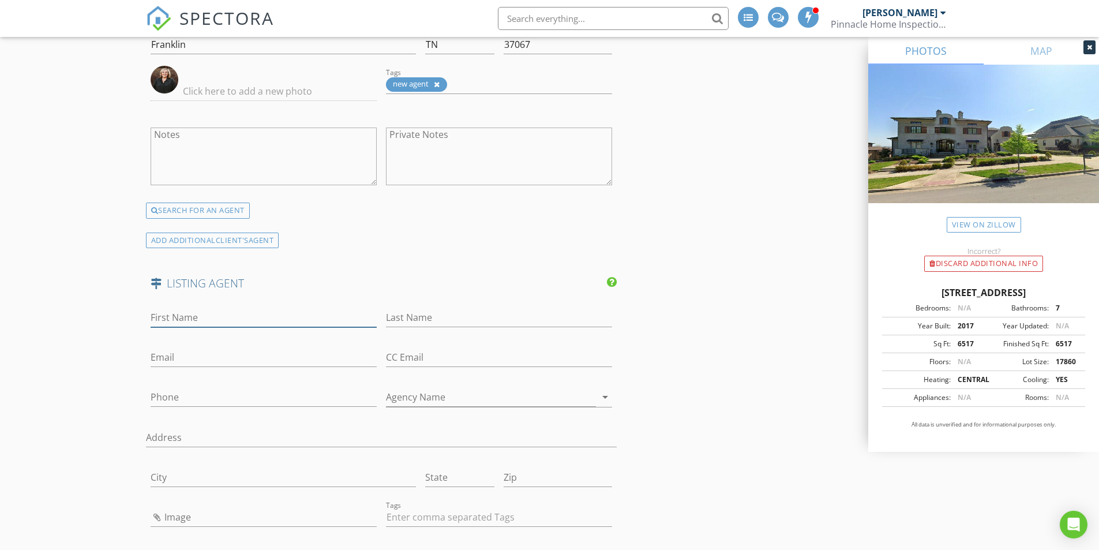
click at [196, 316] on input "First Name" at bounding box center [264, 317] width 226 height 19
type input "Louis"
type input "Belote"
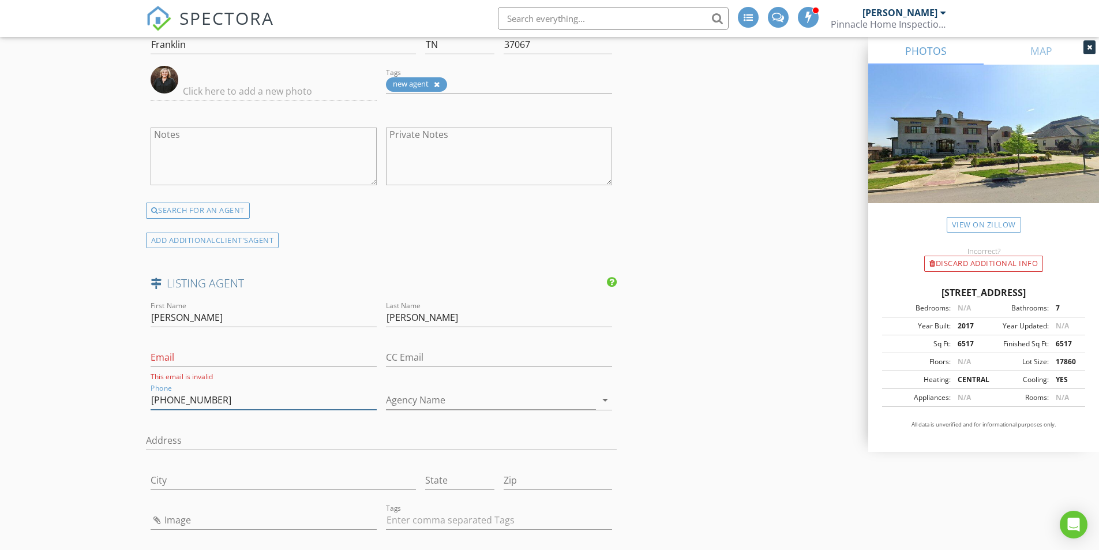
type input "615-804-9999"
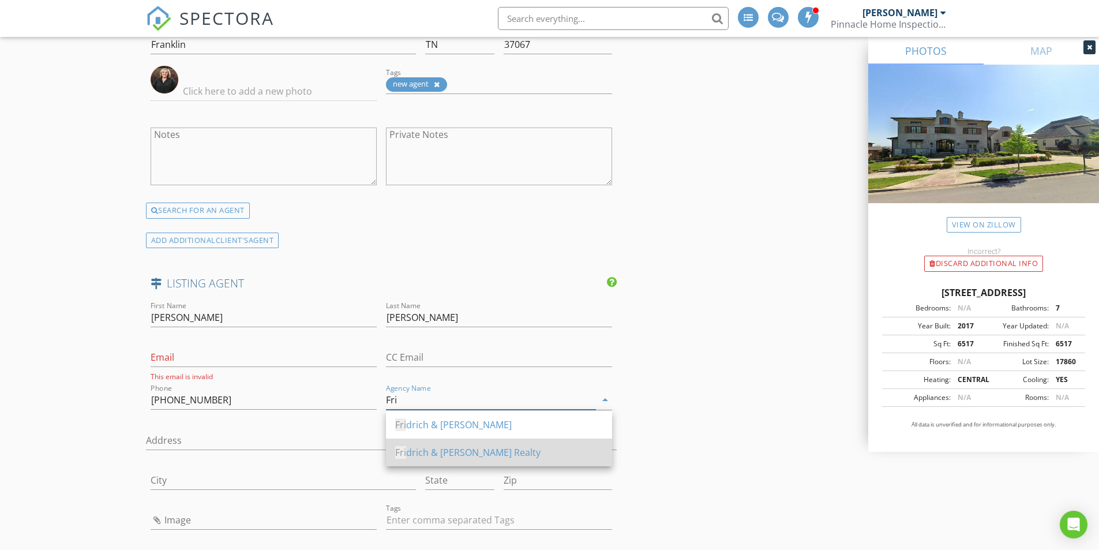
click at [461, 449] on div "Fri drich & Clark Realty" at bounding box center [499, 453] width 208 height 14
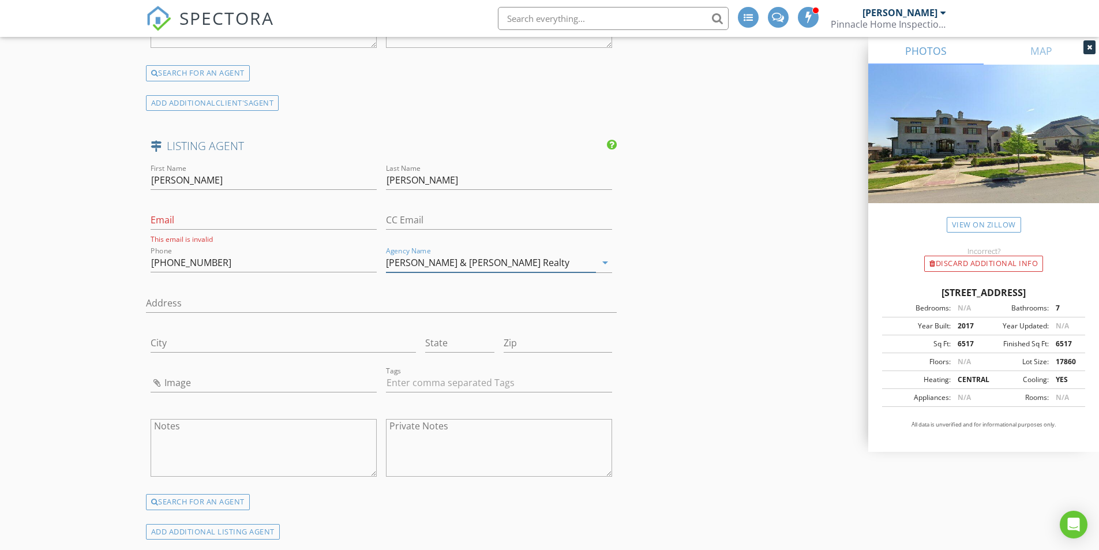
scroll to position [2309, 0]
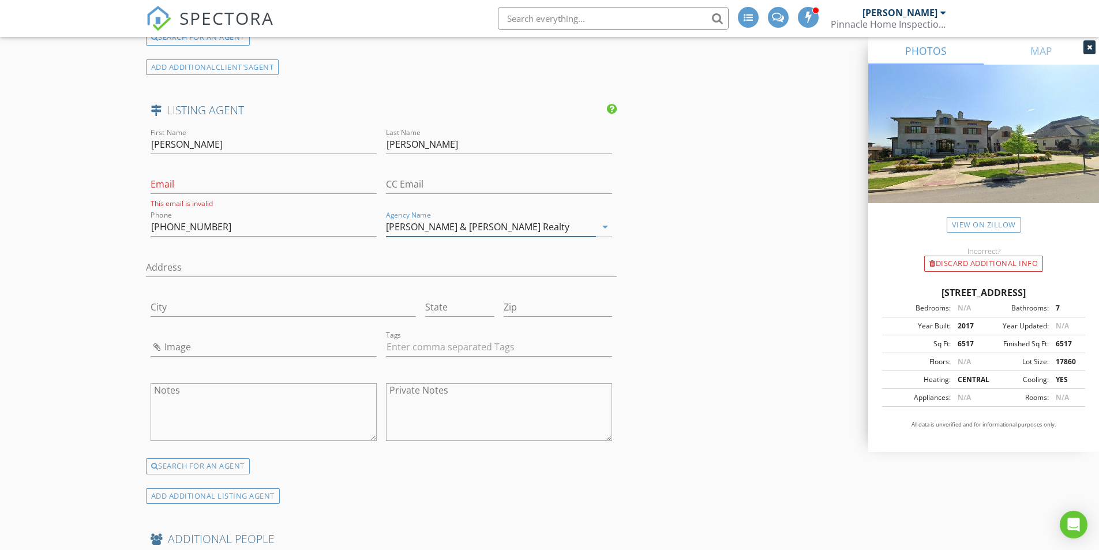
type input "Fridrich & Clark Realty"
drag, startPoint x: 533, startPoint y: 227, endPoint x: 262, endPoint y: 230, distance: 271.3
click at [262, 230] on div "First Name Louis Last Name Belote Email This email is invalid CC Email Phone 61…" at bounding box center [382, 292] width 472 height 332
drag, startPoint x: 258, startPoint y: 227, endPoint x: -10, endPoint y: 226, distance: 267.8
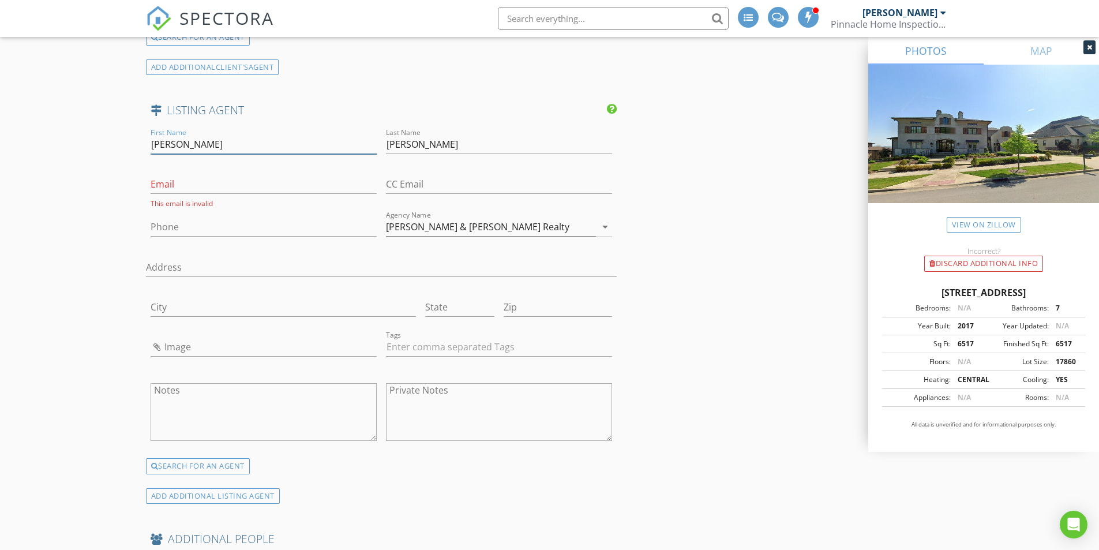
drag, startPoint x: 250, startPoint y: 144, endPoint x: 57, endPoint y: 151, distance: 194.0
drag, startPoint x: 433, startPoint y: 144, endPoint x: 297, endPoint y: 149, distance: 135.7
click at [297, 149] on div "First Name Last Name Email This email is invalid CC Email Phone Agency Name Fri…" at bounding box center [382, 292] width 472 height 332
click at [583, 226] on input "Fridrich & Clark Realty" at bounding box center [491, 227] width 210 height 19
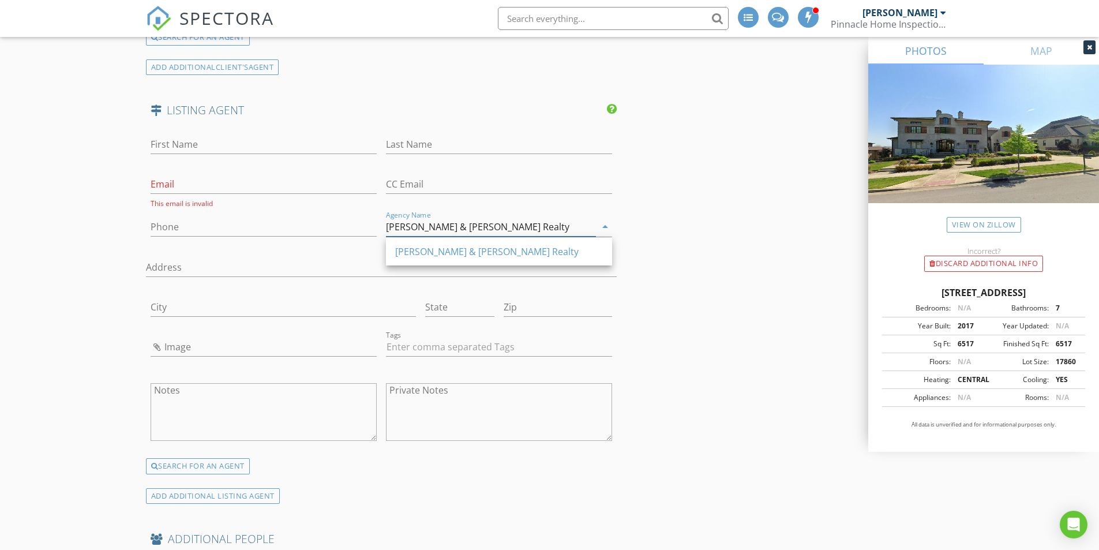
click at [608, 229] on icon "arrow_drop_down" at bounding box center [606, 227] width 14 height 14
click at [400, 226] on input "Fridrich & Clark Realty" at bounding box center [491, 227] width 210 height 19
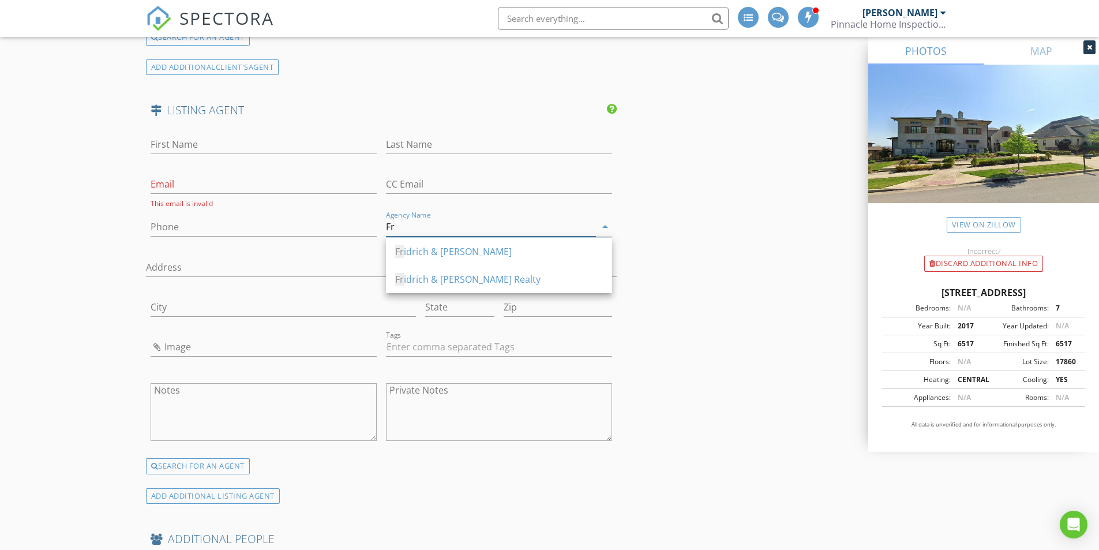
type input "F"
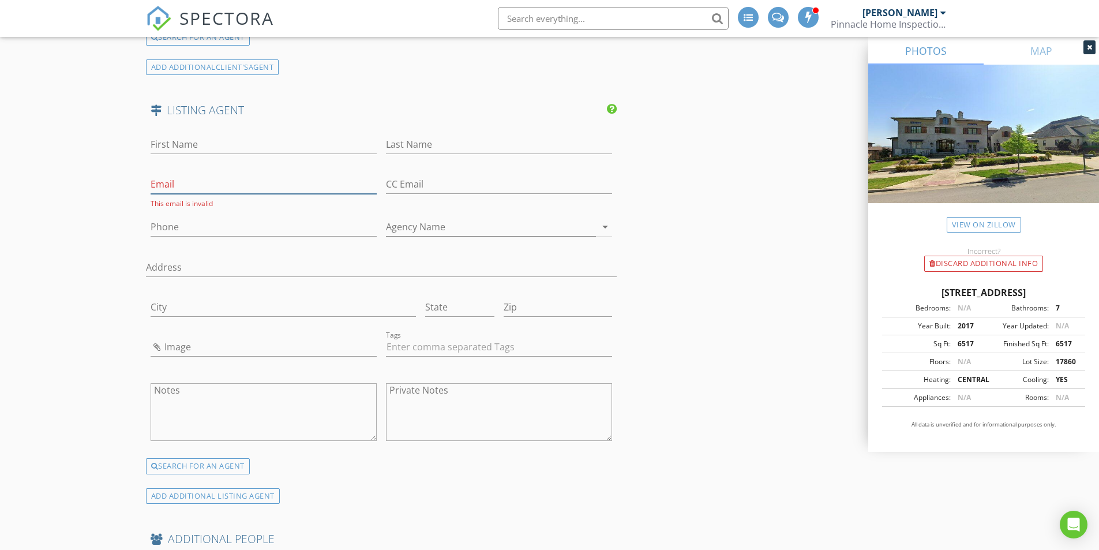
click at [235, 183] on input "Email" at bounding box center [264, 184] width 226 height 19
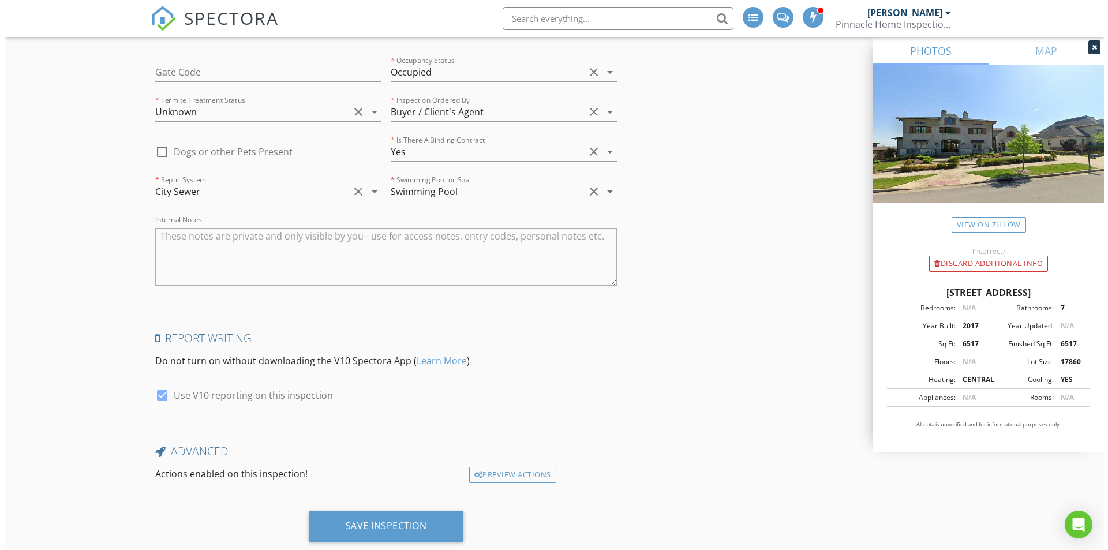
scroll to position [3024, 0]
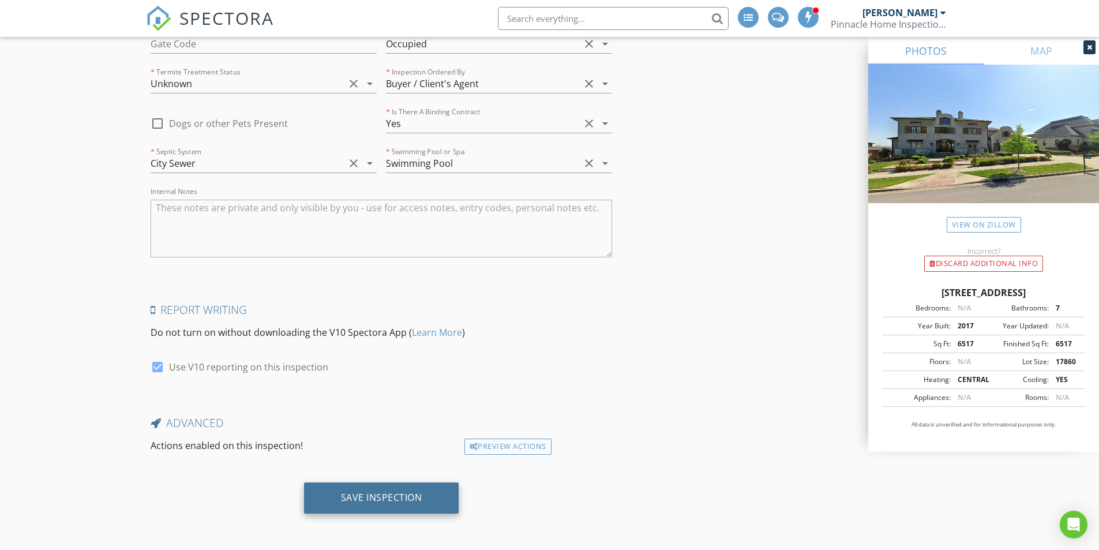
click at [379, 500] on div "Save Inspection" at bounding box center [381, 498] width 81 height 12
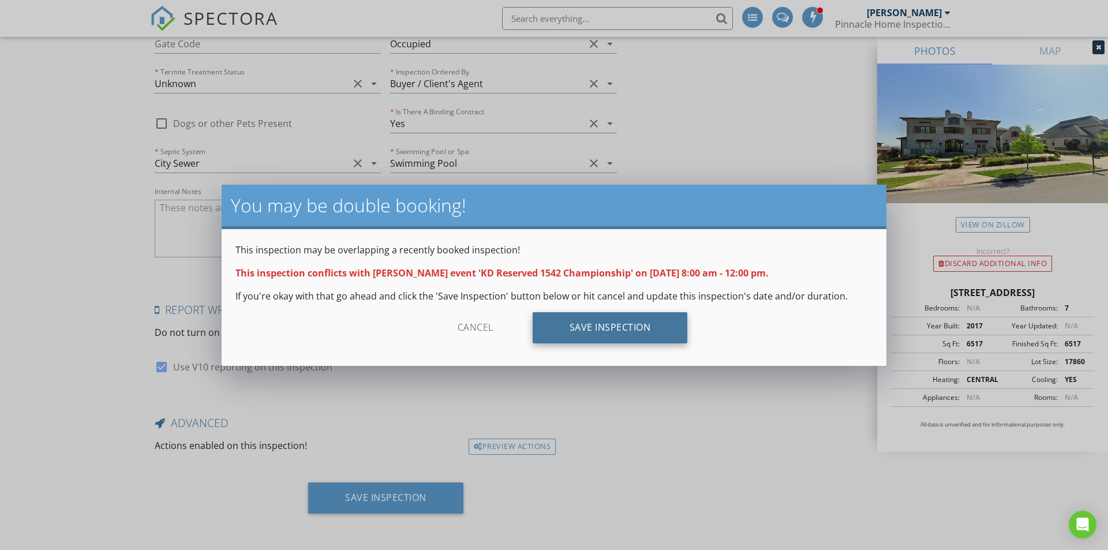
click at [624, 323] on div "Save Inspection" at bounding box center [610, 327] width 155 height 31
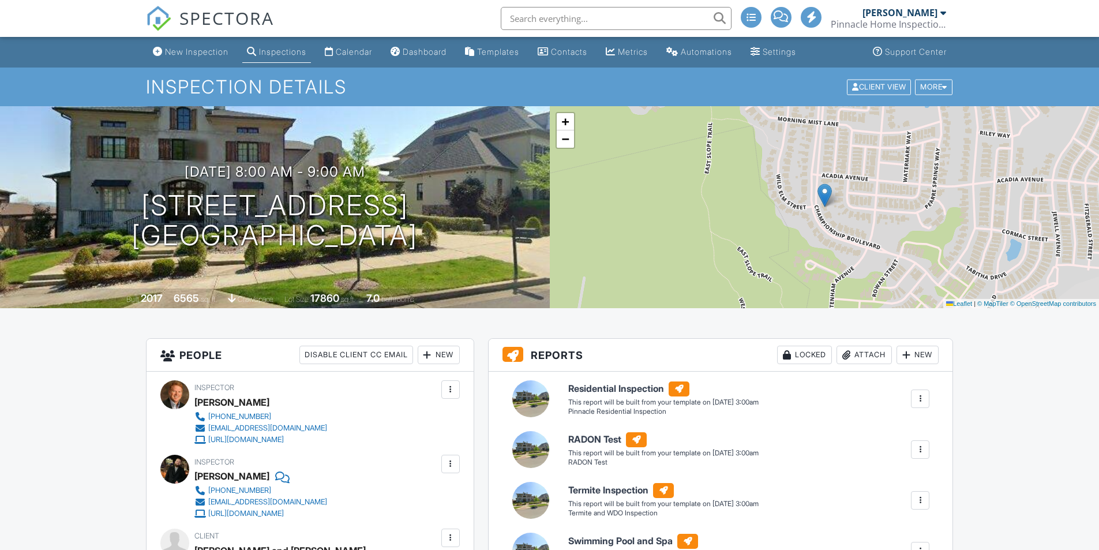
click at [359, 53] on div "Calendar" at bounding box center [354, 52] width 36 height 10
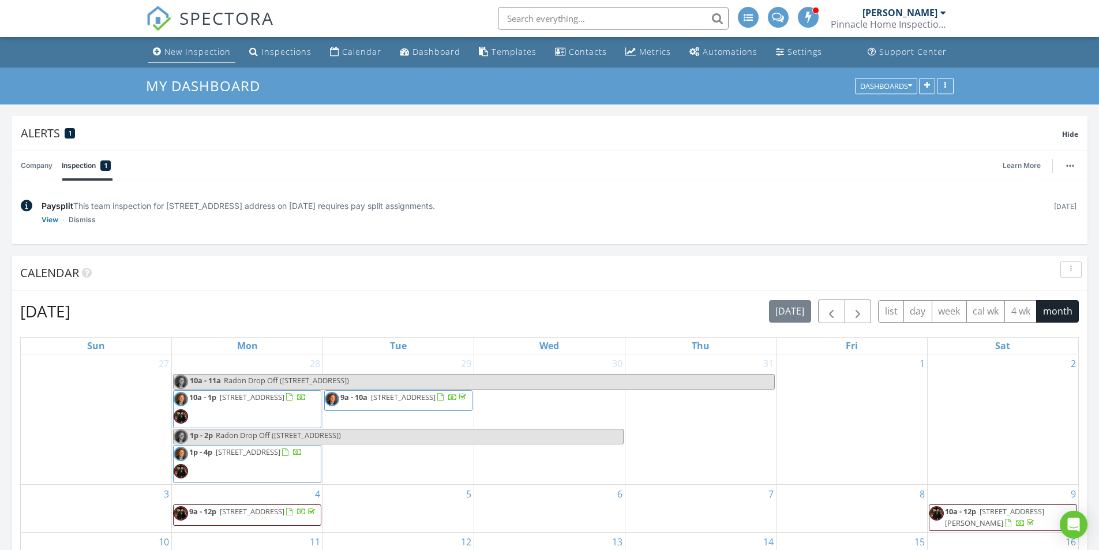
click at [186, 55] on div "New Inspection" at bounding box center [197, 51] width 66 height 11
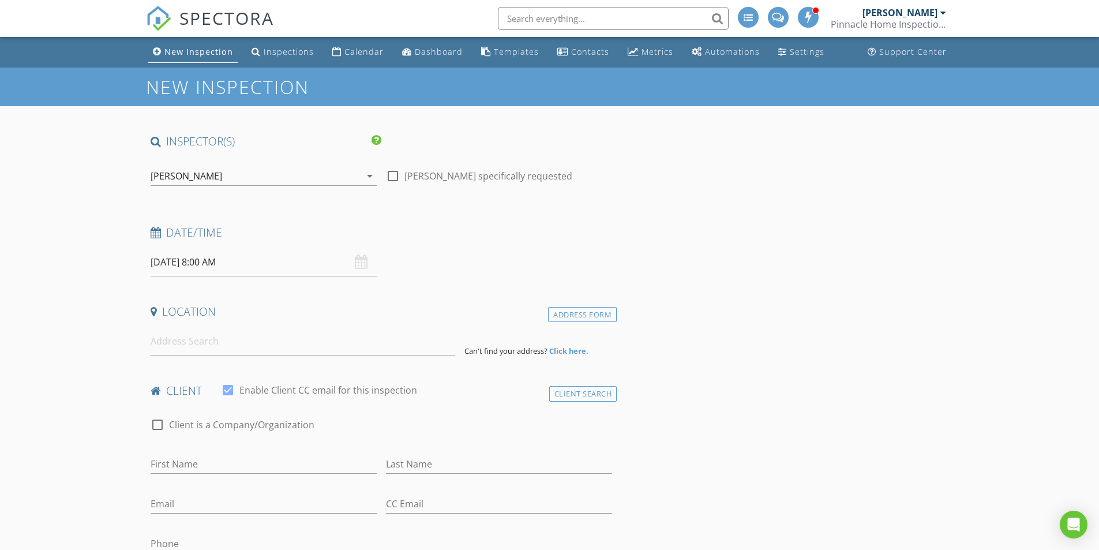
click at [246, 177] on div "[PERSON_NAME]" at bounding box center [256, 176] width 210 height 18
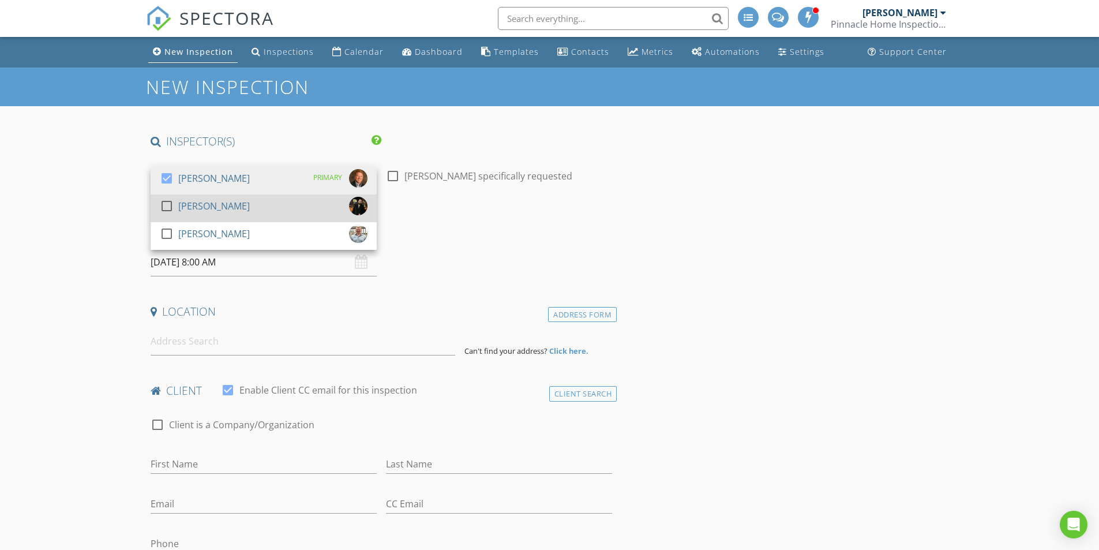
click at [168, 203] on div at bounding box center [167, 206] width 20 height 20
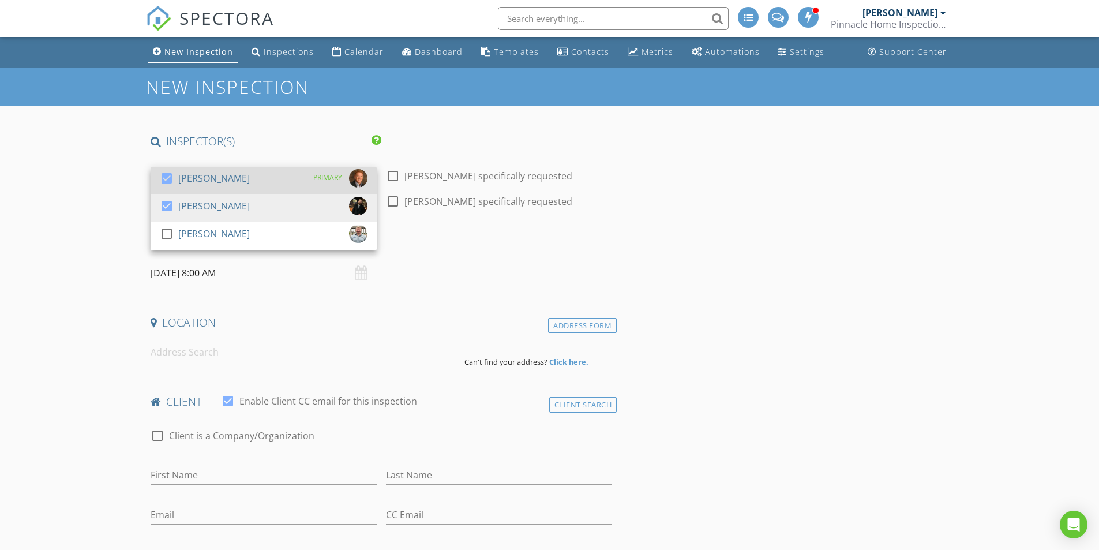
click at [170, 175] on div at bounding box center [167, 179] width 20 height 20
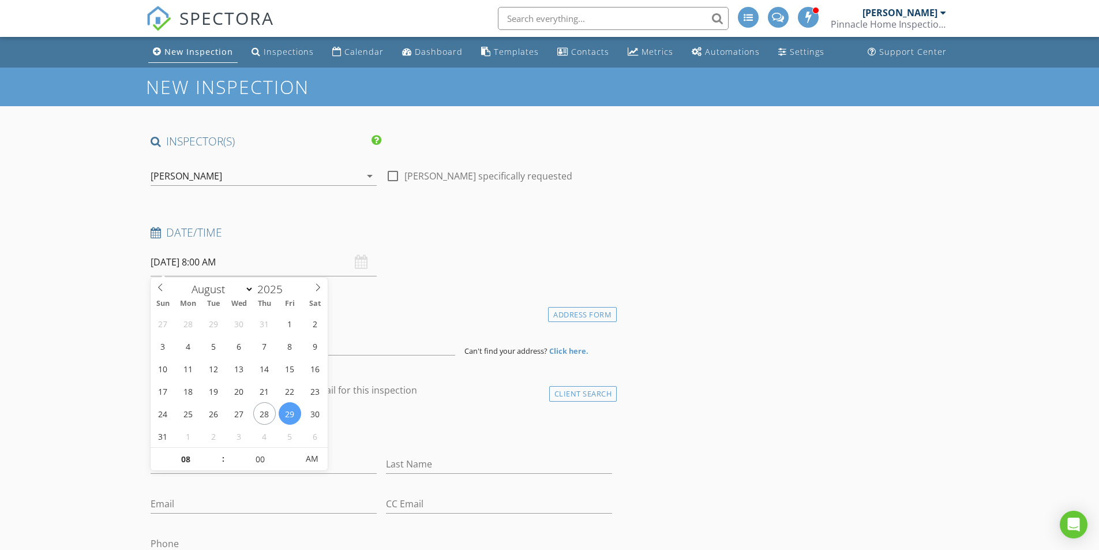
click at [264, 260] on input "[DATE] 8:00 AM" at bounding box center [264, 262] width 226 height 28
select select "8"
type input "[DATE] 8:00 AM"
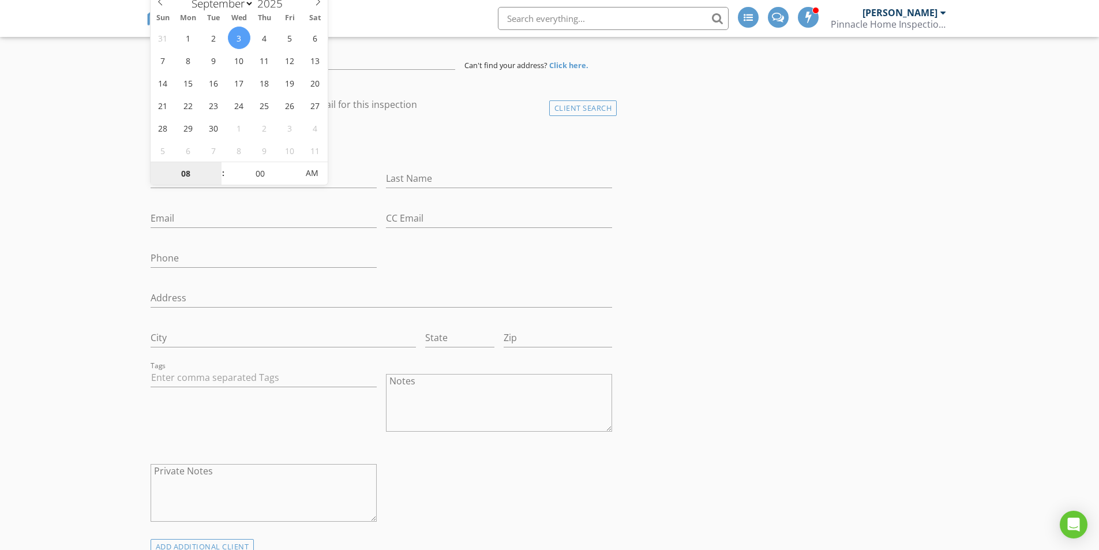
scroll to position [289, 0]
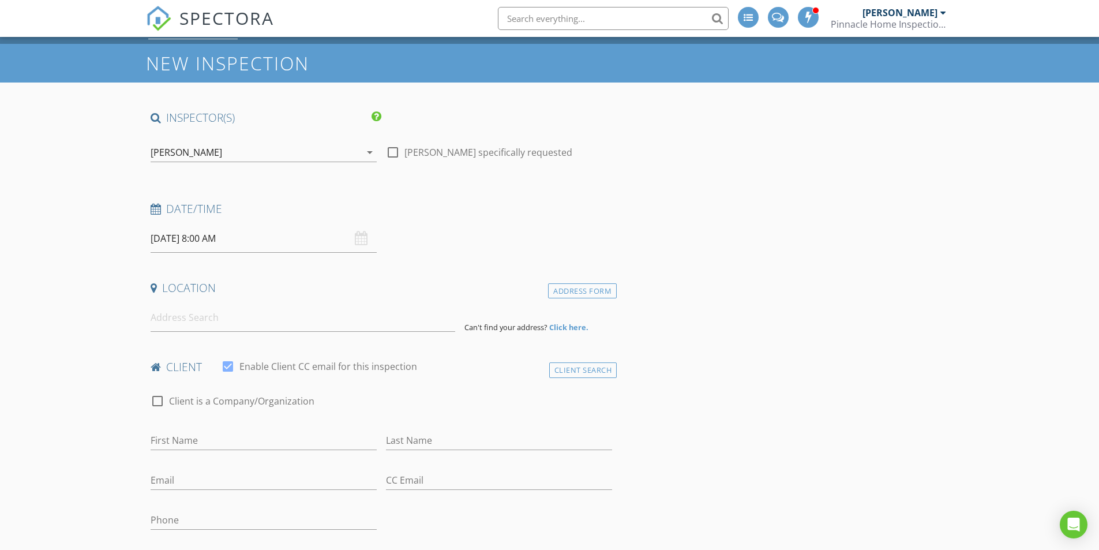
scroll to position [0, 0]
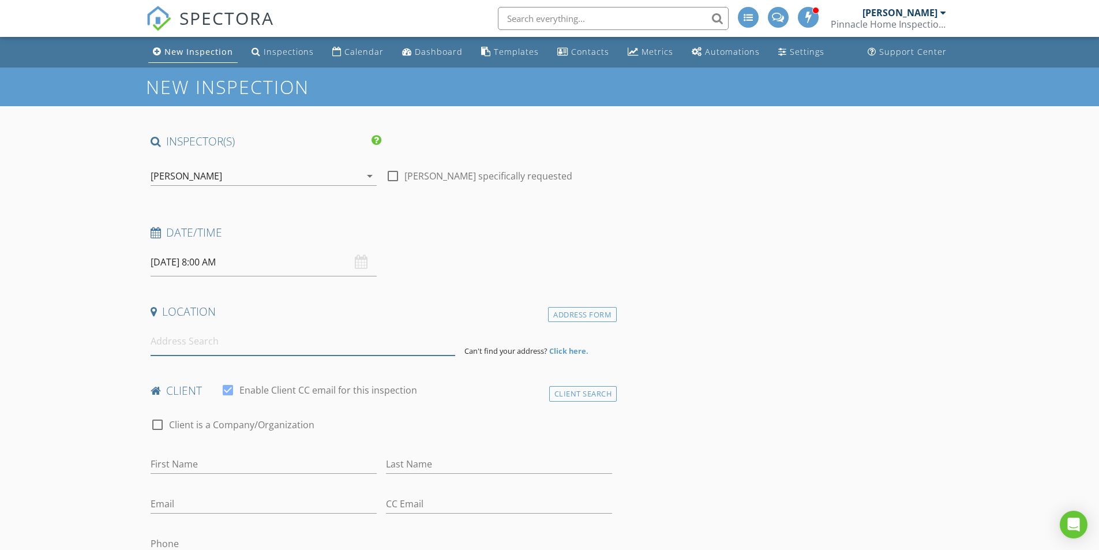
click at [245, 349] on input at bounding box center [303, 341] width 305 height 28
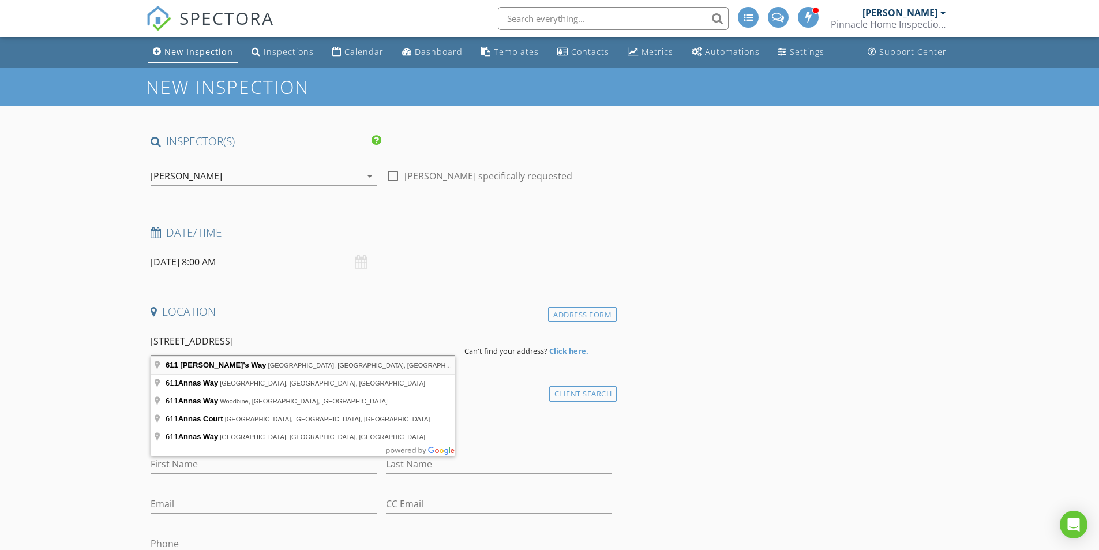
type input "[STREET_ADDRESS][PERSON_NAME]"
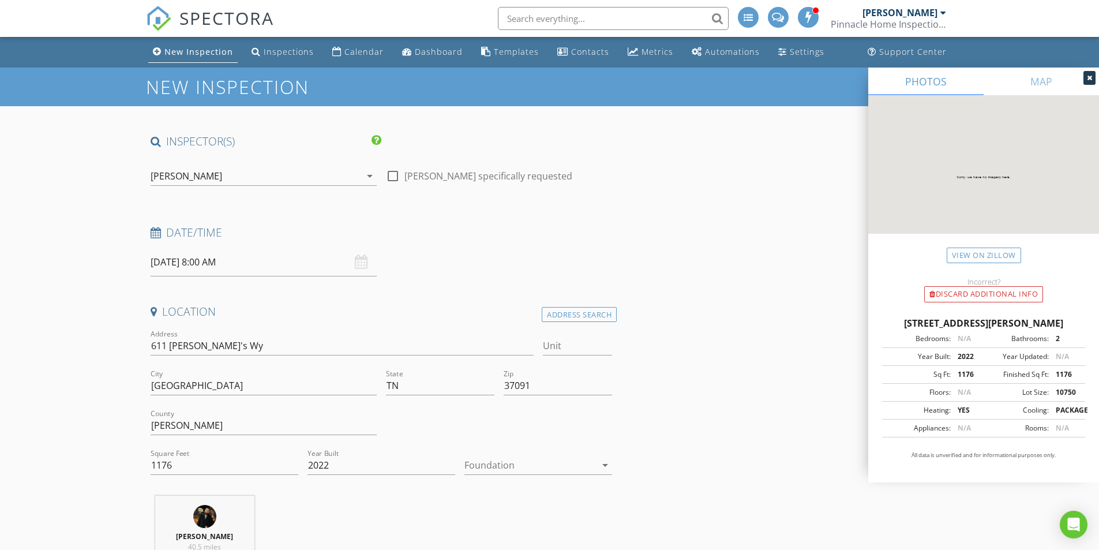
click at [508, 467] on div at bounding box center [531, 465] width 132 height 18
click at [506, 526] on div "Crawlspace" at bounding box center [538, 529] width 129 height 14
click at [213, 470] on input "1176" at bounding box center [225, 465] width 148 height 19
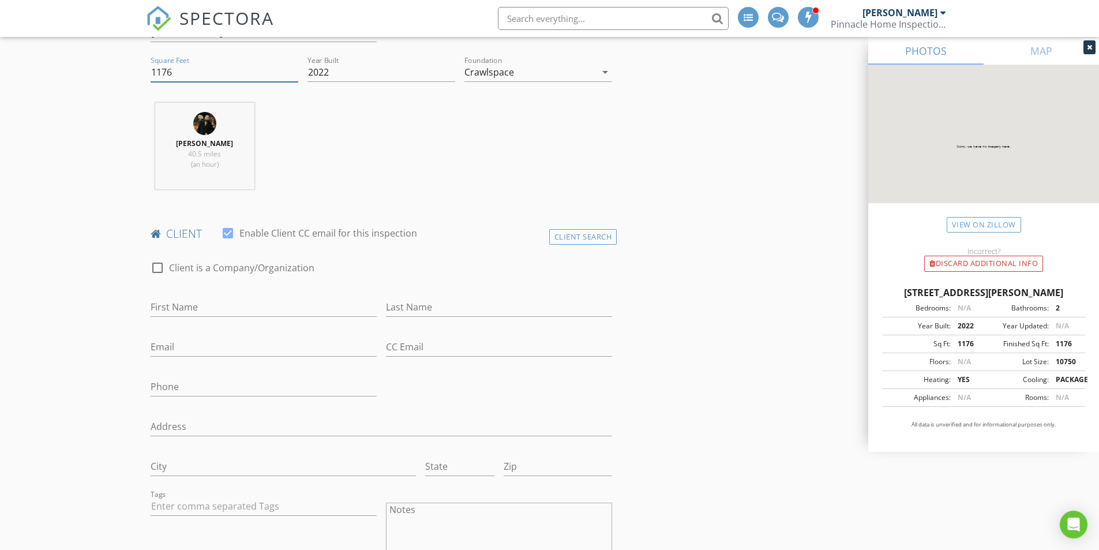
scroll to position [404, 0]
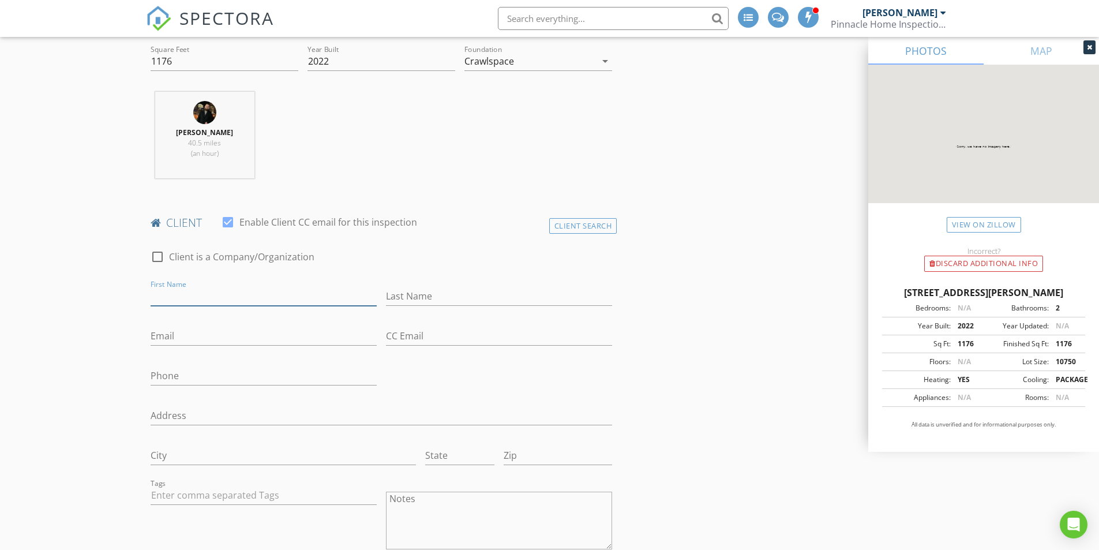
click at [225, 296] on input "First Name" at bounding box center [264, 296] width 226 height 19
type input "[PERSON_NAME] and [PERSON_NAME]"
type input "[PERSON_NAME]"
click at [201, 337] on input "Email" at bounding box center [264, 336] width 226 height 19
type input "[EMAIL_ADDRESS][DOMAIN_NAME]"
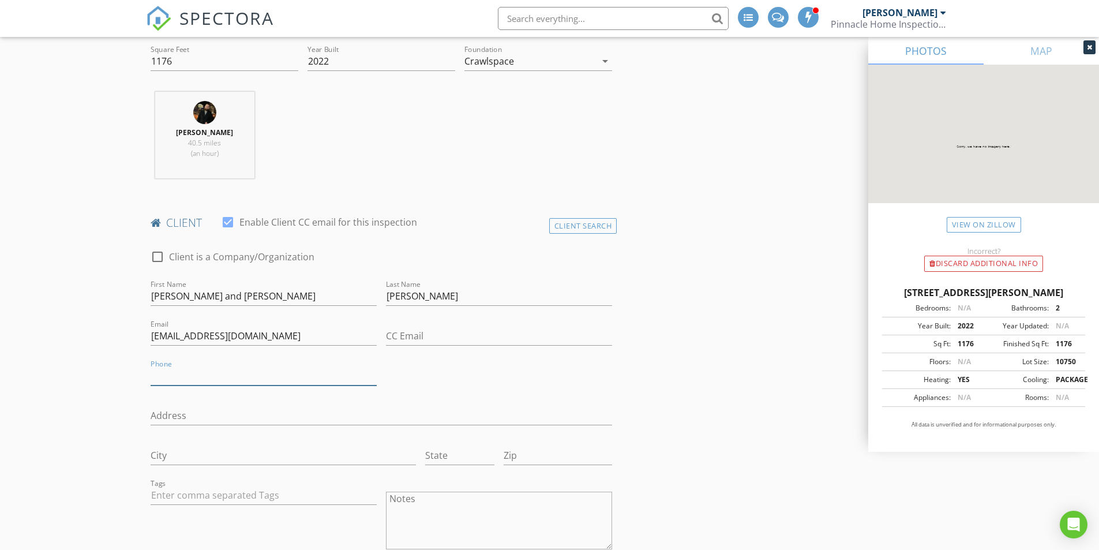
click at [255, 375] on input "Phone" at bounding box center [264, 375] width 226 height 19
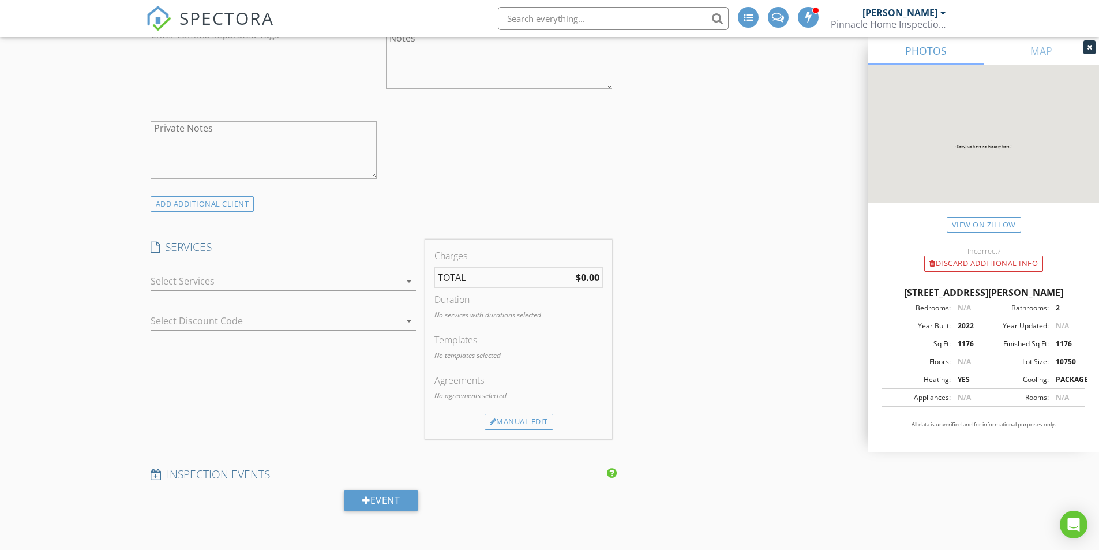
scroll to position [866, 0]
type input "[PHONE_NUMBER]"
click at [234, 280] on div at bounding box center [275, 280] width 249 height 18
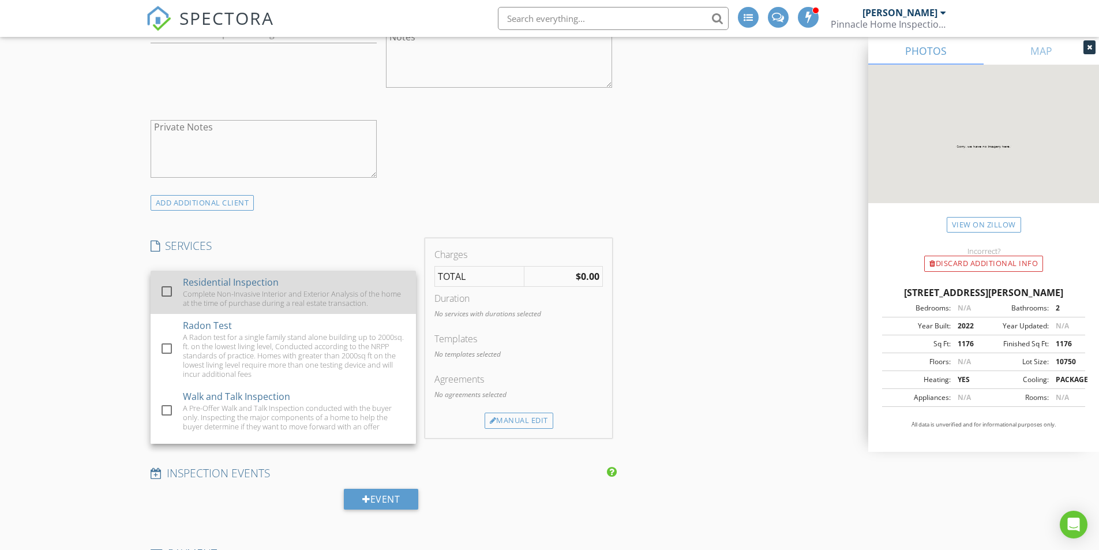
click at [170, 290] on div at bounding box center [167, 292] width 20 height 20
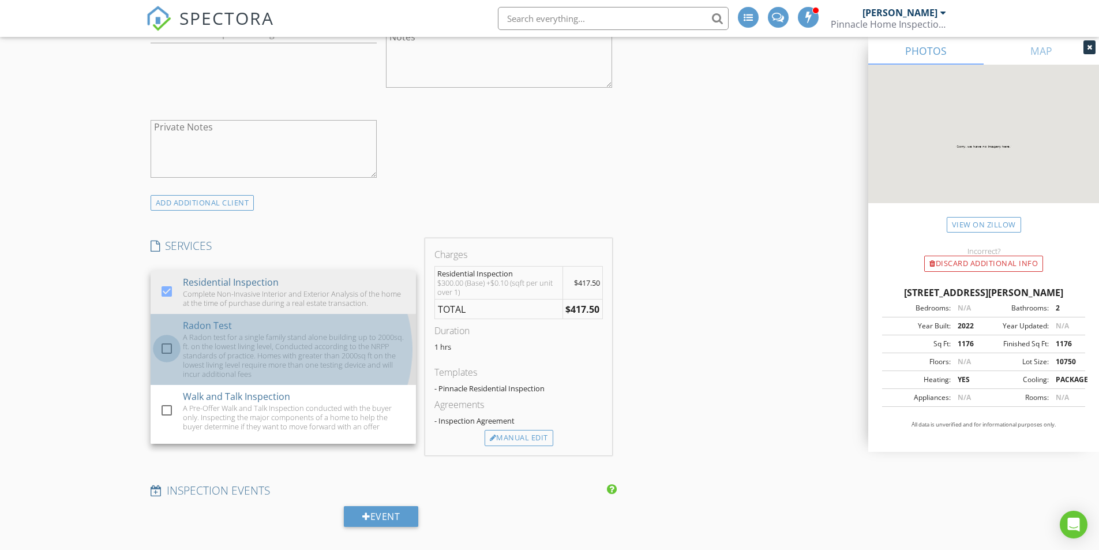
click at [170, 349] on div at bounding box center [167, 349] width 20 height 20
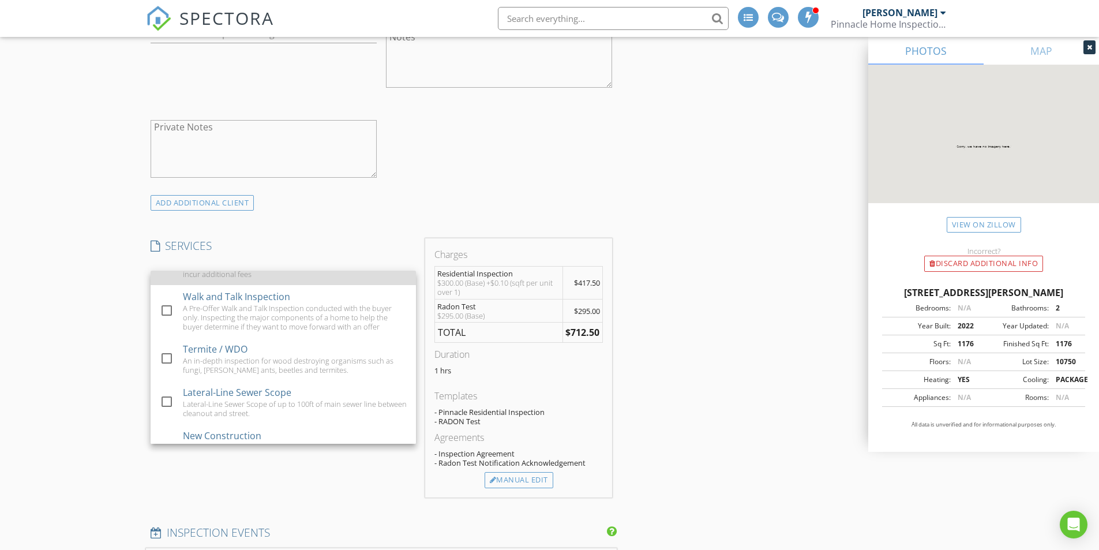
scroll to position [115, 0]
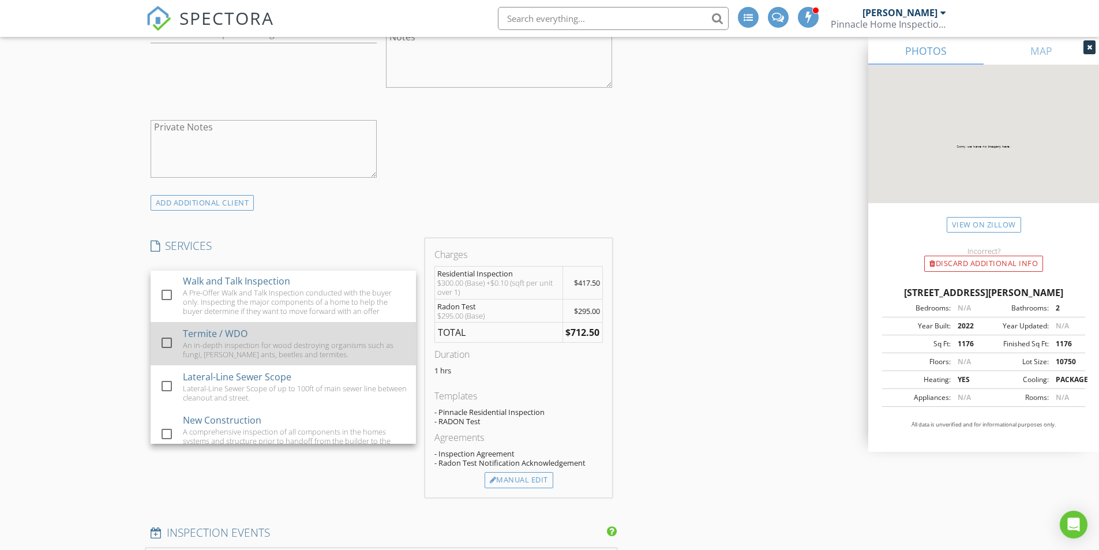
click at [164, 342] on div at bounding box center [167, 343] width 20 height 20
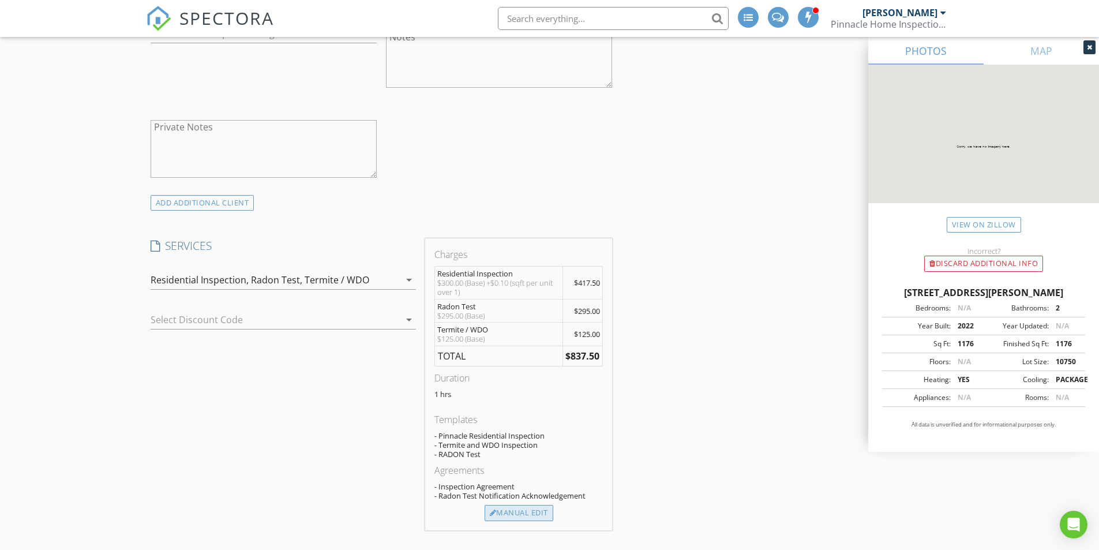
click at [515, 514] on div "Manual Edit" at bounding box center [519, 513] width 69 height 16
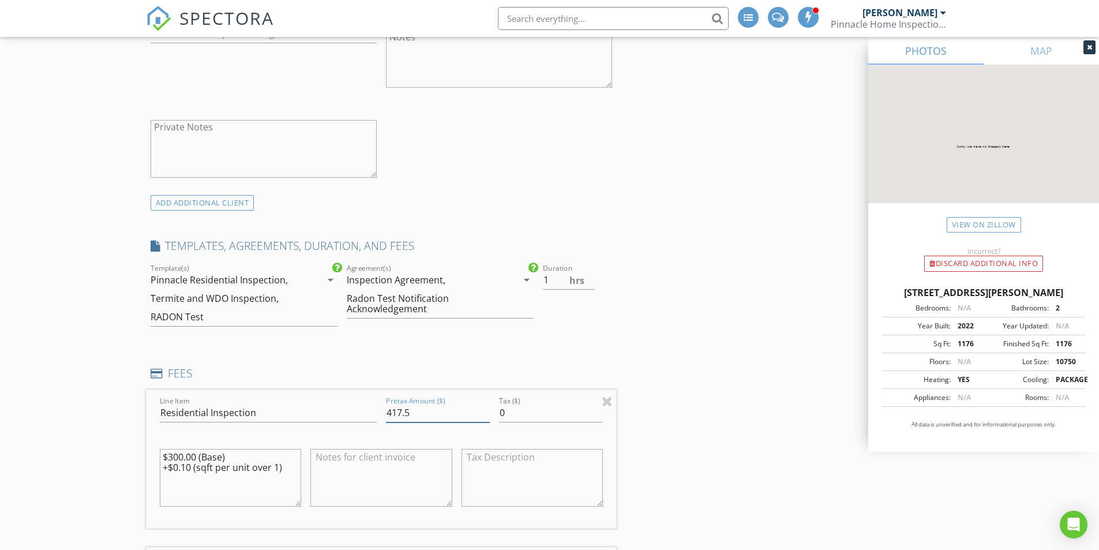
drag, startPoint x: 428, startPoint y: 410, endPoint x: 327, endPoint y: 409, distance: 101.0
click at [327, 409] on div "Line Item Residential Inspection Pretax Amount ($) 417.5 Tax ($) 0 $300.00 (Bas…" at bounding box center [382, 459] width 472 height 139
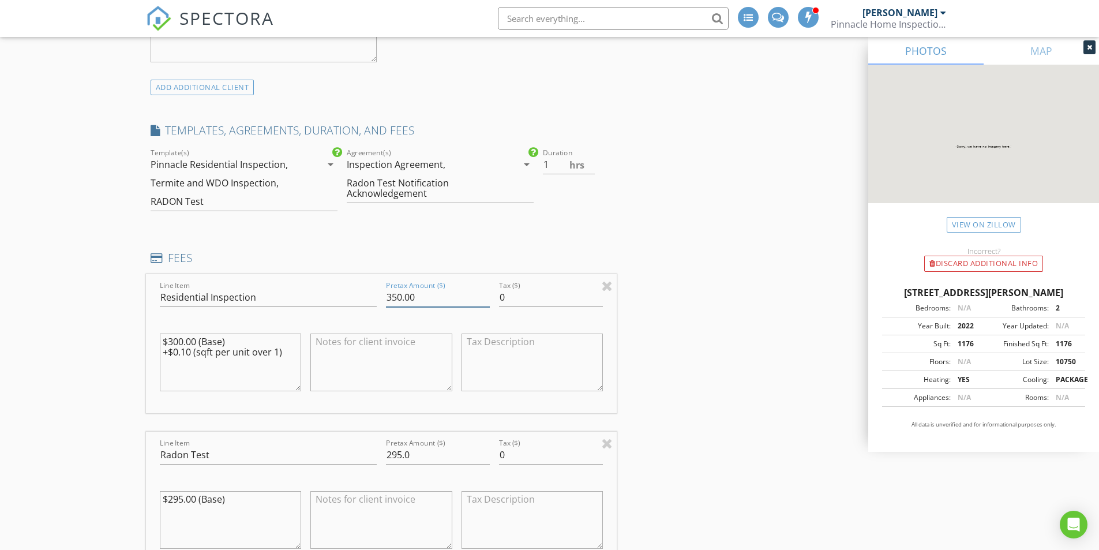
scroll to position [1039, 0]
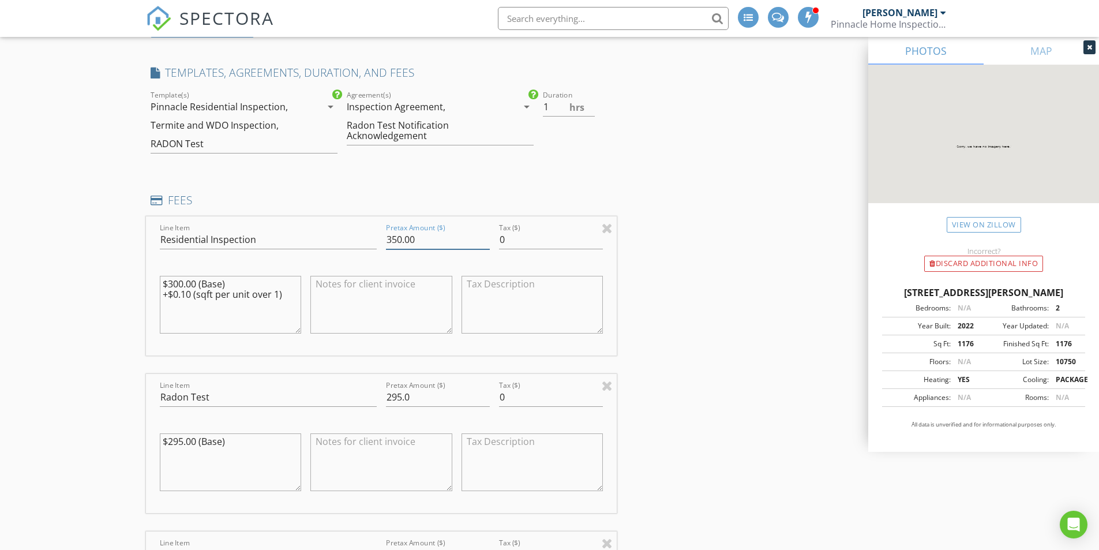
type input "350.00"
drag, startPoint x: 444, startPoint y: 394, endPoint x: 336, endPoint y: 397, distance: 108.5
click at [336, 397] on div "Line Item Radon Test Pretax Amount ($) 295.0 Tax ($) 0 $295.00 (Base)" at bounding box center [382, 443] width 472 height 139
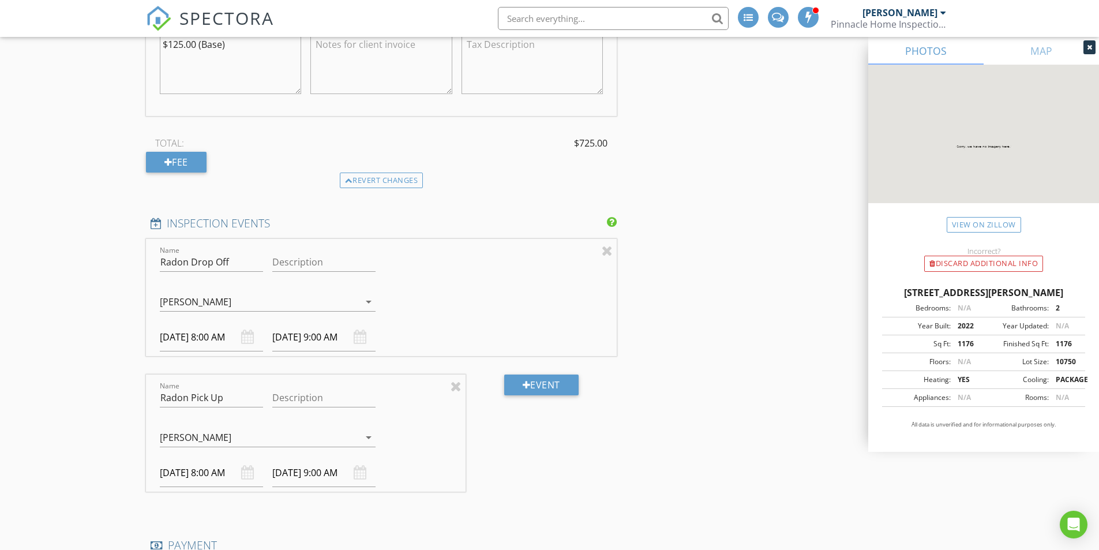
scroll to position [1616, 0]
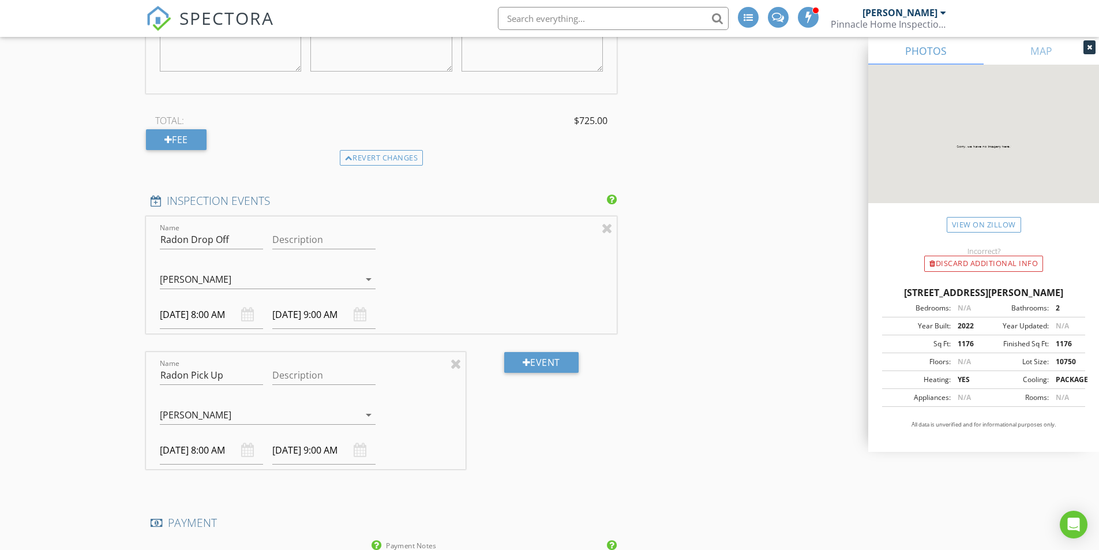
type input "250.00"
click at [360, 313] on div "[DATE] 9:00 AM" at bounding box center [323, 315] width 103 height 28
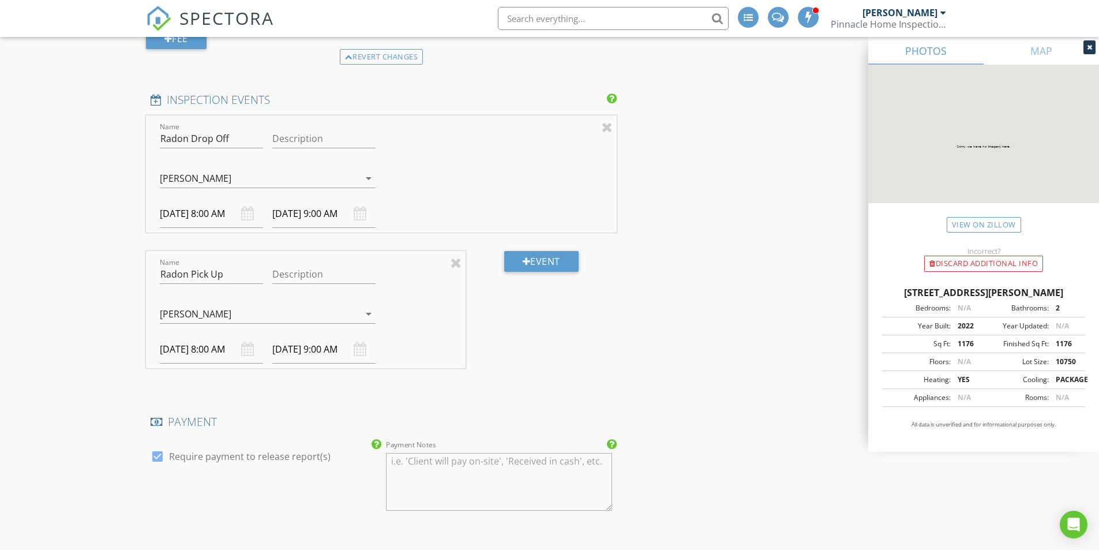
scroll to position [1731, 0]
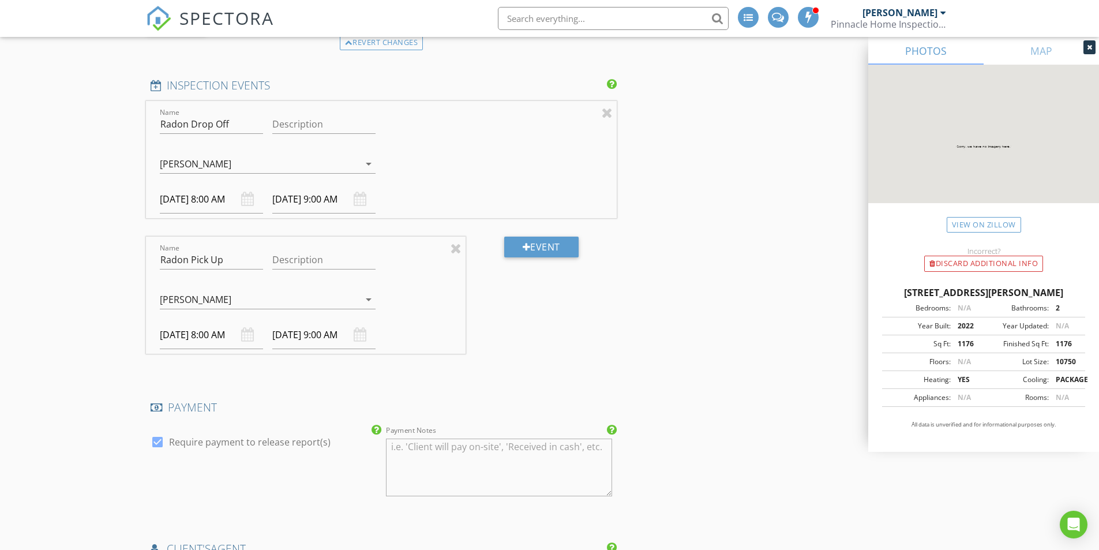
click at [245, 332] on div "[DATE] 8:00 AM" at bounding box center [211, 335] width 103 height 28
click at [248, 336] on div "[DATE] 8:00 AM" at bounding box center [211, 335] width 103 height 28
click at [210, 336] on input "[DATE] 8:00 AM" at bounding box center [211, 335] width 103 height 28
type input "[DATE] 8:00 AM"
type input "[DATE] 9:00 AM"
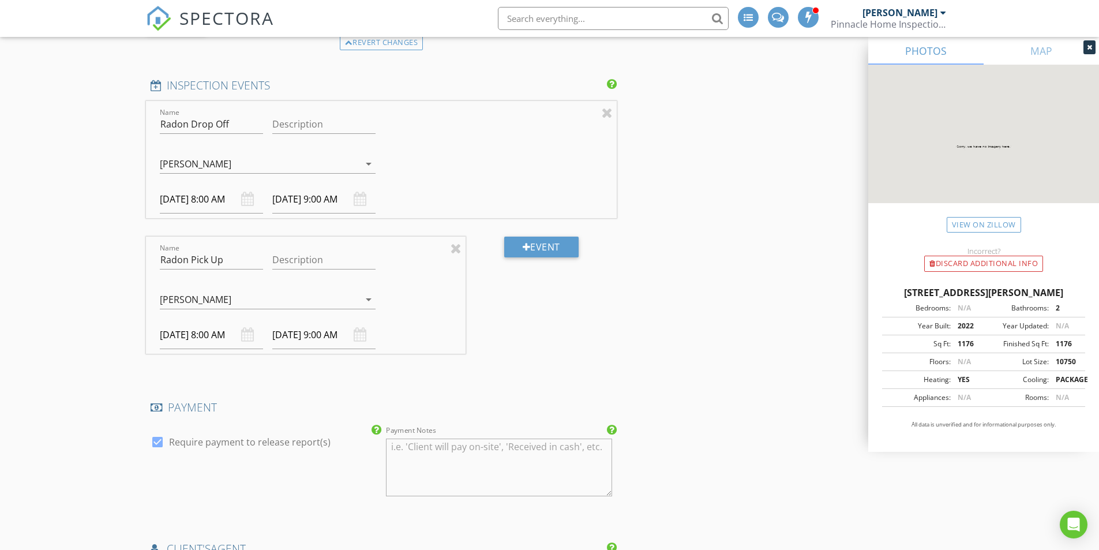
click at [360, 334] on div "[DATE] 9:00 AM" at bounding box center [323, 335] width 103 height 28
click at [345, 332] on input "[DATE] 9:00 AM" at bounding box center [323, 335] width 103 height 28
type input "08"
type input "[DATE] 8:00 AM"
click at [340, 538] on span at bounding box center [342, 538] width 8 height 12
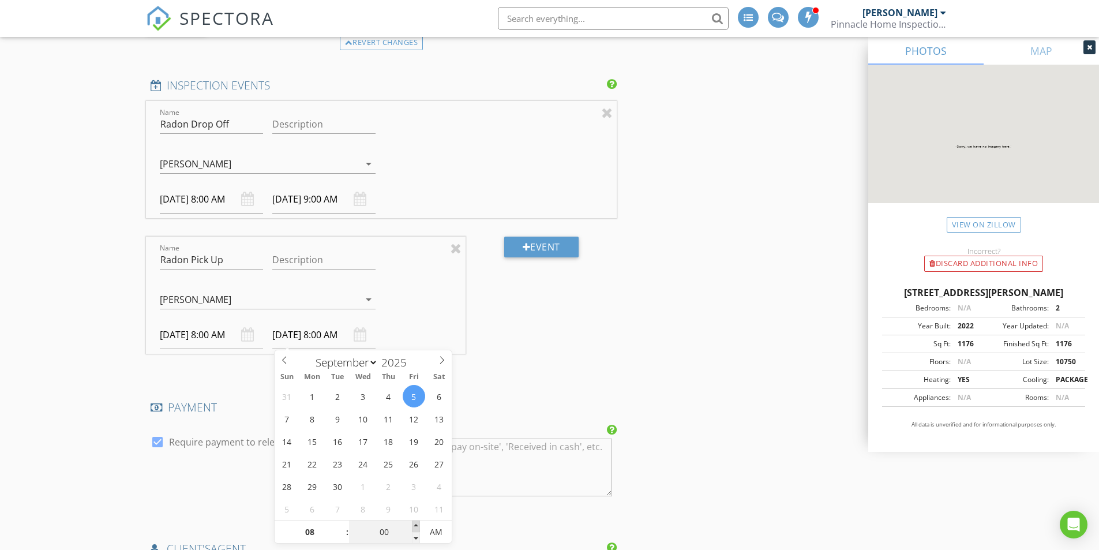
type input "05"
type input "[DATE] 8:05 AM"
click at [416, 523] on span at bounding box center [416, 527] width 8 height 12
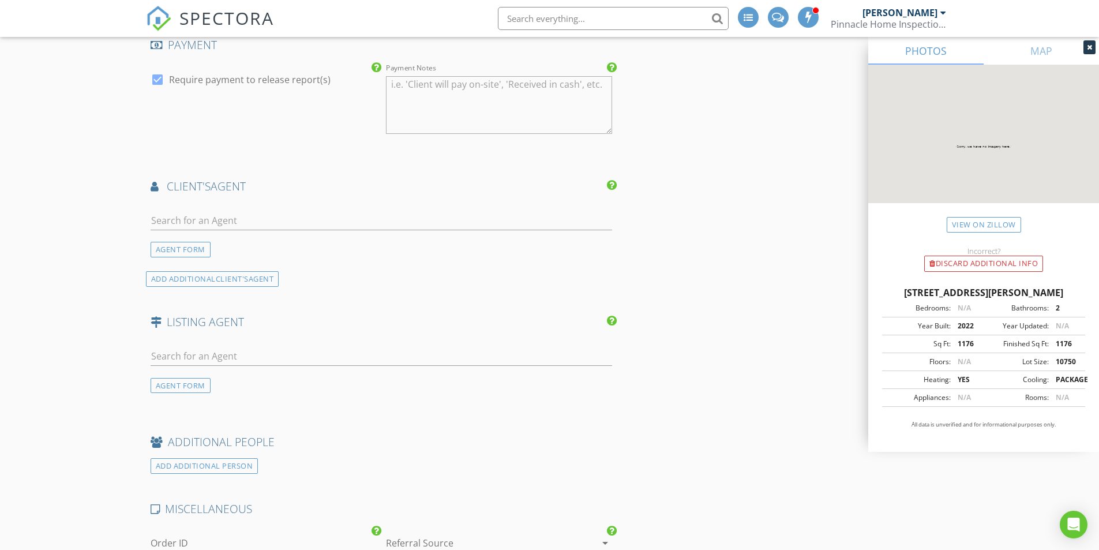
scroll to position [2136, 0]
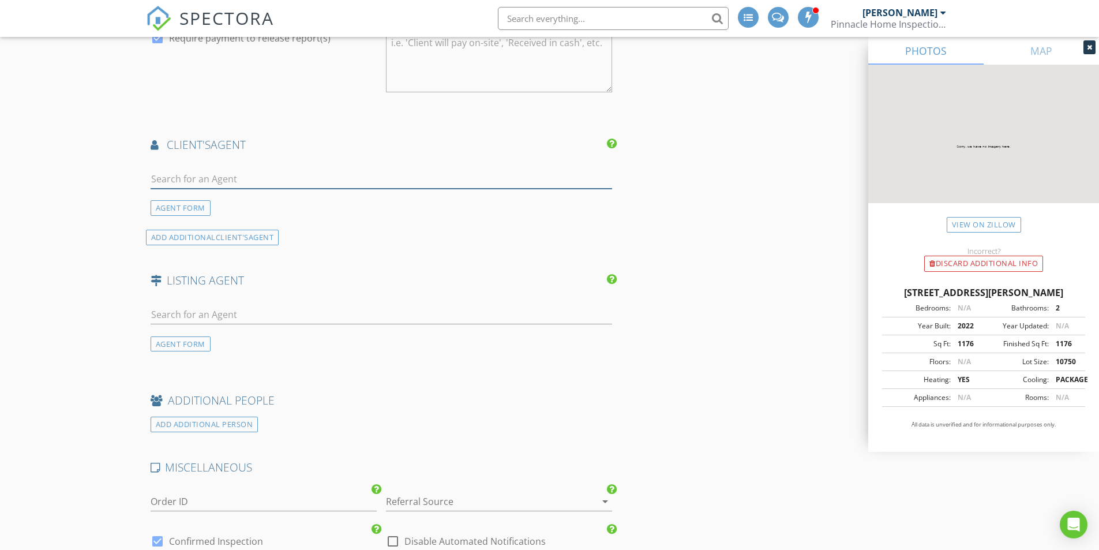
click at [263, 177] on input "text" at bounding box center [382, 179] width 462 height 19
type input "d"
click at [193, 210] on div "AGENT FORM" at bounding box center [181, 208] width 60 height 16
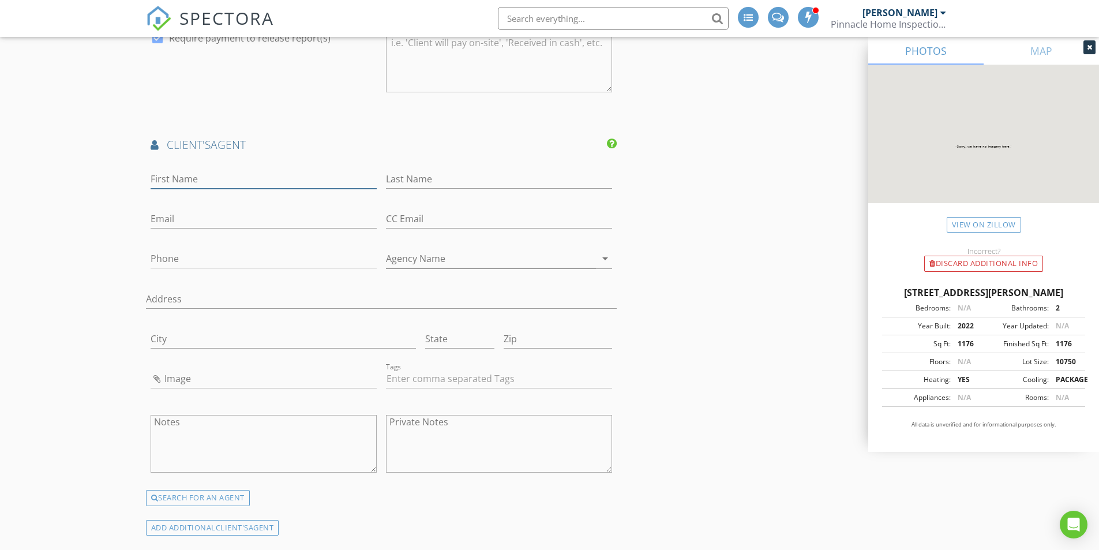
click at [189, 179] on input "First Name" at bounding box center [264, 179] width 226 height 19
type input "[PERSON_NAME]"
click at [257, 260] on input "Phone" at bounding box center [264, 258] width 226 height 19
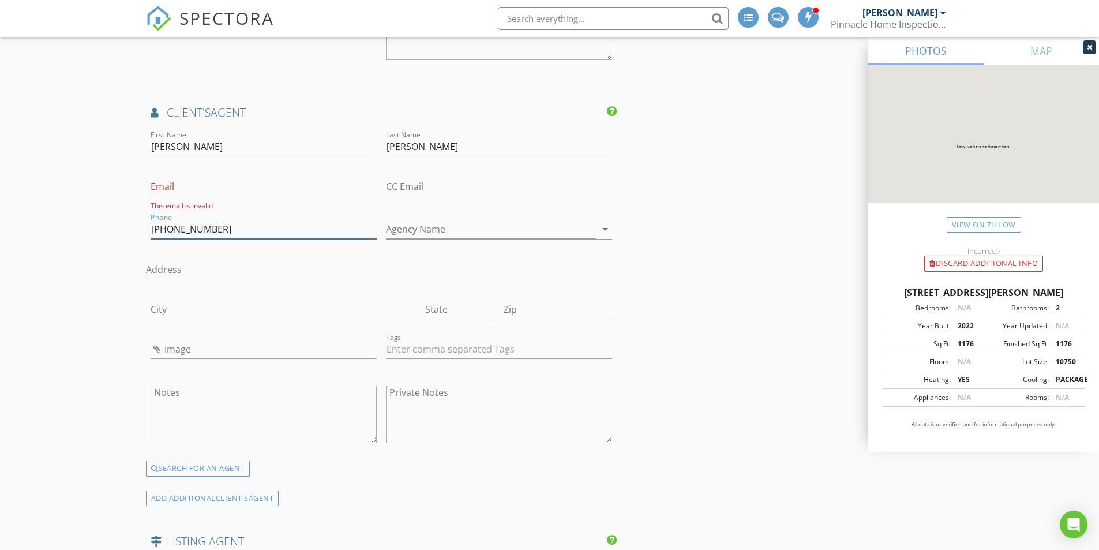
scroll to position [2193, 0]
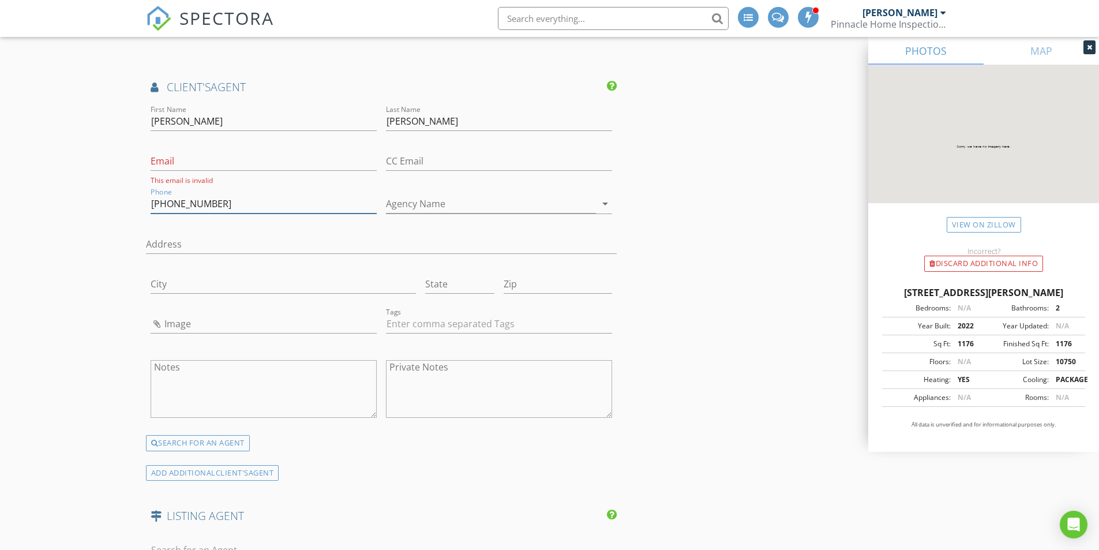
type input "[PHONE_NUMBER]"
click at [190, 320] on input "Image" at bounding box center [264, 324] width 226 height 19
type input "[PERSON_NAME].jpg"
click at [429, 206] on input "Agency Name" at bounding box center [491, 204] width 210 height 19
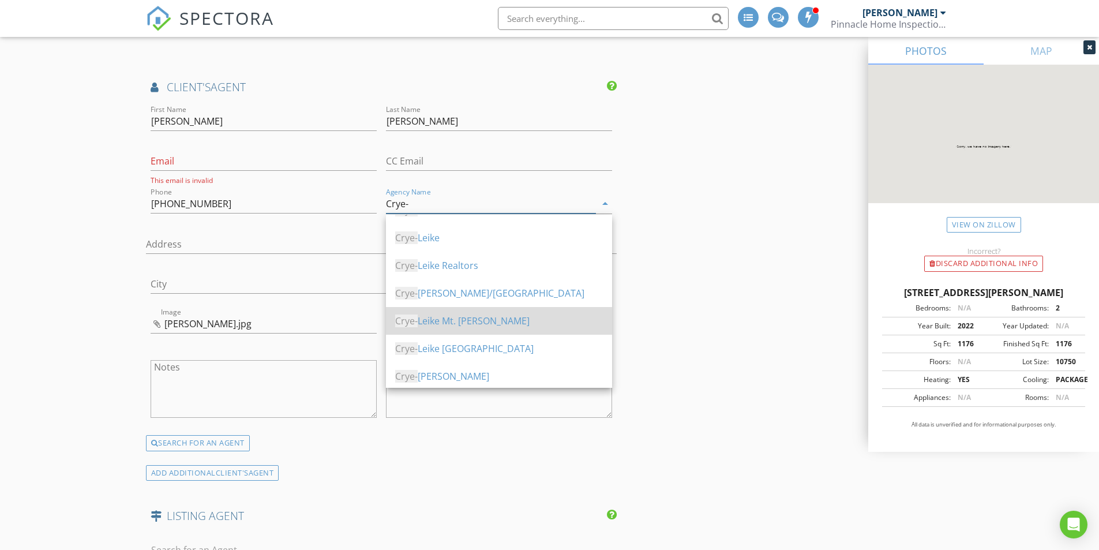
scroll to position [0, 0]
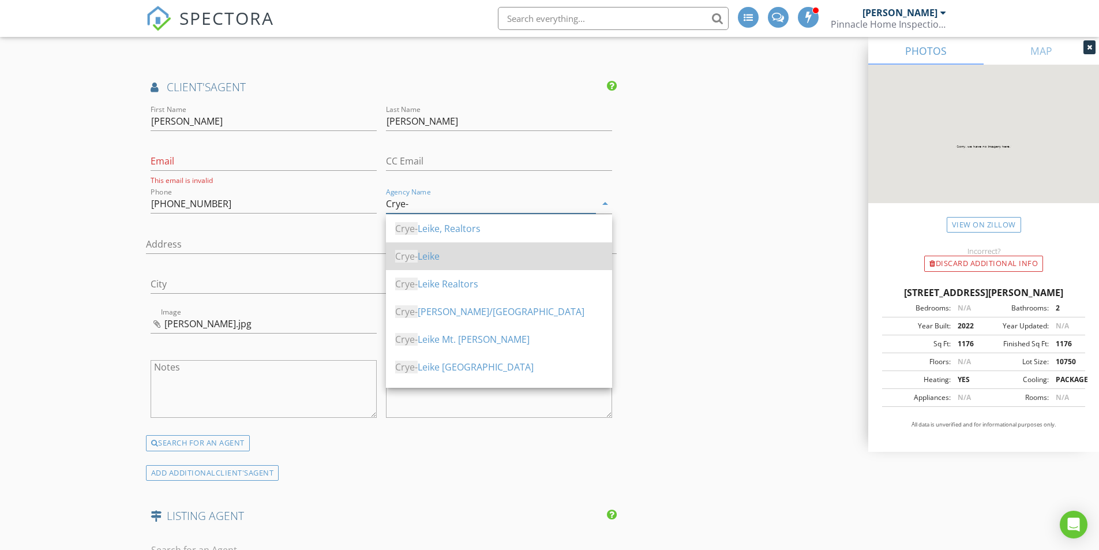
click at [437, 255] on div "Crye- Leike" at bounding box center [499, 256] width 208 height 14
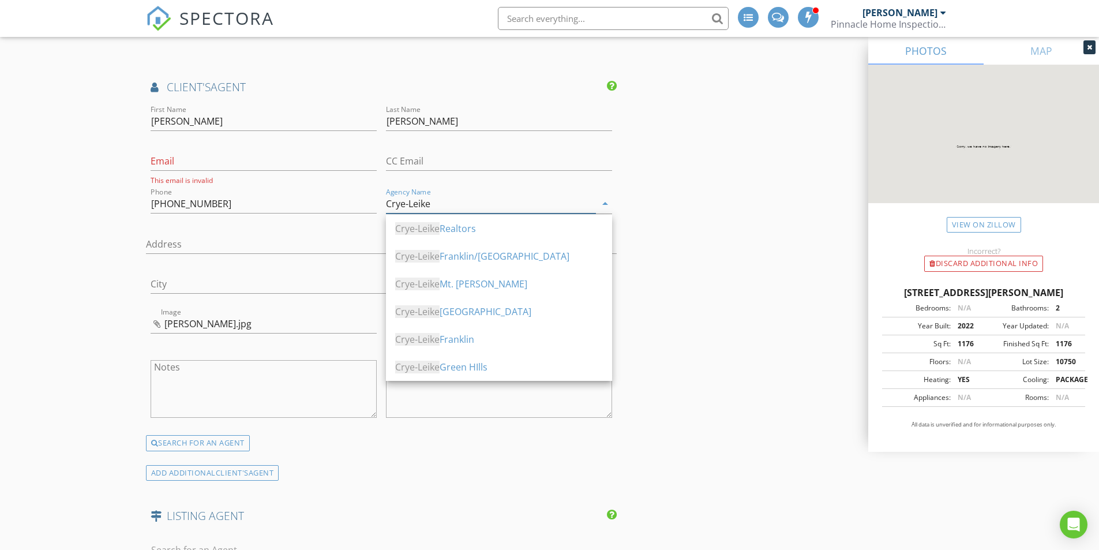
click at [490, 204] on input "Crye-Leike" at bounding box center [491, 204] width 210 height 19
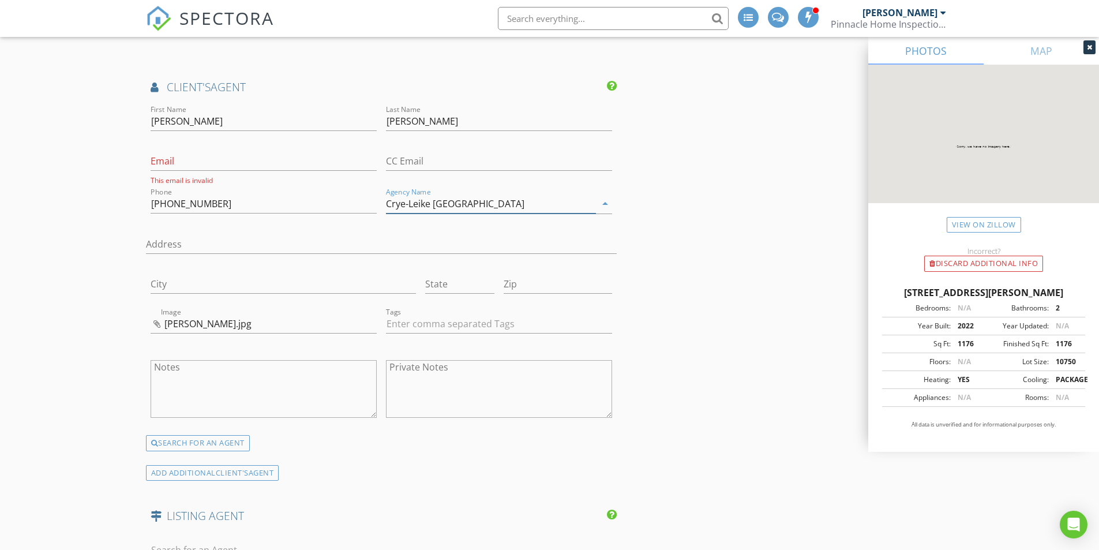
type input "Crye-Leike [GEOGRAPHIC_DATA]"
click at [480, 233] on div "Address" at bounding box center [382, 247] width 472 height 38
click at [223, 163] on input "Email" at bounding box center [264, 161] width 226 height 19
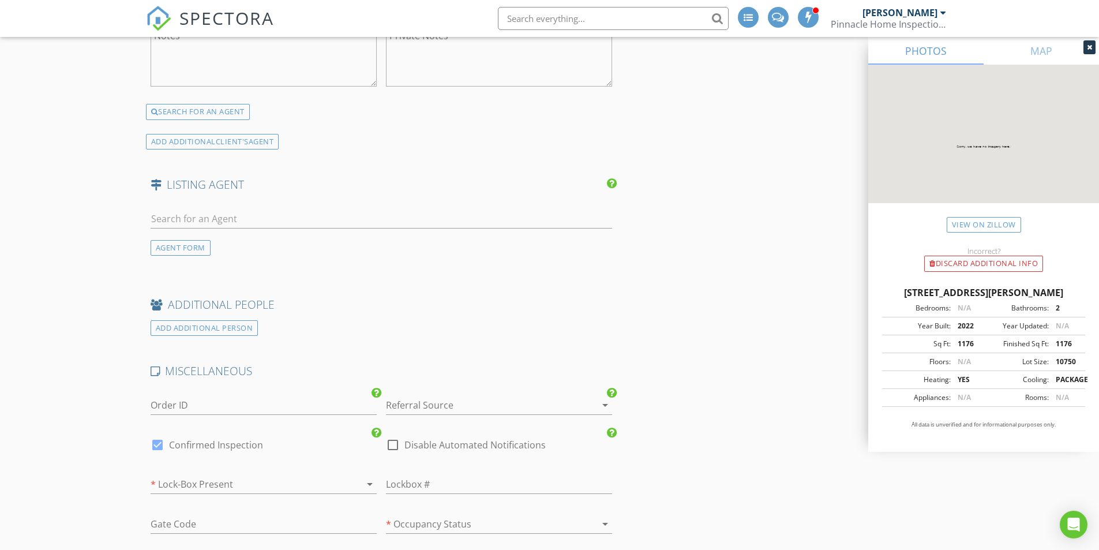
scroll to position [2540, 0]
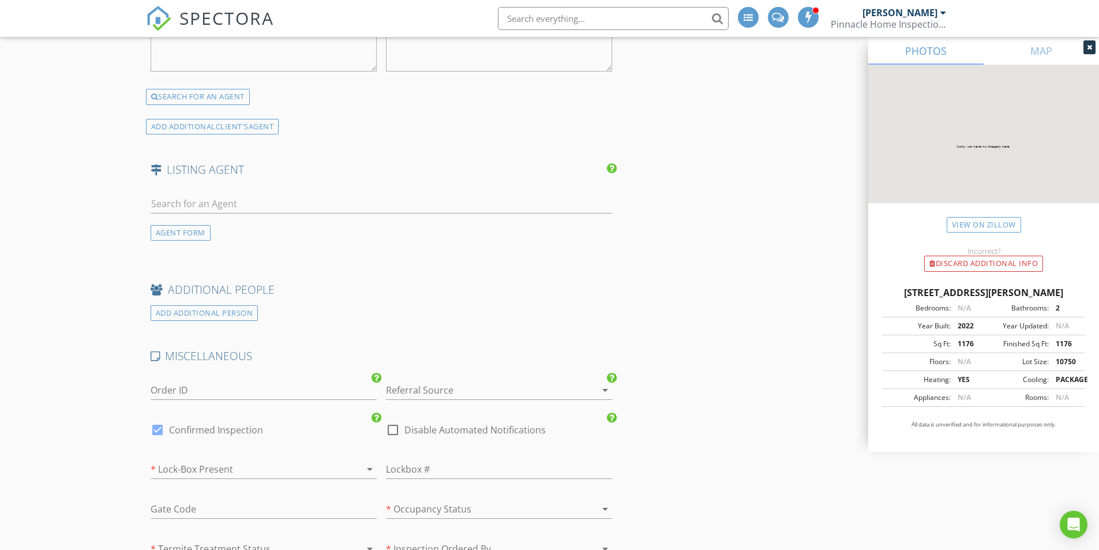
type input "[DOMAIN_NAME]"
click at [193, 235] on div "AGENT FORM" at bounding box center [181, 233] width 60 height 16
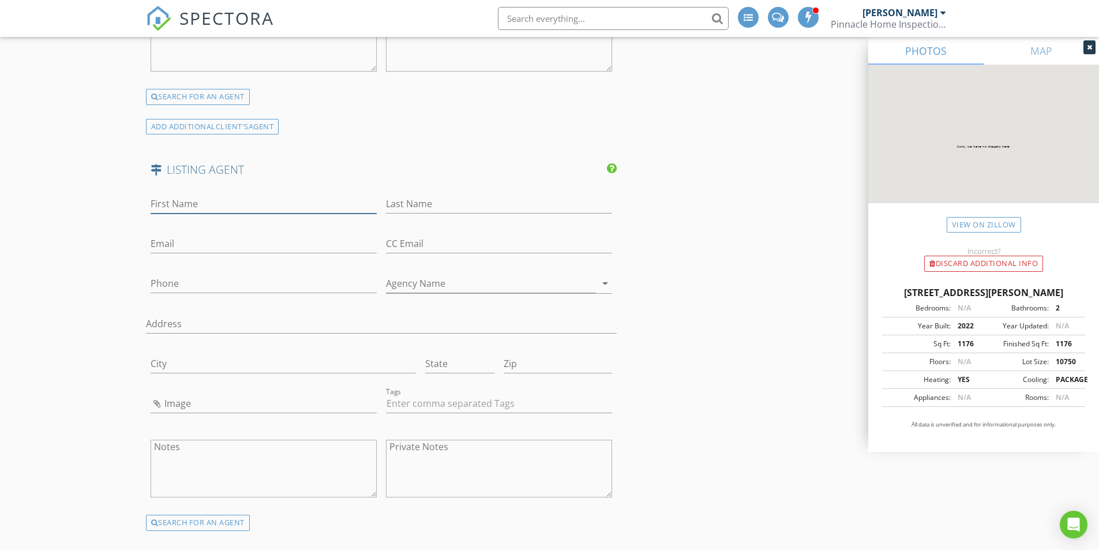
click at [203, 203] on input "First Name" at bounding box center [264, 204] width 226 height 19
type input "[PERSON_NAME]"
click at [265, 287] on input "[PHONE_NUMBER]" at bounding box center [264, 286] width 226 height 19
type input "6"
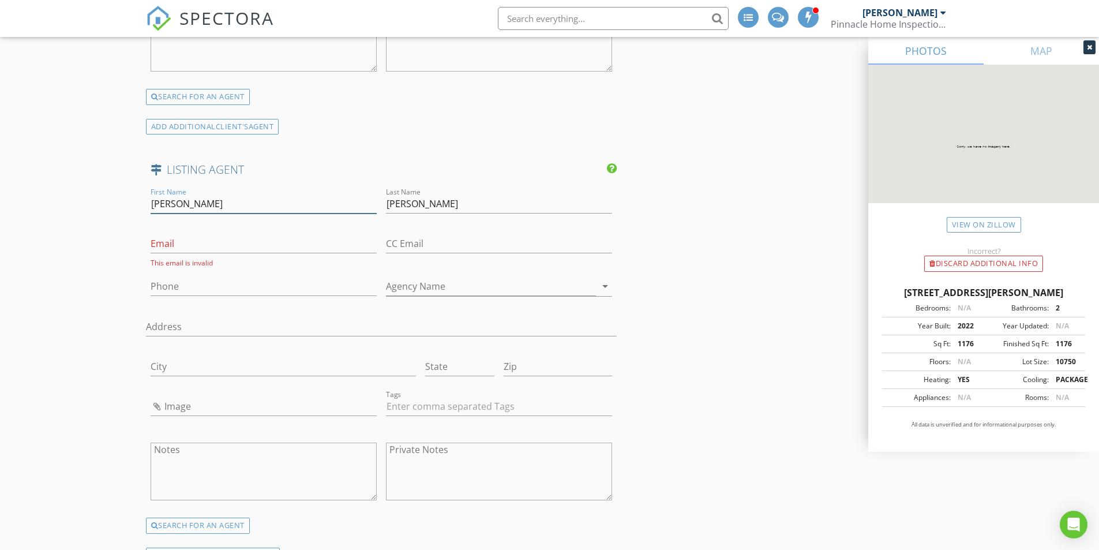
click at [251, 204] on input "[PERSON_NAME]" at bounding box center [264, 204] width 226 height 19
type input "K"
click at [461, 203] on input "[PERSON_NAME]" at bounding box center [499, 204] width 226 height 19
type input "T"
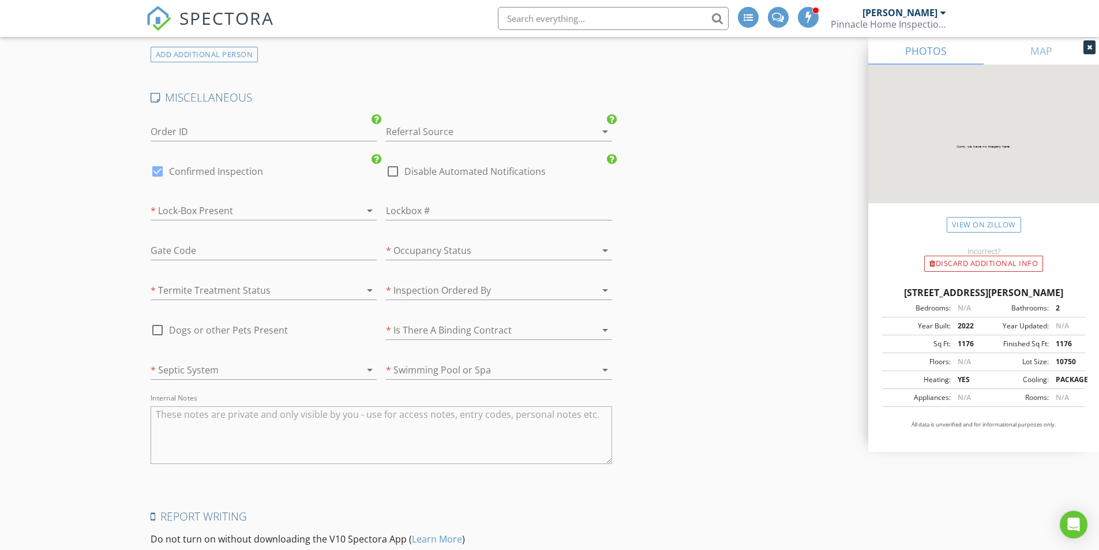
scroll to position [3117, 0]
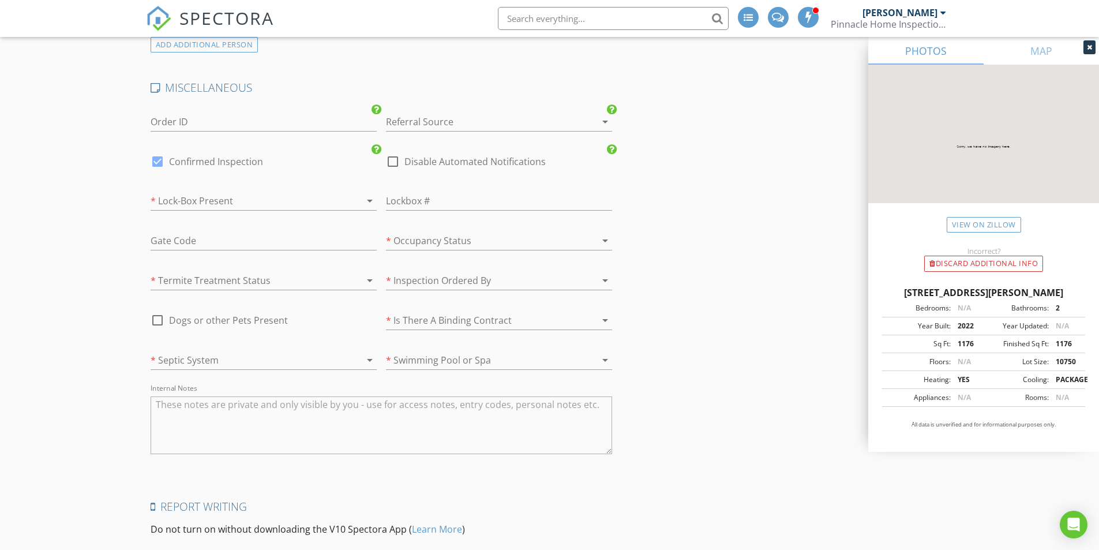
click at [255, 200] on div at bounding box center [248, 201] width 194 height 18
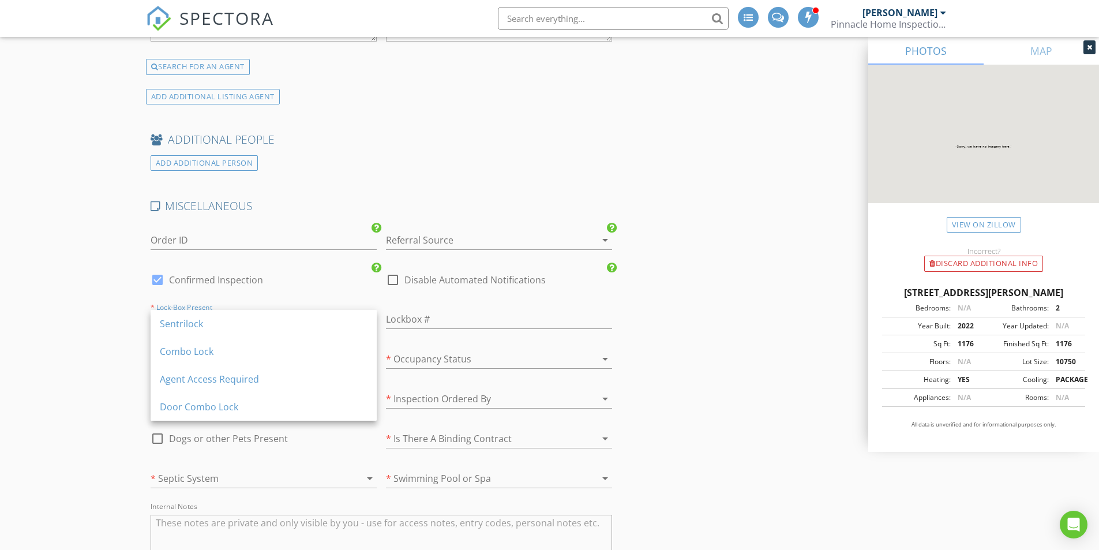
scroll to position [3001, 0]
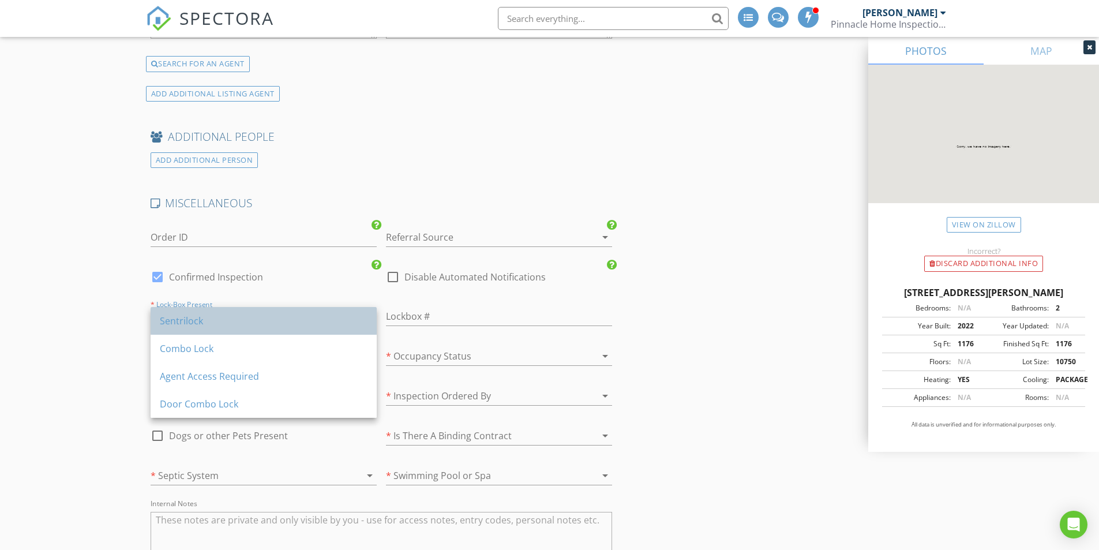
click at [194, 324] on div "Sentrilock" at bounding box center [264, 321] width 208 height 14
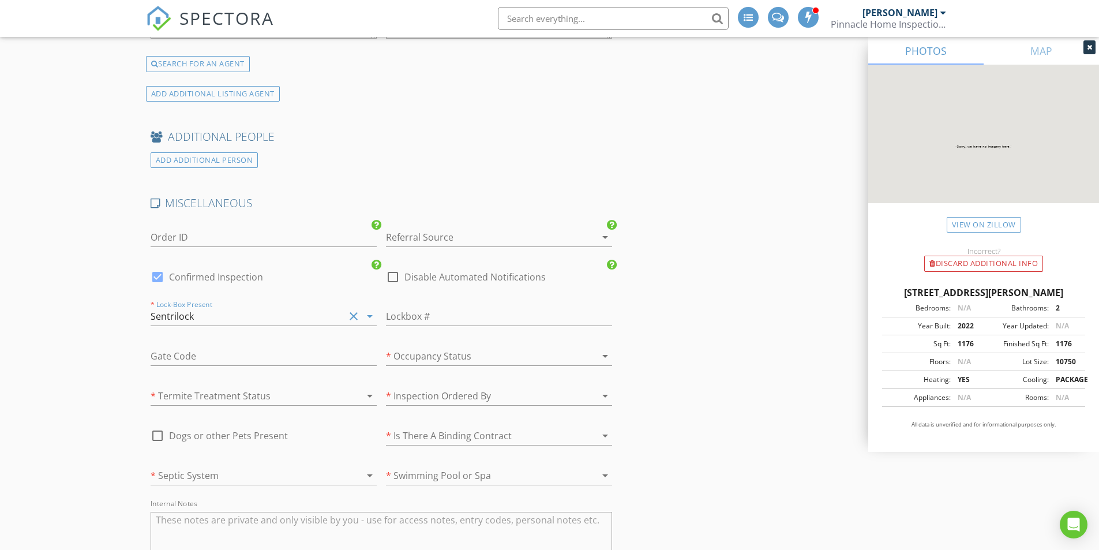
click at [233, 394] on div at bounding box center [248, 396] width 194 height 18
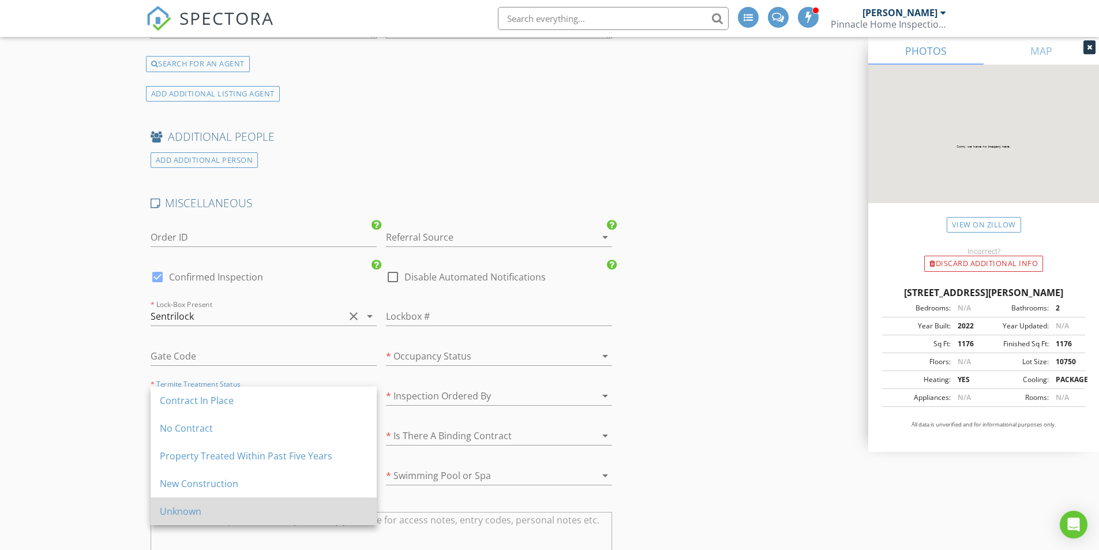
click at [222, 506] on div "Unknown" at bounding box center [264, 511] width 208 height 14
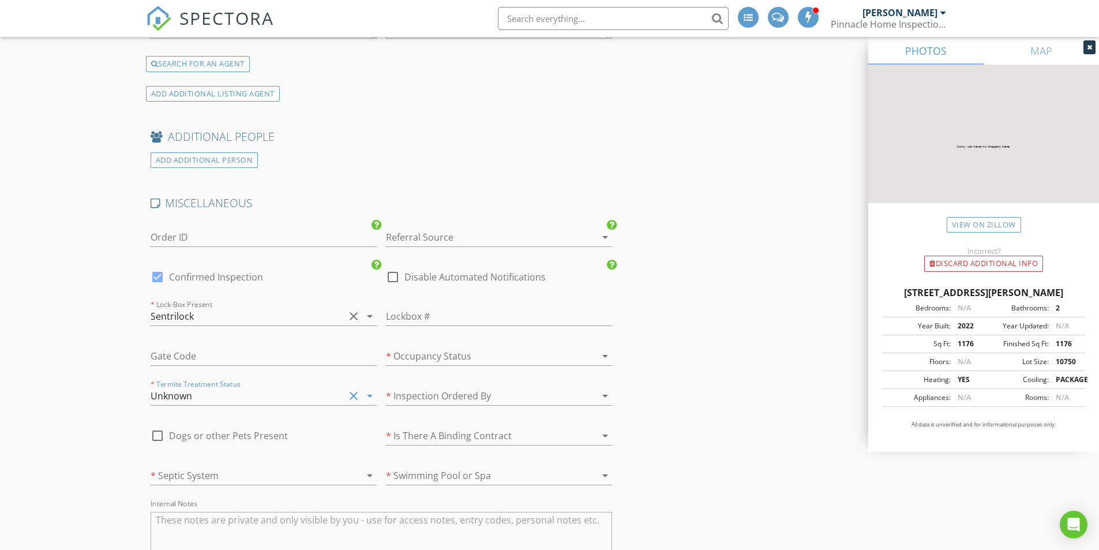
click at [225, 473] on div at bounding box center [248, 475] width 194 height 18
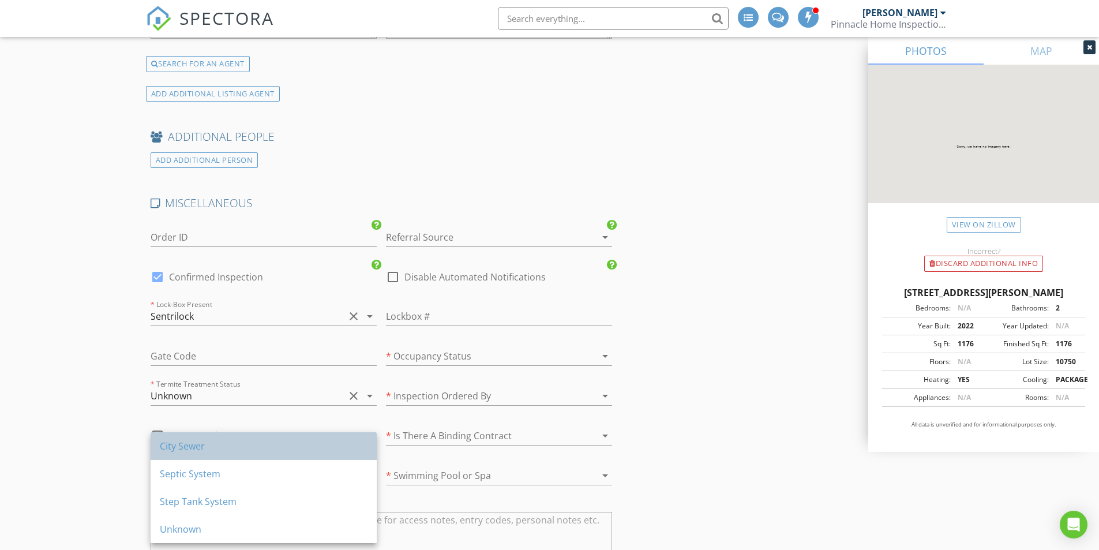
click at [219, 446] on div "City Sewer" at bounding box center [264, 446] width 208 height 14
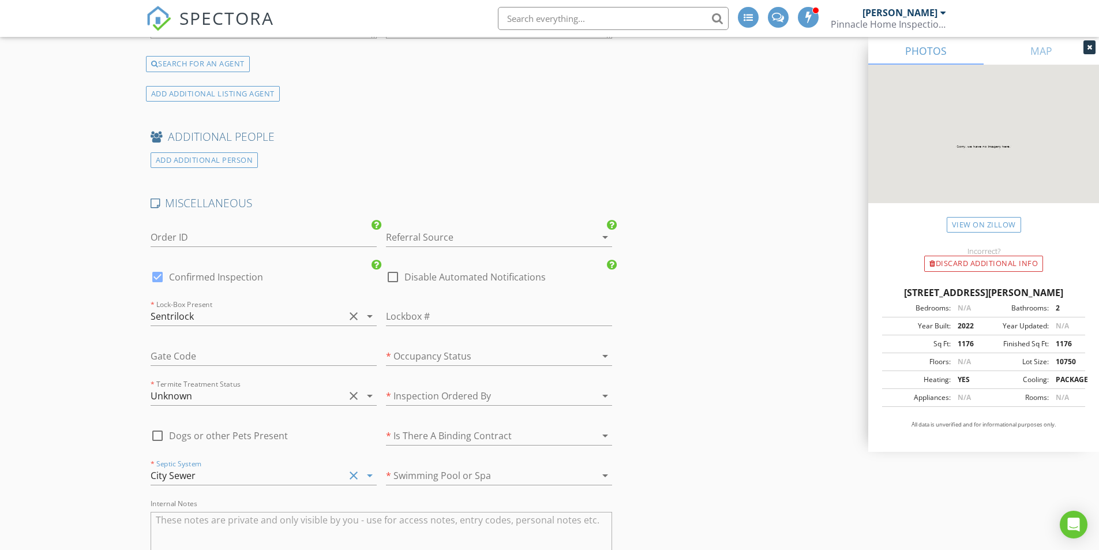
click at [469, 351] on div at bounding box center [483, 356] width 194 height 18
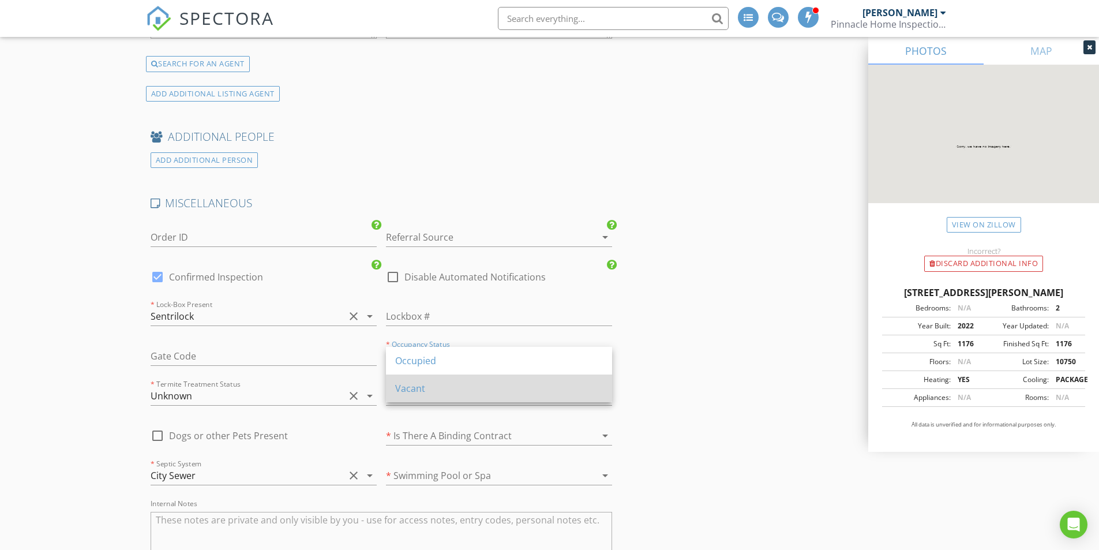
click at [452, 386] on div "Vacant" at bounding box center [499, 389] width 208 height 14
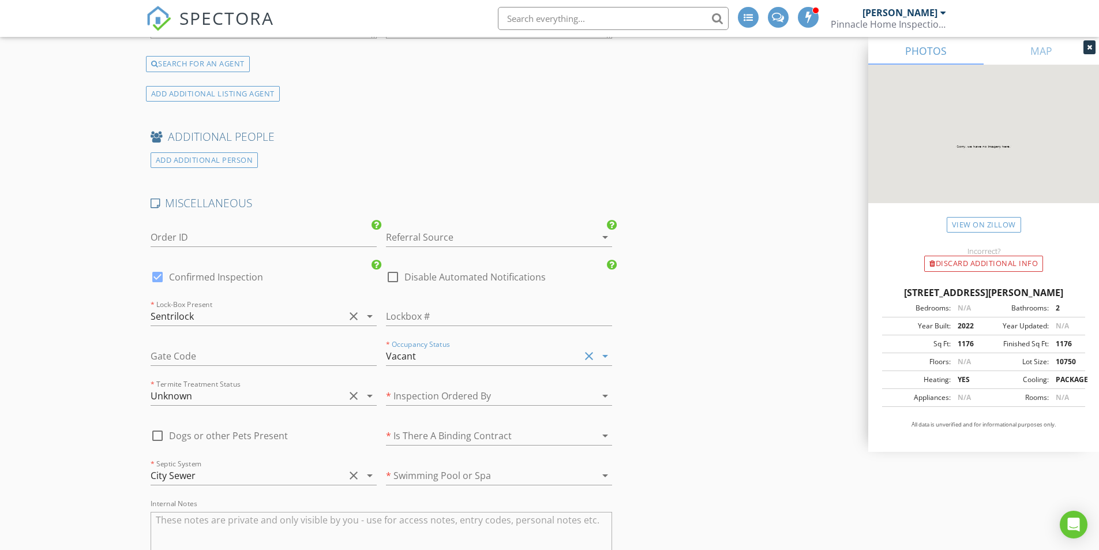
click at [459, 395] on div at bounding box center [483, 396] width 194 height 18
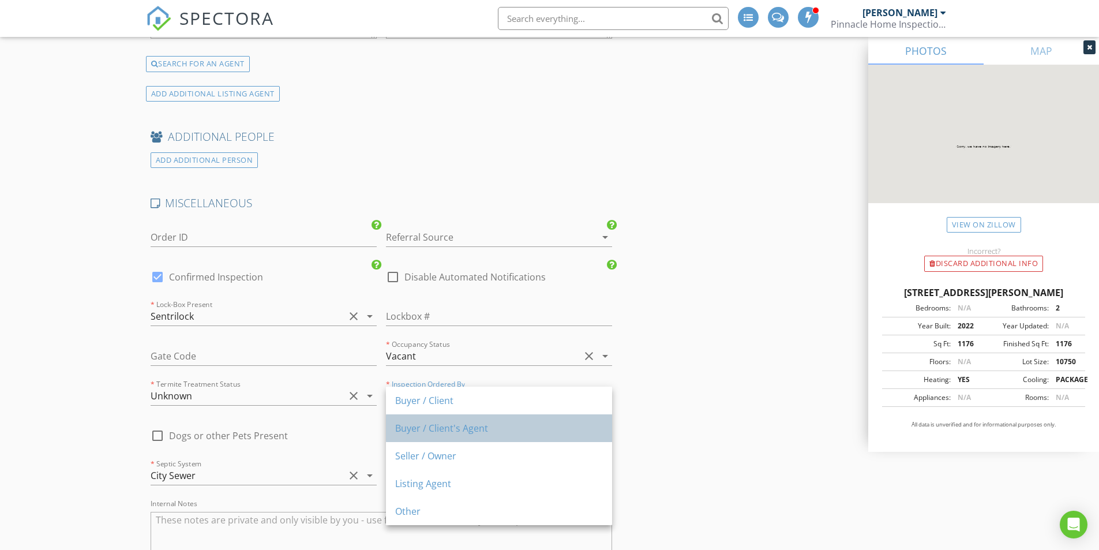
click at [463, 425] on div "Buyer / Client's Agent" at bounding box center [499, 428] width 208 height 14
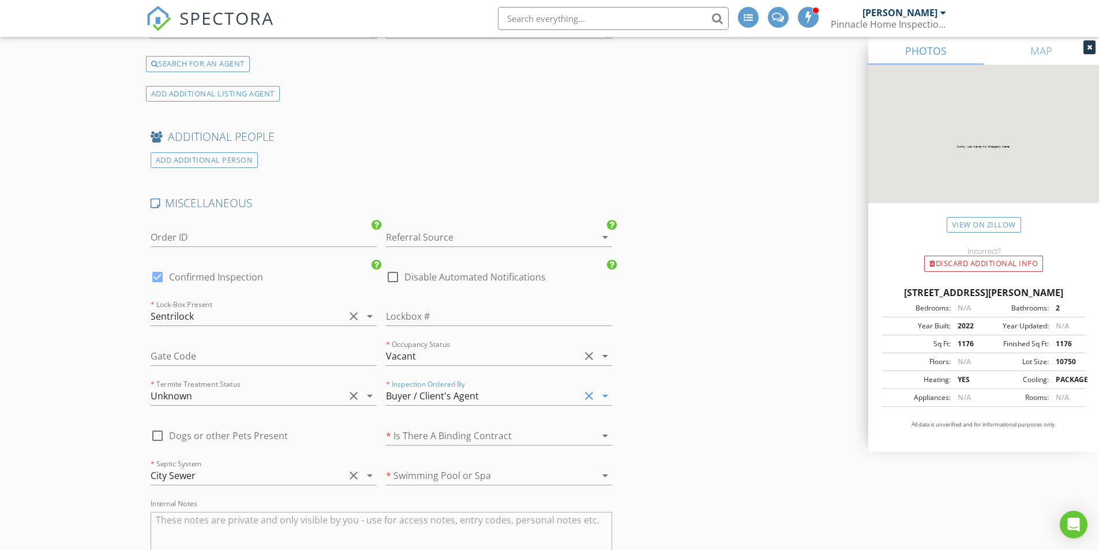
click at [462, 436] on div at bounding box center [483, 436] width 194 height 18
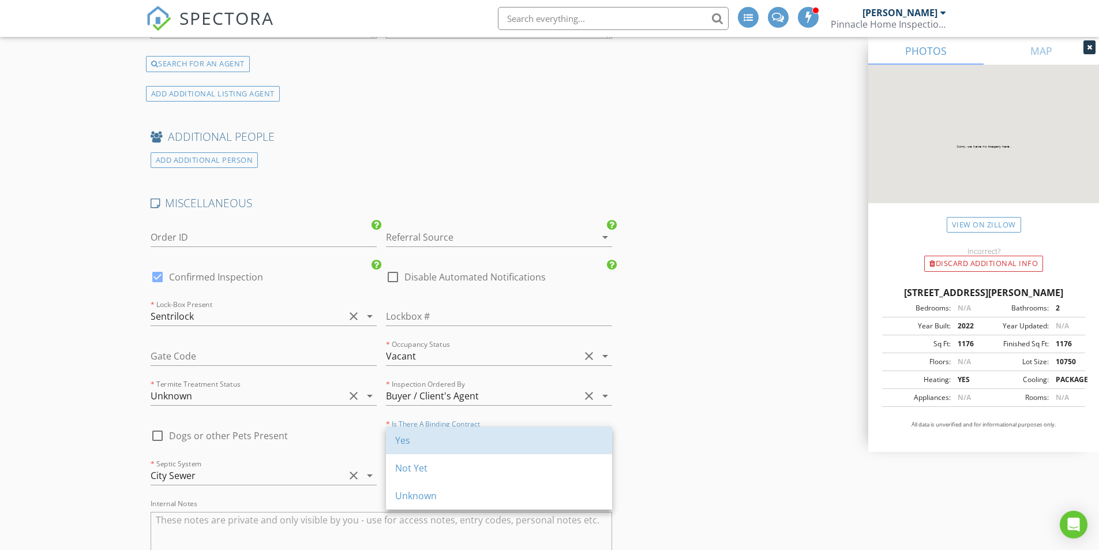
click at [462, 436] on div "Yes" at bounding box center [499, 440] width 208 height 14
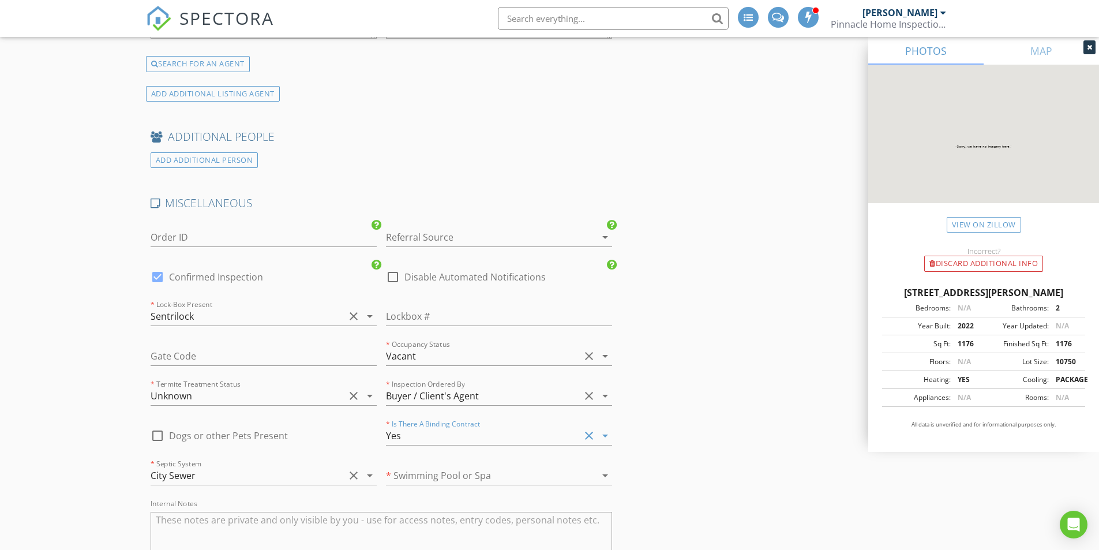
click at [468, 473] on div at bounding box center [483, 475] width 194 height 18
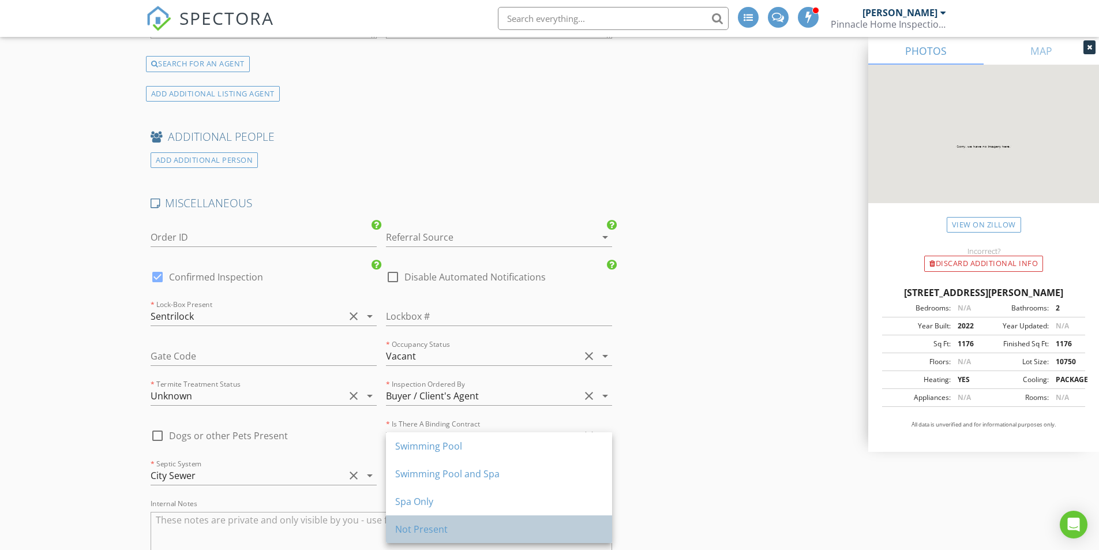
click at [469, 526] on div "Not Present" at bounding box center [499, 529] width 208 height 14
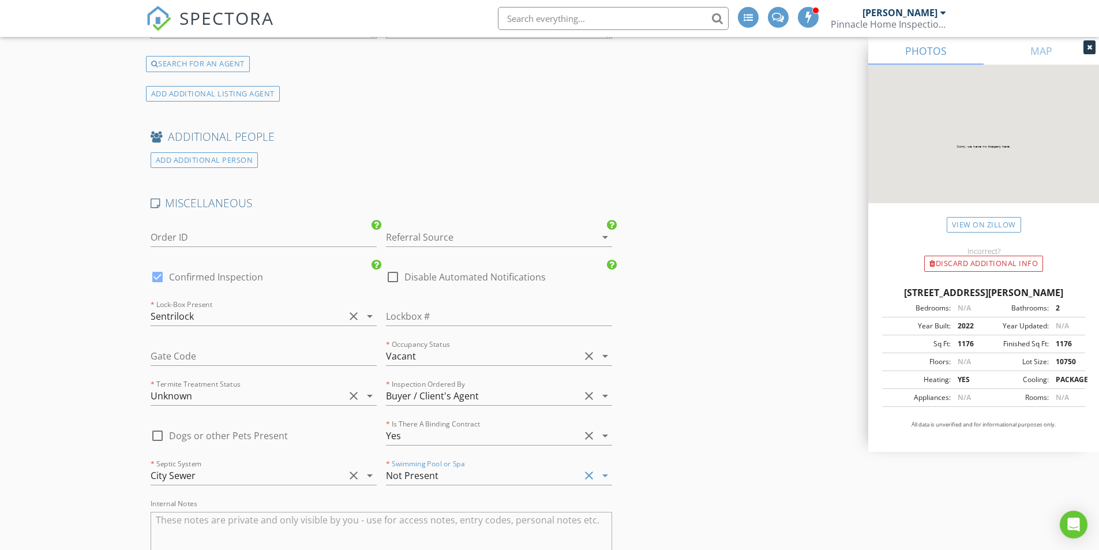
click at [515, 240] on div at bounding box center [483, 237] width 194 height 18
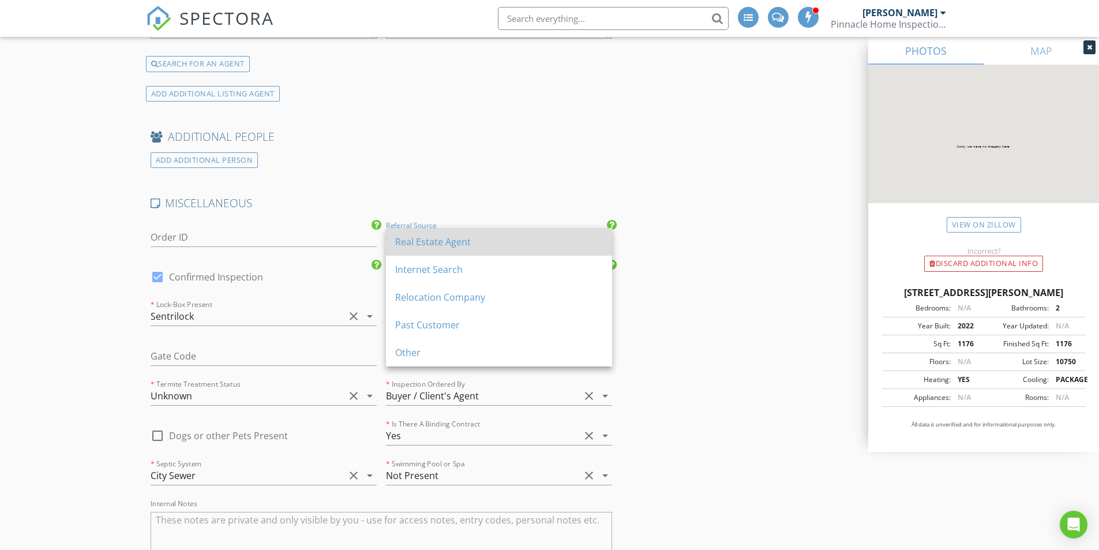
click at [488, 242] on div "Real Estate Agent" at bounding box center [499, 242] width 208 height 14
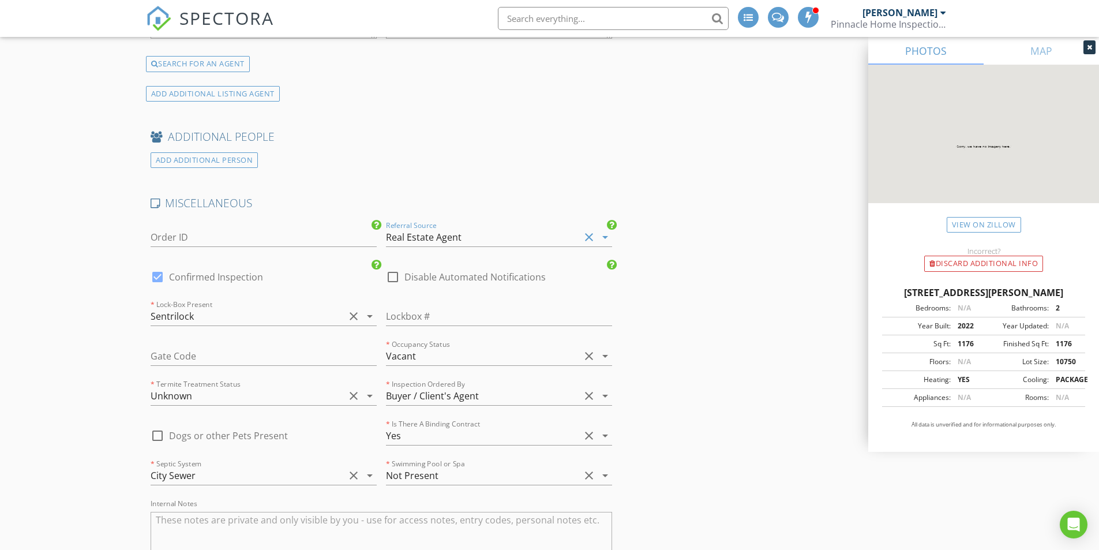
click at [446, 234] on div "Real Estate Agent" at bounding box center [424, 237] width 76 height 10
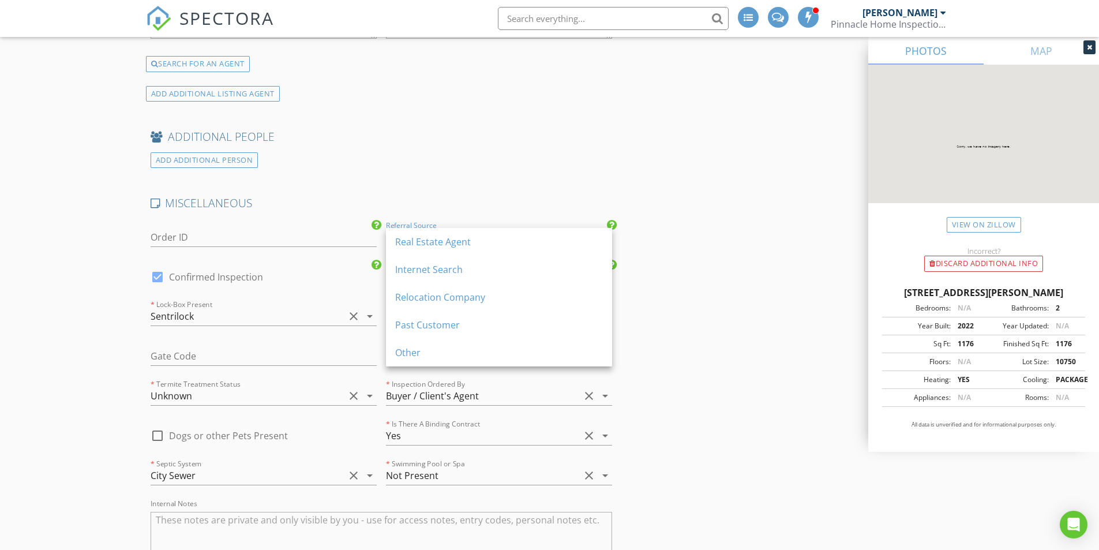
click at [446, 234] on div "Real Estate Agent" at bounding box center [499, 242] width 208 height 28
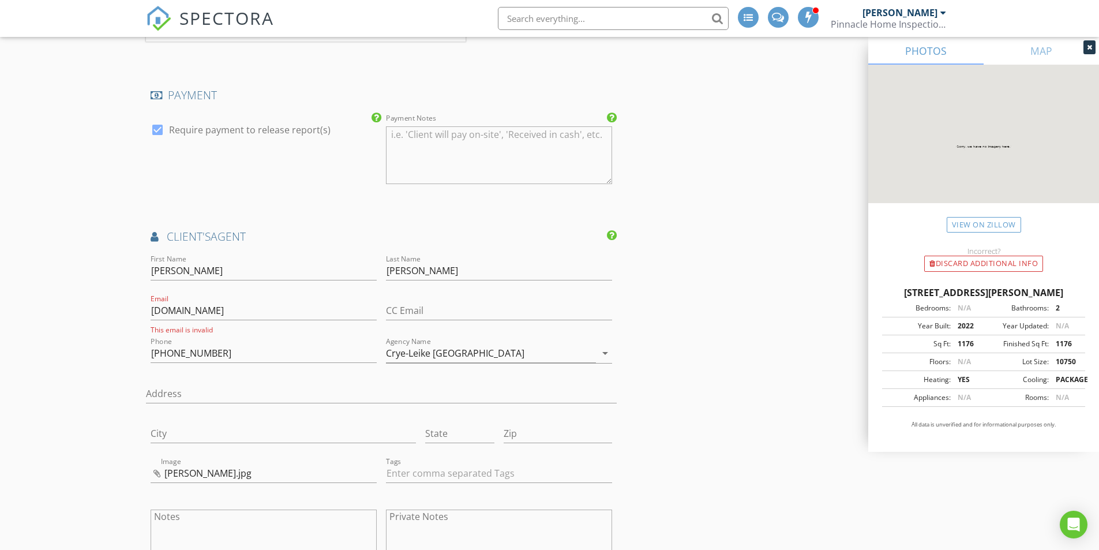
scroll to position [1986, 0]
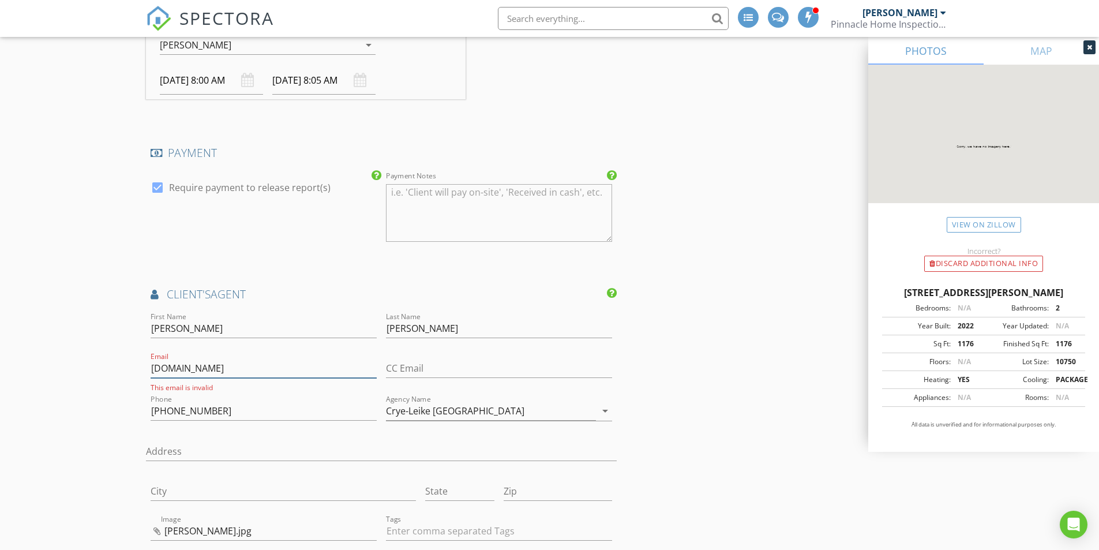
drag, startPoint x: 271, startPoint y: 372, endPoint x: 96, endPoint y: 366, distance: 174.4
type input "[EMAIL_ADDRESS][DOMAIN_NAME]"
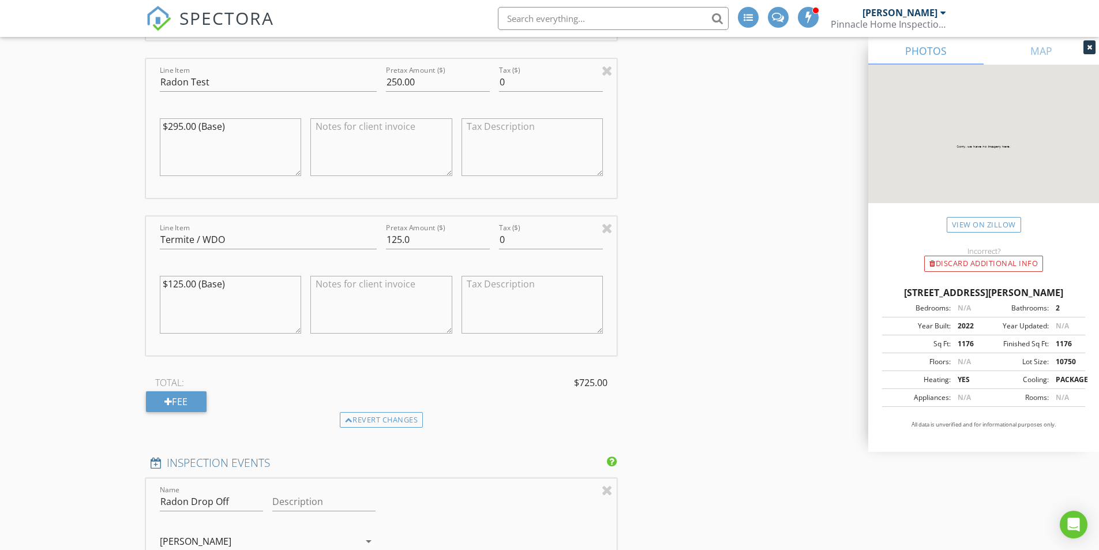
scroll to position [1385, 0]
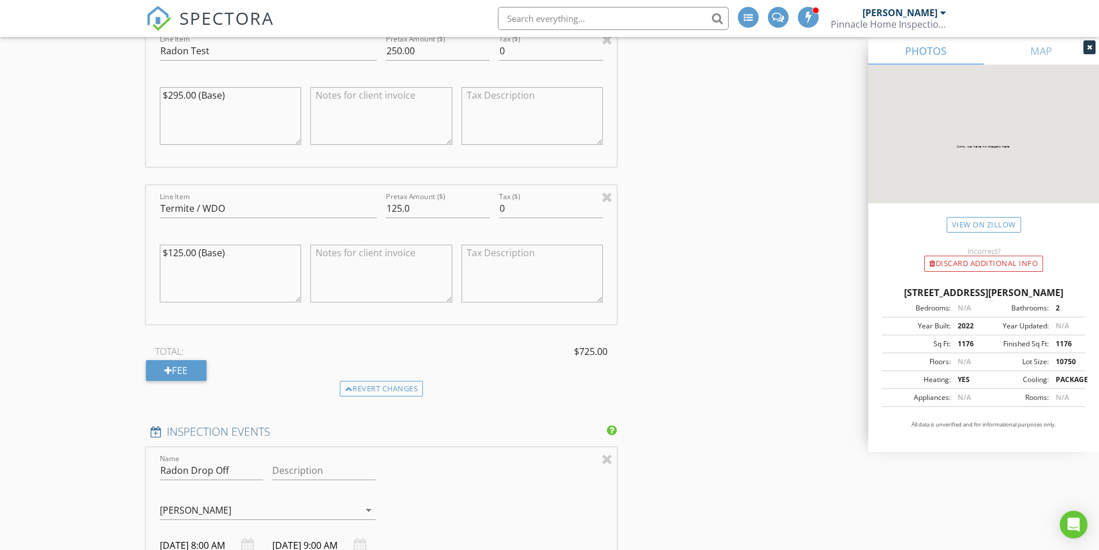
click at [380, 253] on textarea at bounding box center [382, 274] width 142 height 58
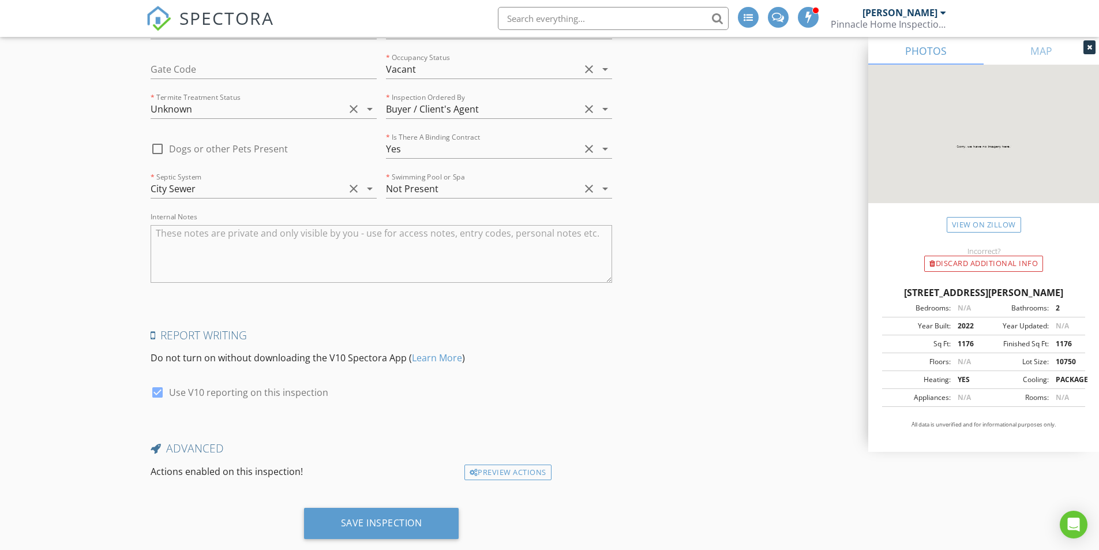
scroll to position [3290, 0]
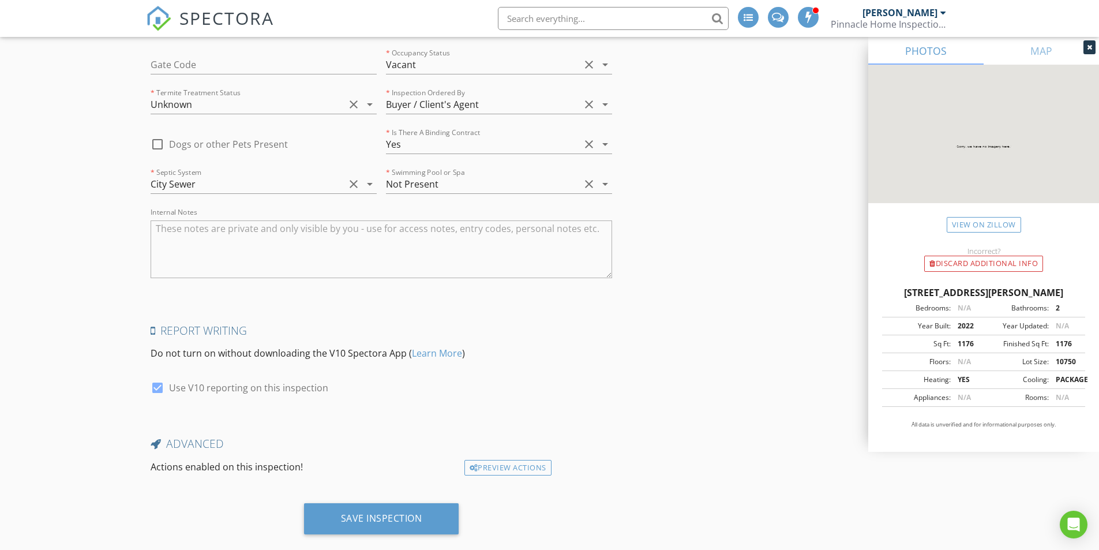
type textarea "Requires Termite Letter"
click at [227, 229] on textarea "Internal Notes" at bounding box center [382, 249] width 462 height 58
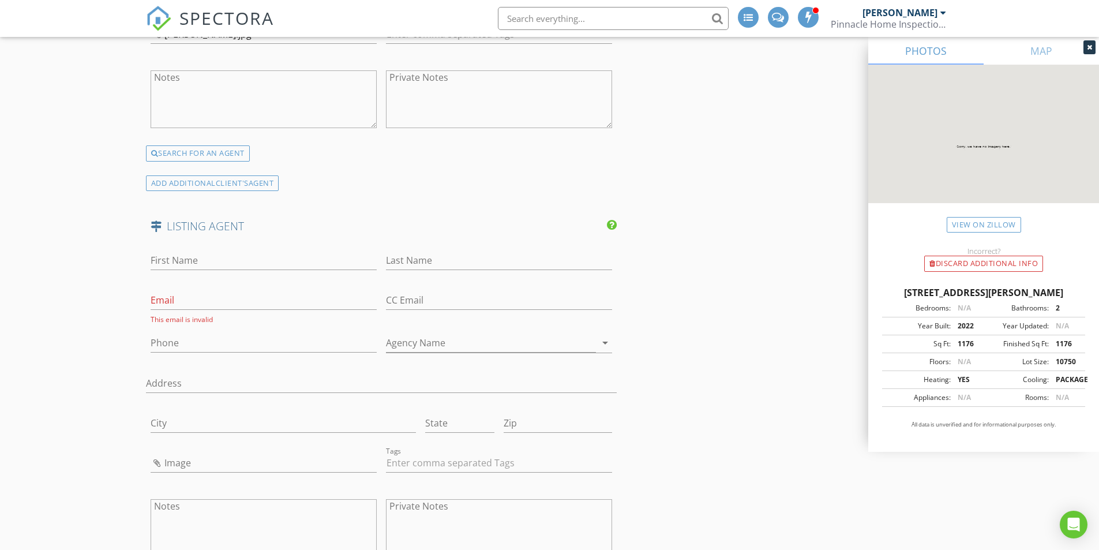
scroll to position [2482, 0]
type textarea "Requires a Termite Letter"
click at [211, 258] on input "First Name" at bounding box center [264, 258] width 226 height 19
click at [264, 253] on input "First Name" at bounding box center [264, 258] width 226 height 19
type input "[PERSON_NAME]"
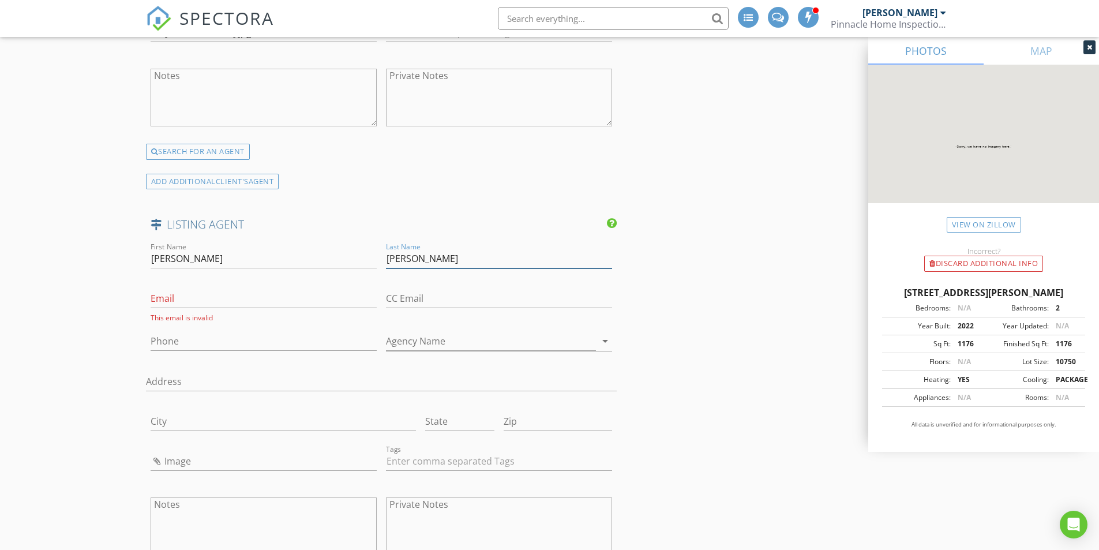
type input "[PERSON_NAME]"
type input "kristhomsonrealtor"
click at [410, 260] on input "[PERSON_NAME]" at bounding box center [499, 258] width 226 height 19
type input "Thomson"
click at [249, 299] on input "kristhomsonrealtor" at bounding box center [264, 298] width 226 height 19
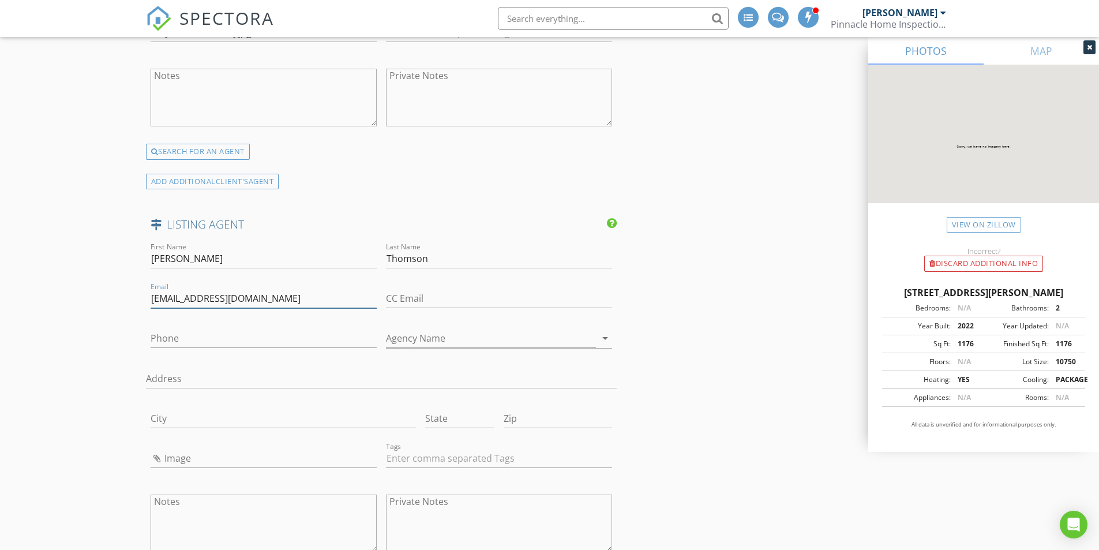
type input "[EMAIL_ADDRESS][DOMAIN_NAME]"
click at [298, 343] on input "Phone" at bounding box center [264, 338] width 226 height 19
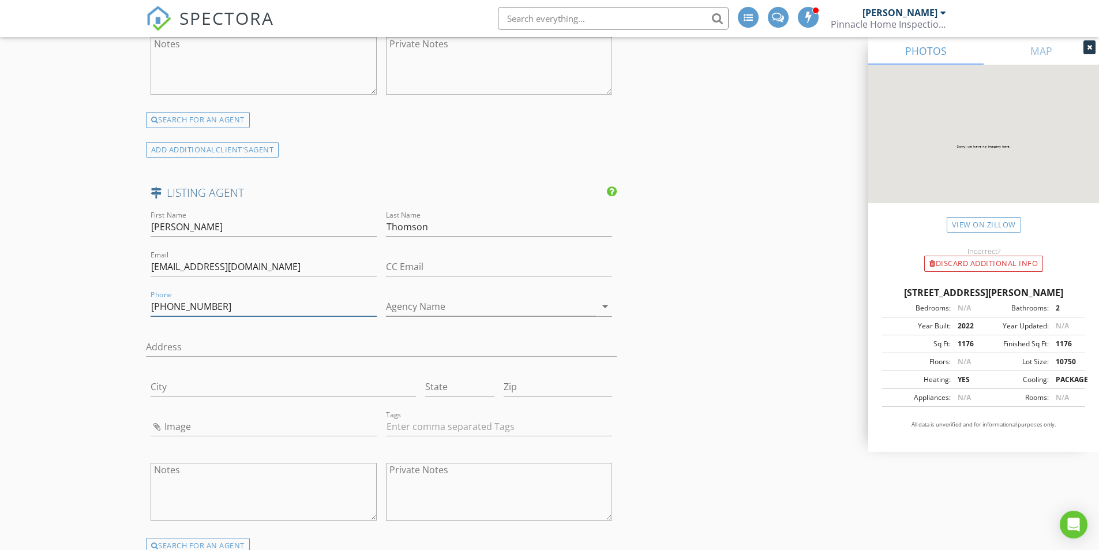
scroll to position [2540, 0]
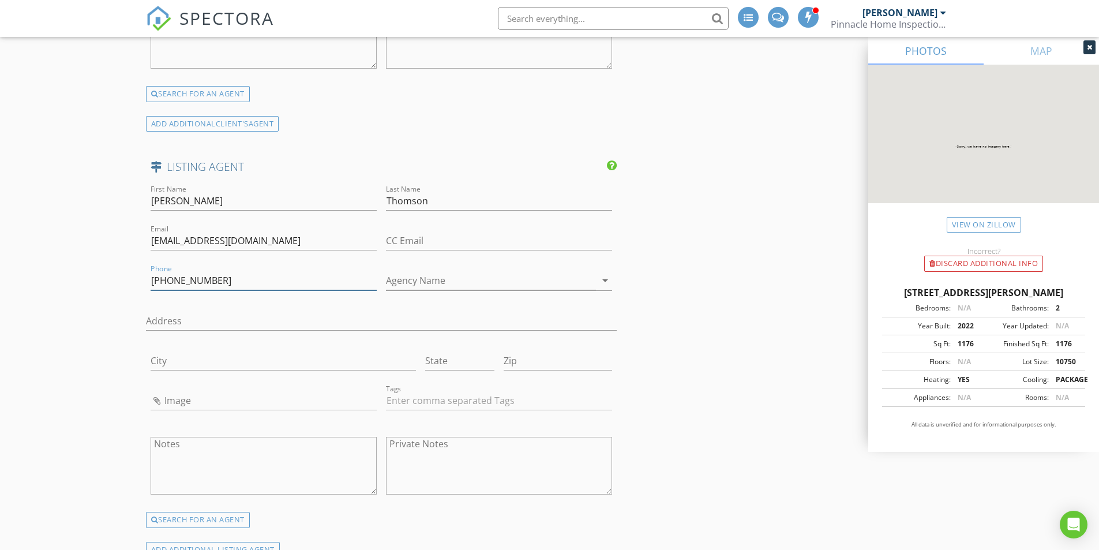
type input "[PHONE_NUMBER]"
click at [463, 280] on input "Agency Name" at bounding box center [491, 280] width 210 height 19
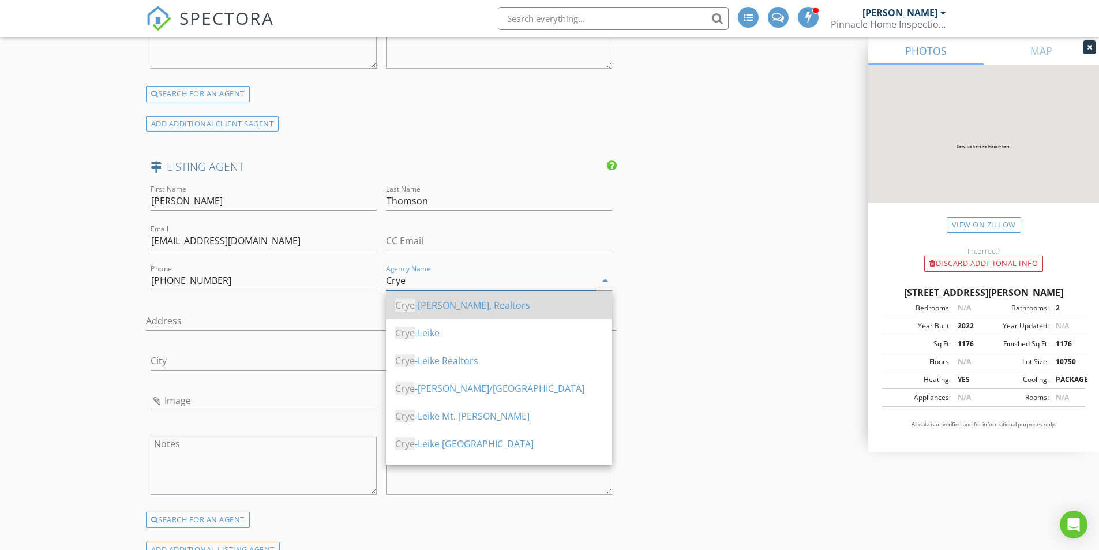
click at [462, 302] on div "Crye -Leike, Realtors" at bounding box center [499, 305] width 208 height 14
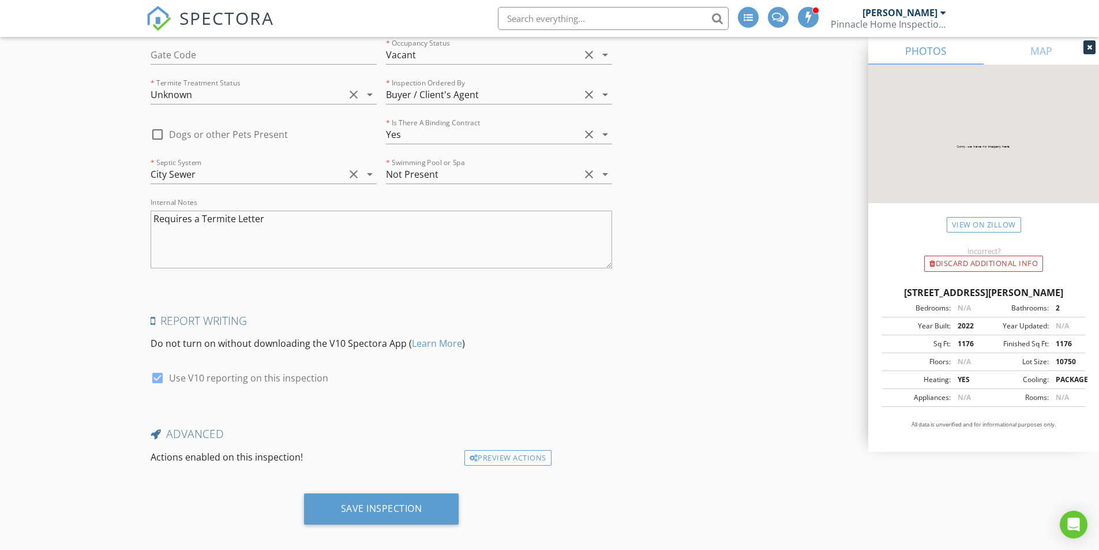
scroll to position [3308, 0]
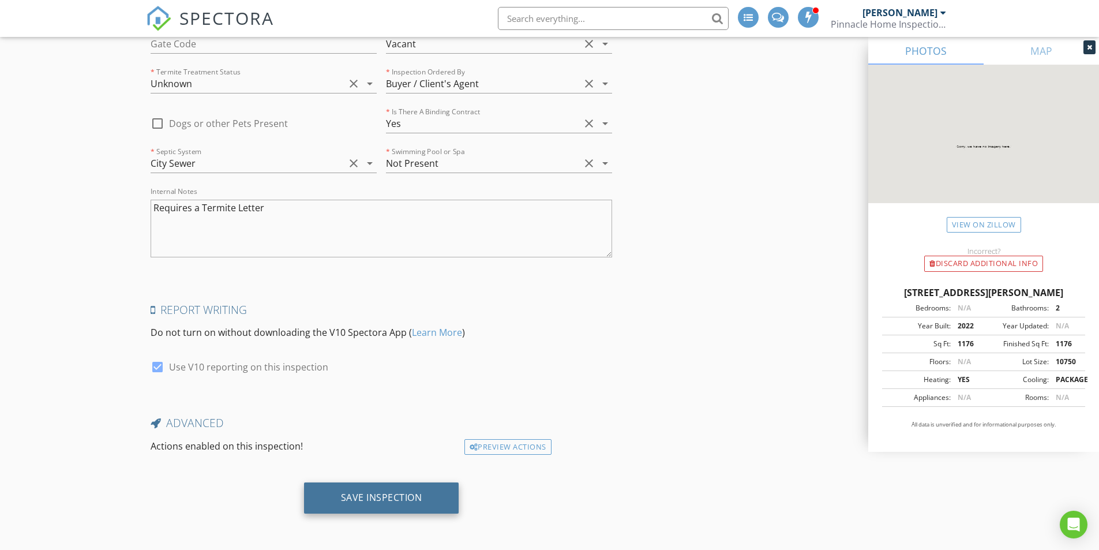
type input "Crye-Leike, Realtors"
click at [364, 504] on div "Save Inspection" at bounding box center [381, 498] width 155 height 31
